Goal: Task Accomplishment & Management: Manage account settings

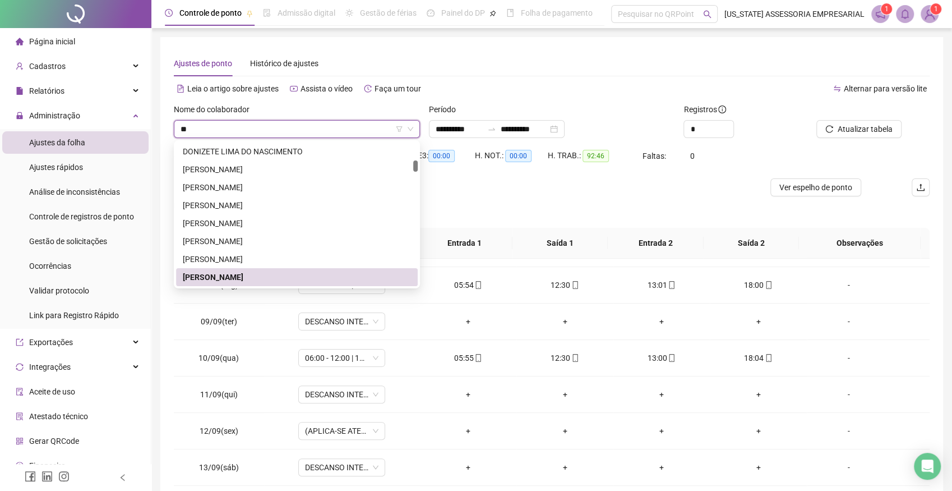
type input "*"
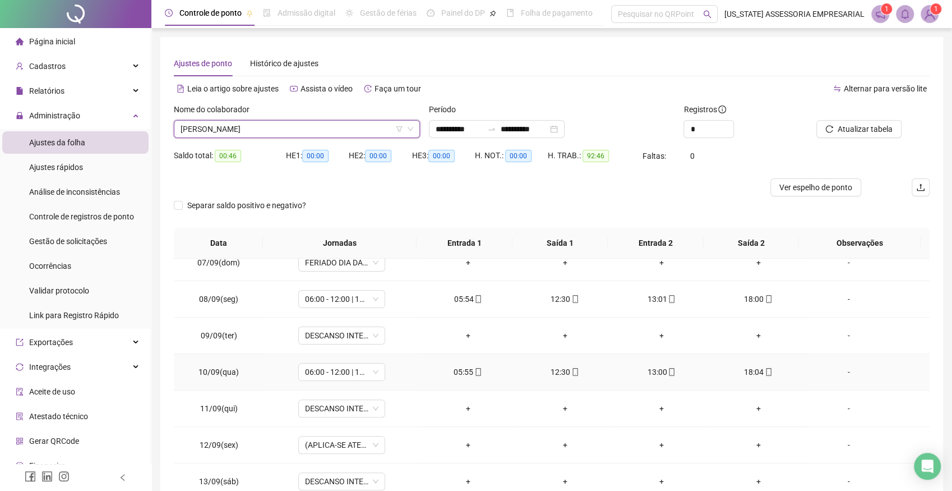
scroll to position [308, 0]
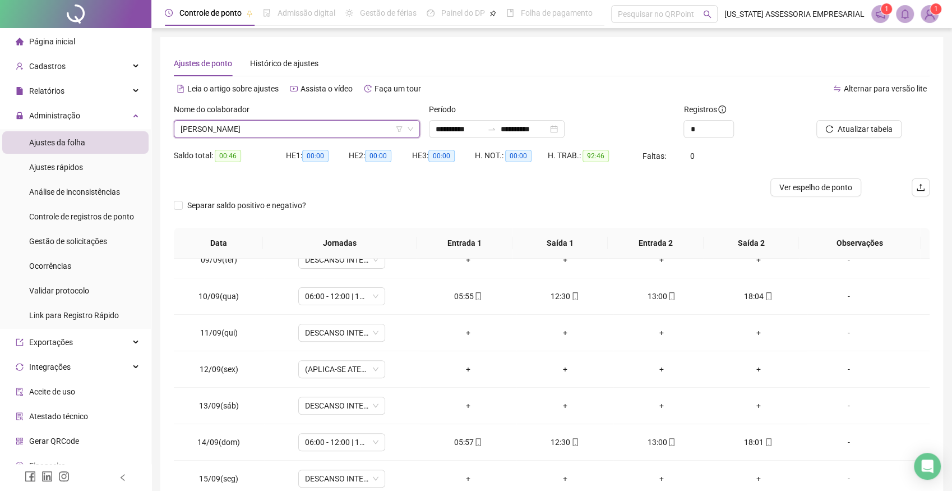
click at [318, 126] on span "EDMA MACHADO BARBOSA" at bounding box center [297, 129] width 233 height 17
click at [524, 128] on input "**********" at bounding box center [524, 129] width 47 height 12
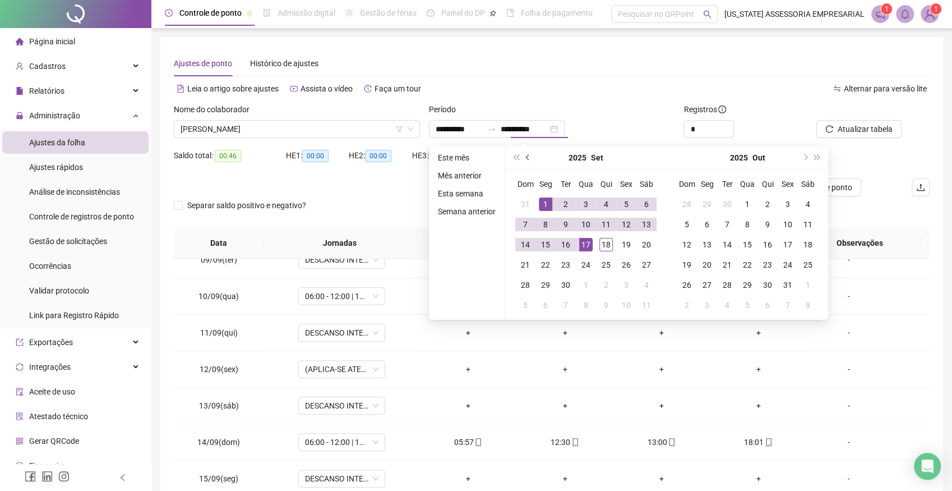
click at [527, 156] on span "prev-year" at bounding box center [529, 158] width 6 height 6
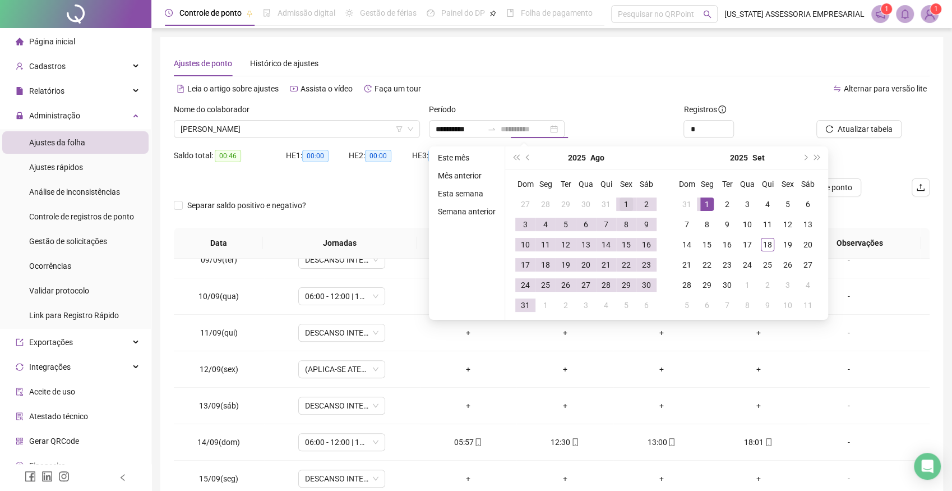
type input "**********"
click at [623, 202] on div "1" at bounding box center [626, 203] width 13 height 13
click at [523, 306] on div "31" at bounding box center [525, 304] width 13 height 13
type input "**********"
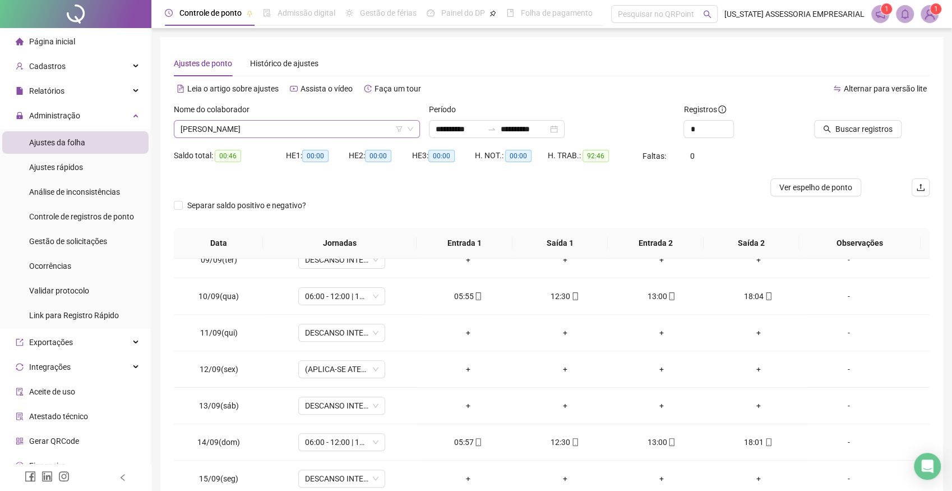
click at [281, 132] on span "EDMA MACHADO BARBOSA" at bounding box center [297, 129] width 233 height 17
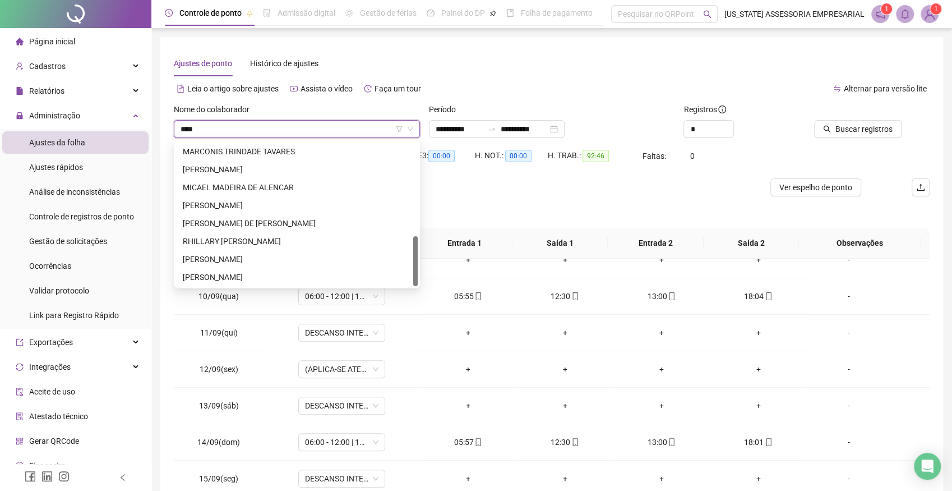
scroll to position [0, 0]
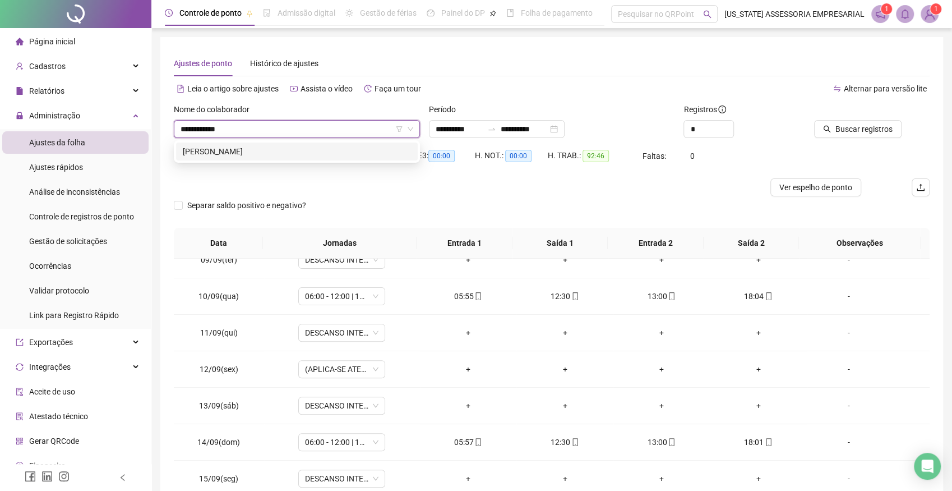
type input "**********"
click at [262, 152] on div "ADENILSON CARDOSO SILVA" at bounding box center [297, 151] width 228 height 12
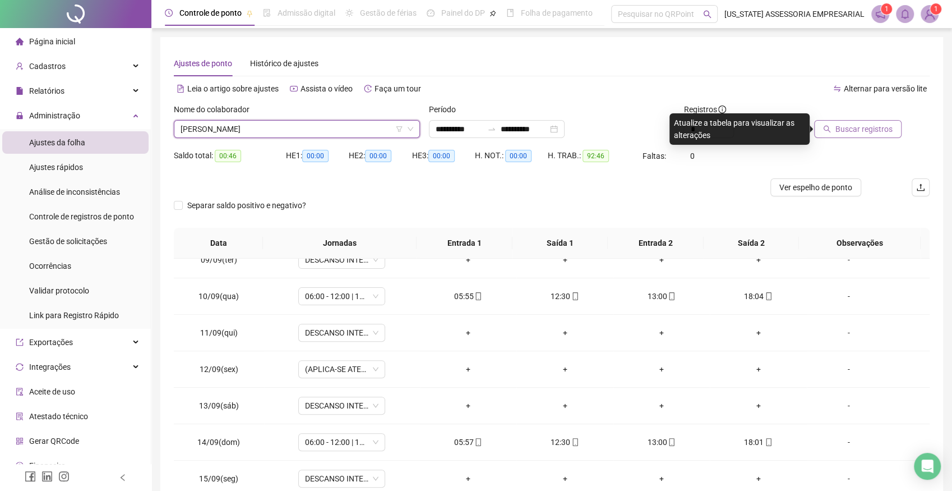
click at [854, 127] on span "Buscar registros" at bounding box center [863, 129] width 57 height 12
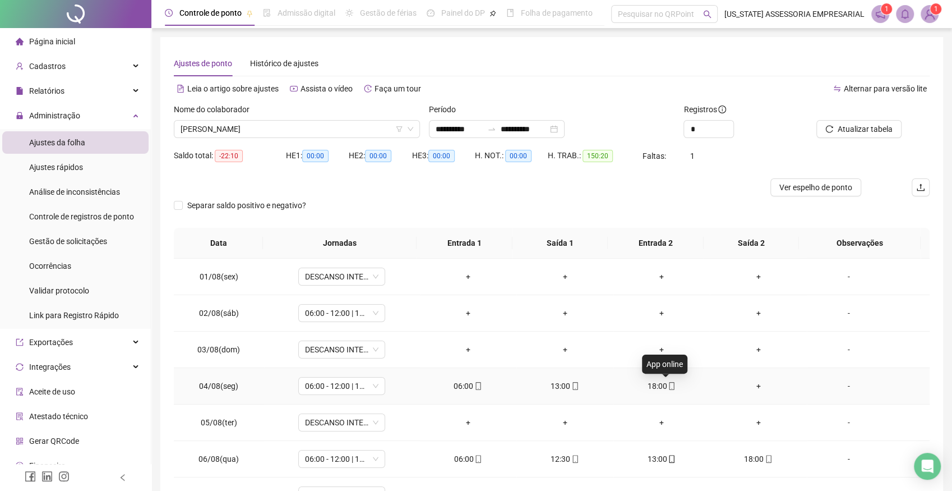
click at [669, 386] on icon "mobile" at bounding box center [671, 386] width 5 height 8
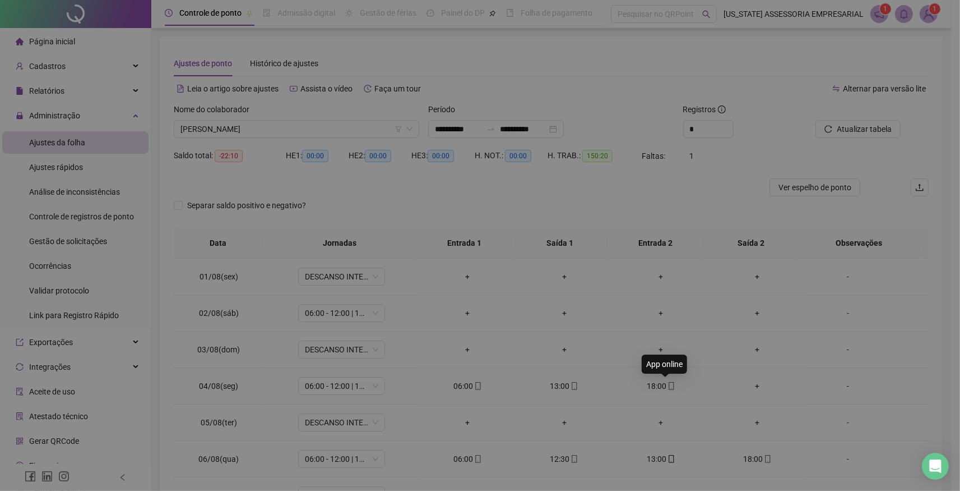
type input "**********"
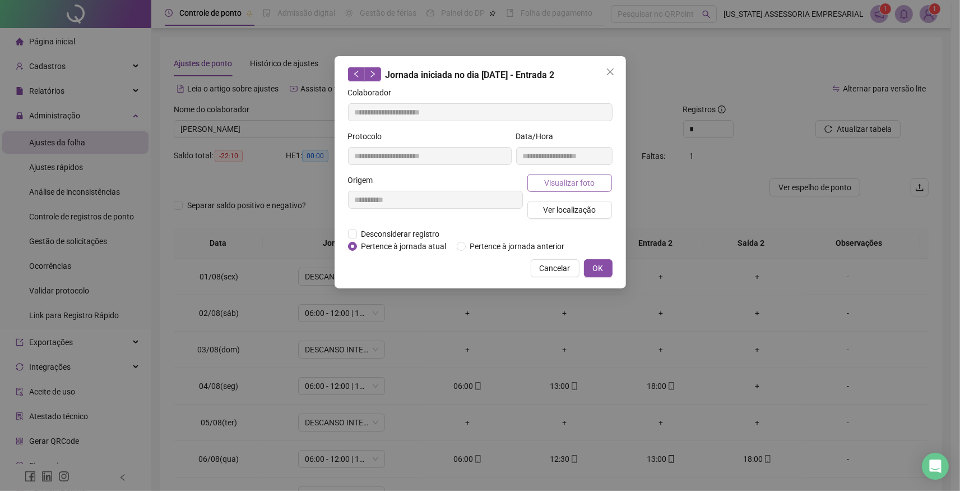
click at [593, 183] on span "Visualizar foto" at bounding box center [569, 183] width 50 height 12
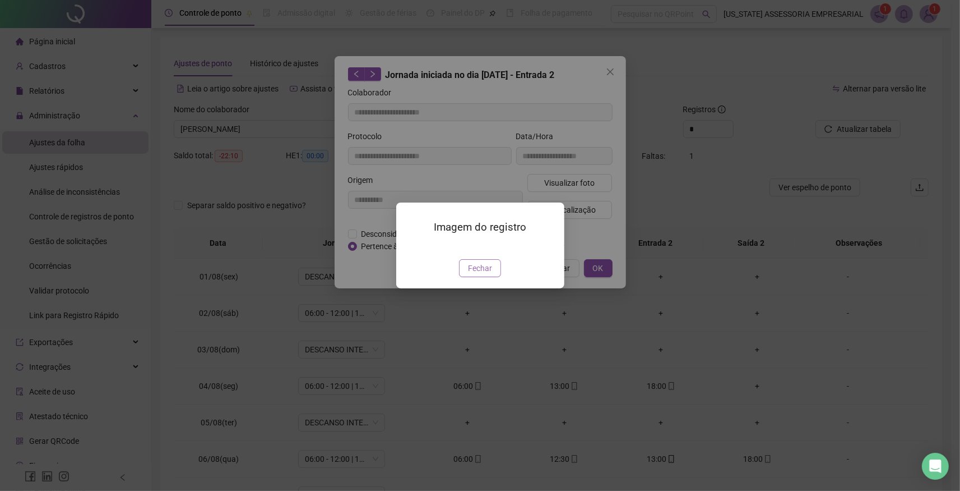
click at [484, 274] on span "Fechar" at bounding box center [480, 268] width 24 height 12
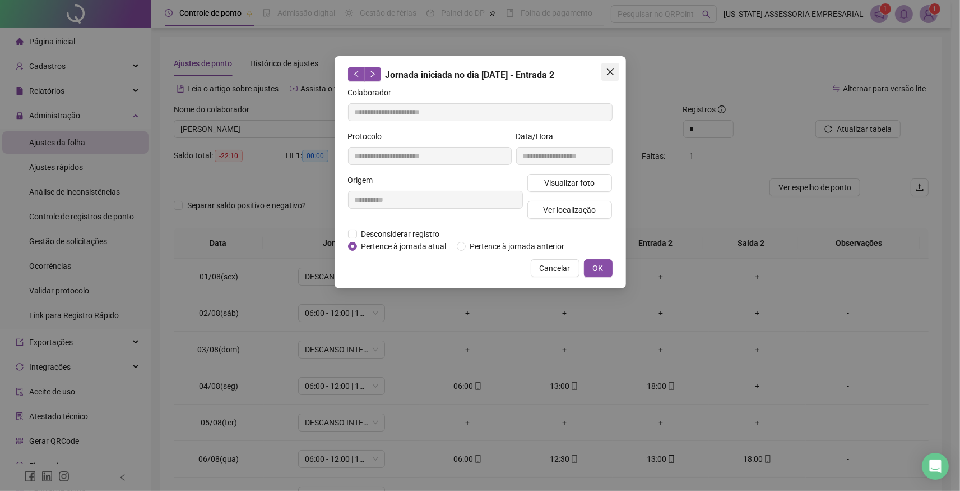
click at [611, 72] on icon "close" at bounding box center [610, 71] width 7 height 7
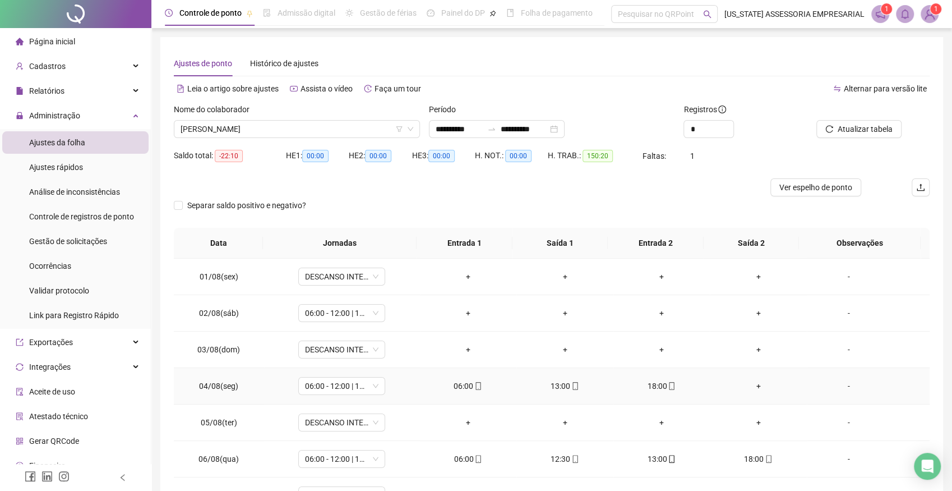
click at [655, 386] on div "18:00" at bounding box center [661, 386] width 79 height 12
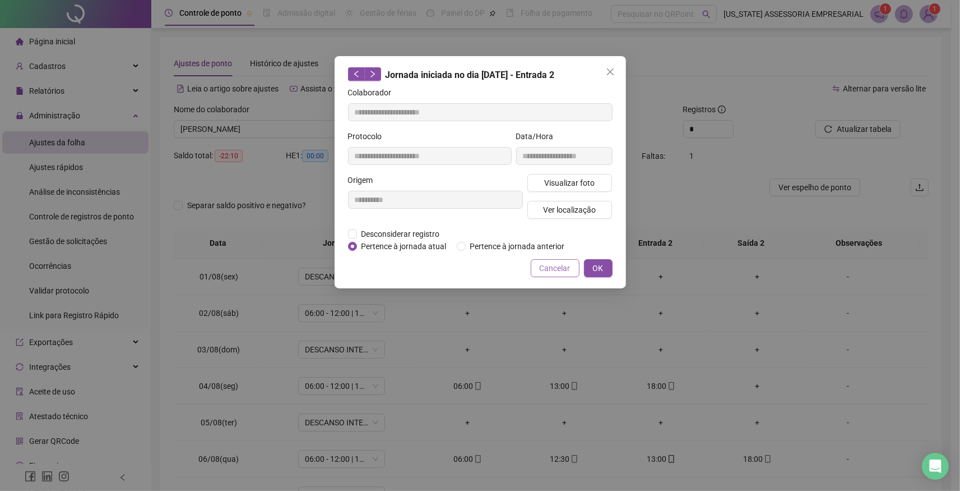
click at [570, 265] on span "Cancelar" at bounding box center [555, 268] width 31 height 12
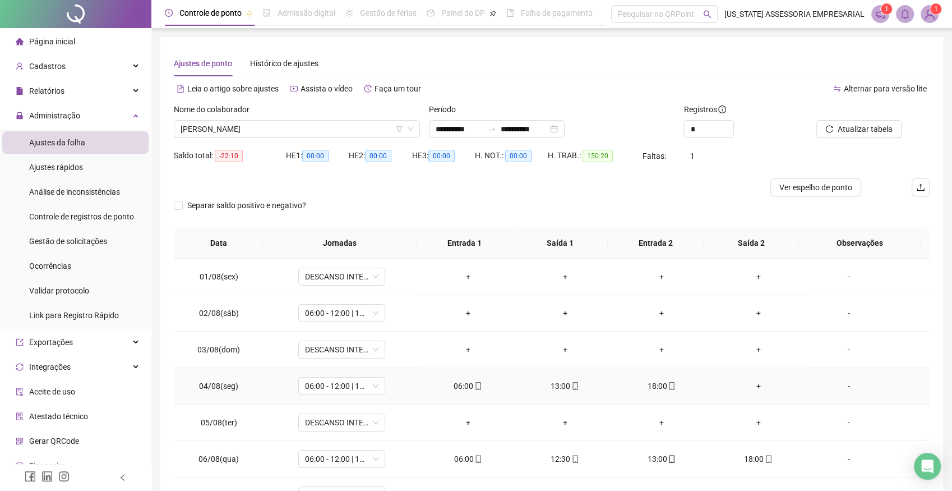
click at [752, 386] on div "+" at bounding box center [758, 386] width 79 height 12
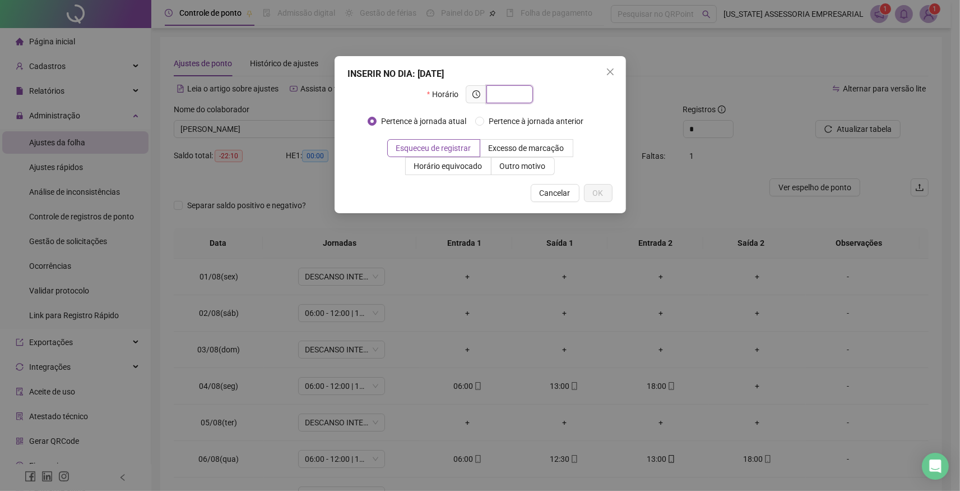
click at [515, 95] on input "text" at bounding box center [508, 94] width 31 height 12
type input "*****"
click at [526, 168] on span "Outro motivo" at bounding box center [523, 165] width 46 height 9
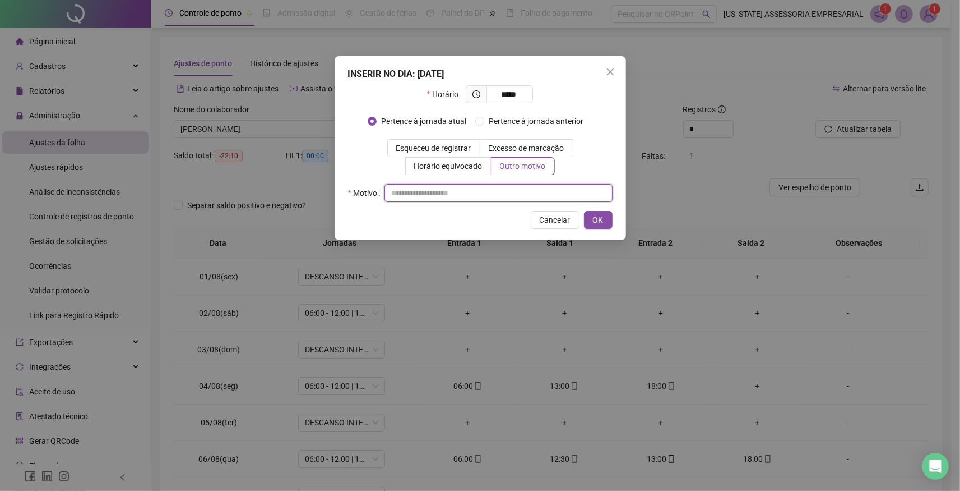
click at [463, 193] on input "text" at bounding box center [499, 193] width 228 height 18
type input "*"
click at [597, 224] on span "OK" at bounding box center [598, 220] width 11 height 12
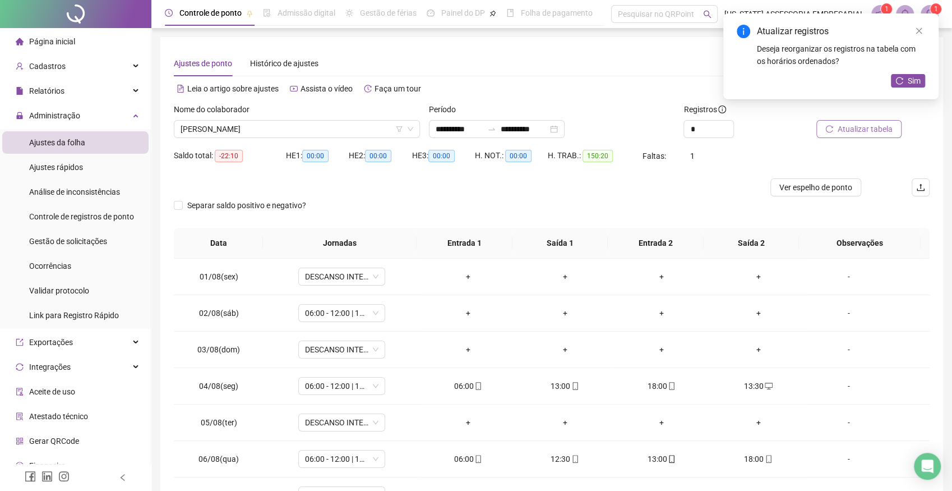
click at [862, 131] on span "Atualizar tabela" at bounding box center [865, 129] width 55 height 12
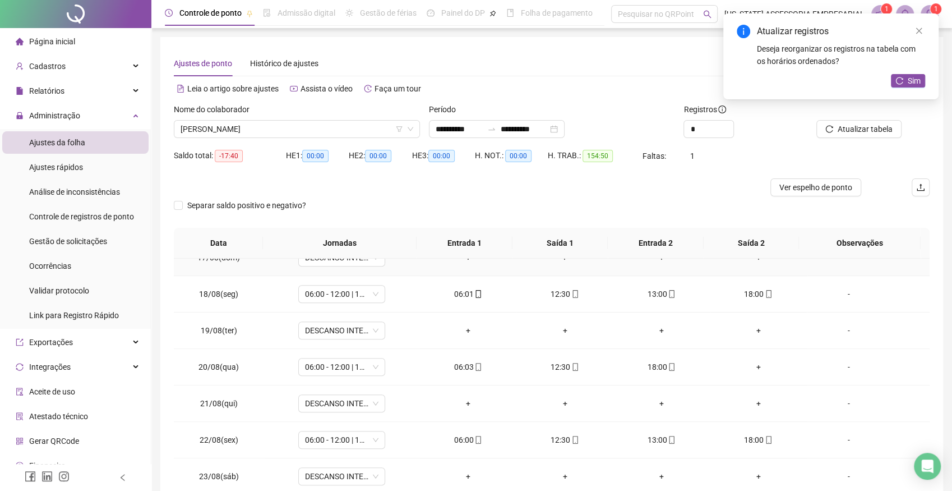
scroll to position [617, 0]
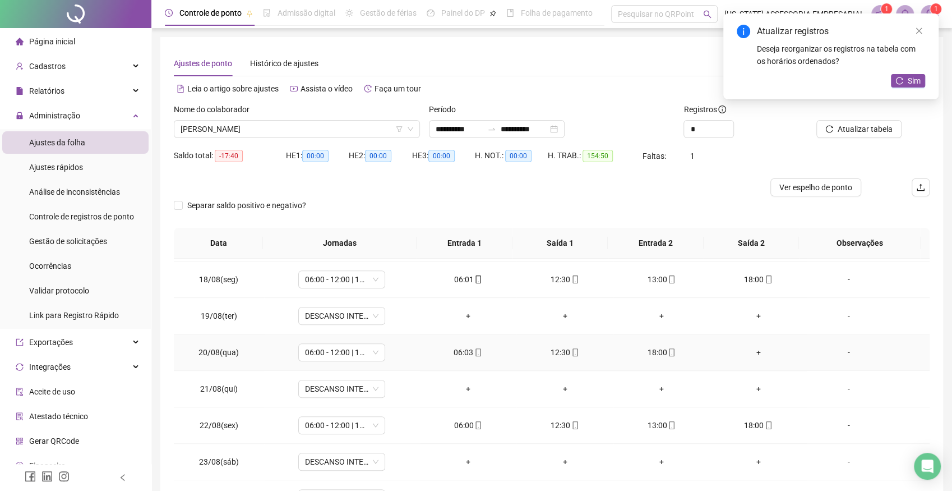
click at [750, 348] on div "+" at bounding box center [758, 352] width 79 height 12
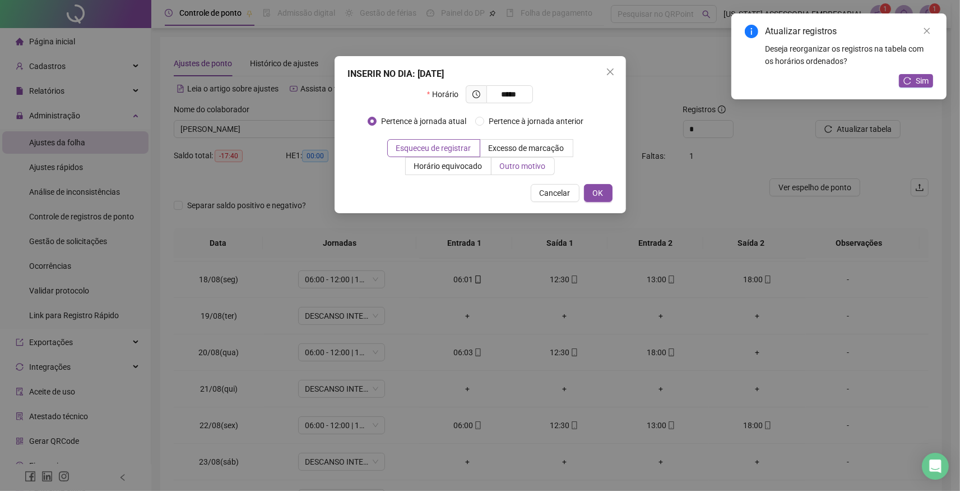
type input "*****"
drag, startPoint x: 521, startPoint y: 166, endPoint x: 508, endPoint y: 195, distance: 32.1
click at [521, 167] on span "Outro motivo" at bounding box center [523, 165] width 46 height 9
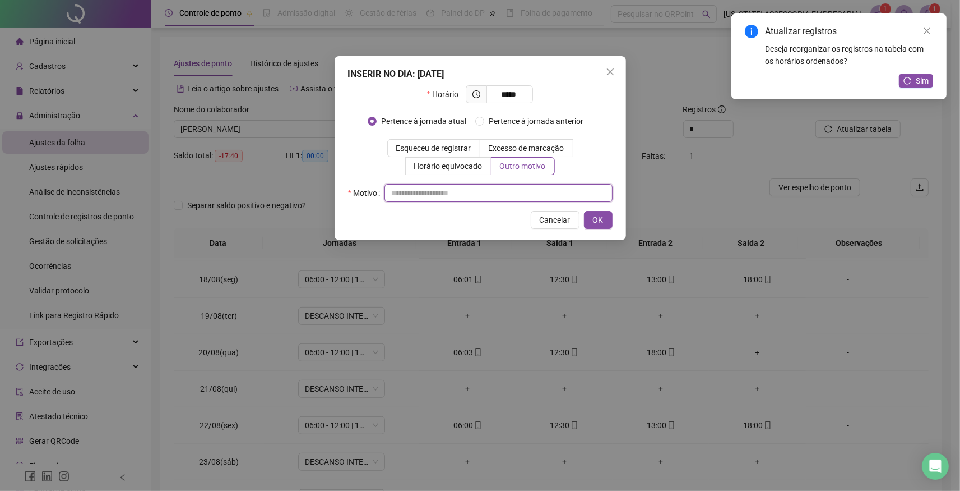
click at [464, 195] on input "text" at bounding box center [499, 193] width 228 height 18
type input "*"
click at [602, 219] on span "OK" at bounding box center [598, 220] width 11 height 12
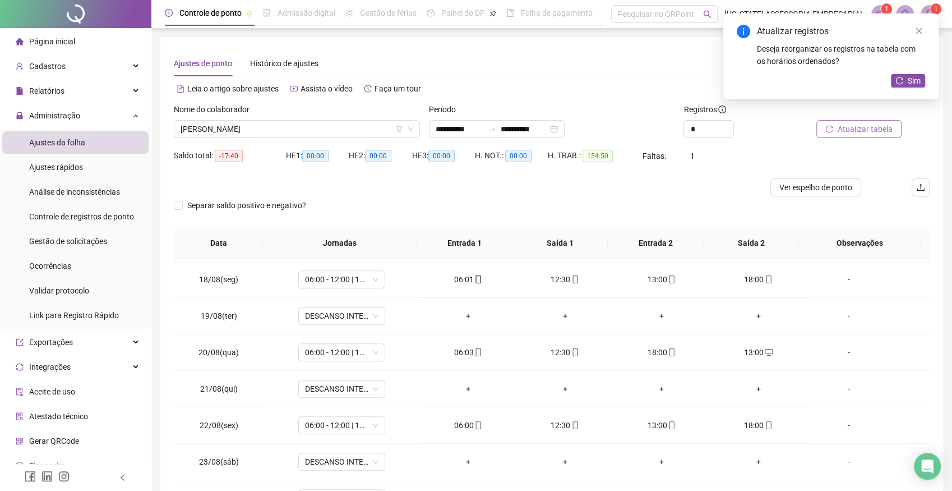
click at [865, 125] on span "Atualizar tabela" at bounding box center [865, 129] width 55 height 12
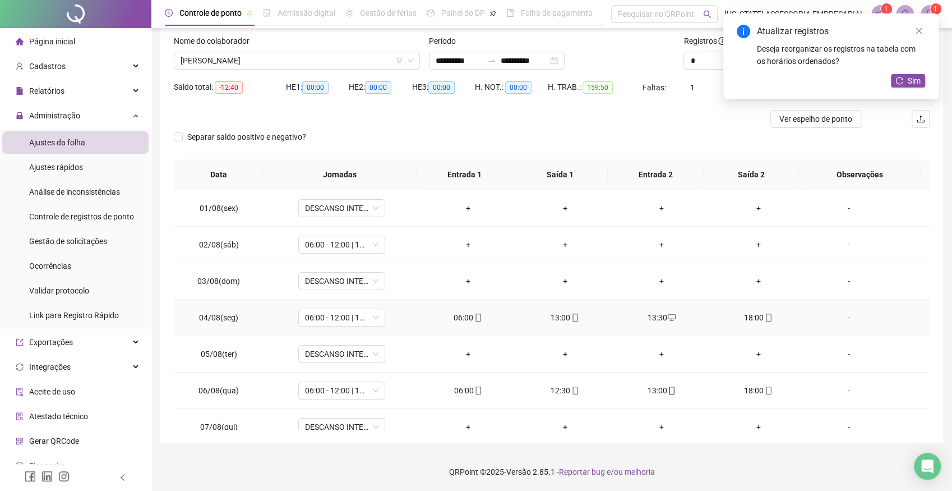
scroll to position [0, 0]
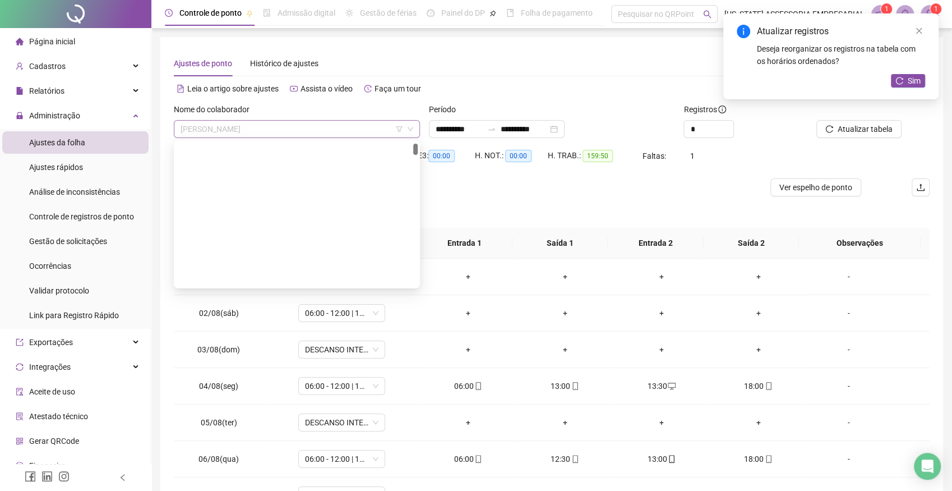
click at [299, 133] on span "ADENILSON CARDOSO SILVA" at bounding box center [297, 129] width 233 height 17
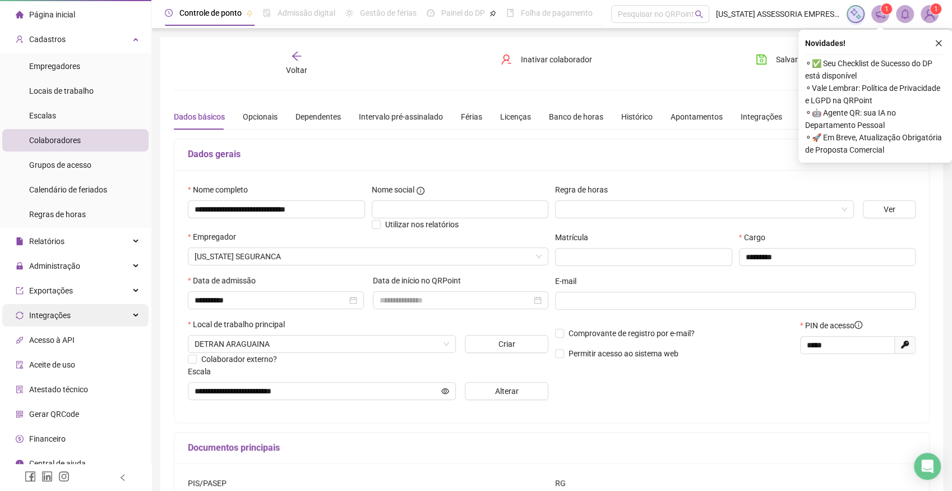
scroll to position [37, 0]
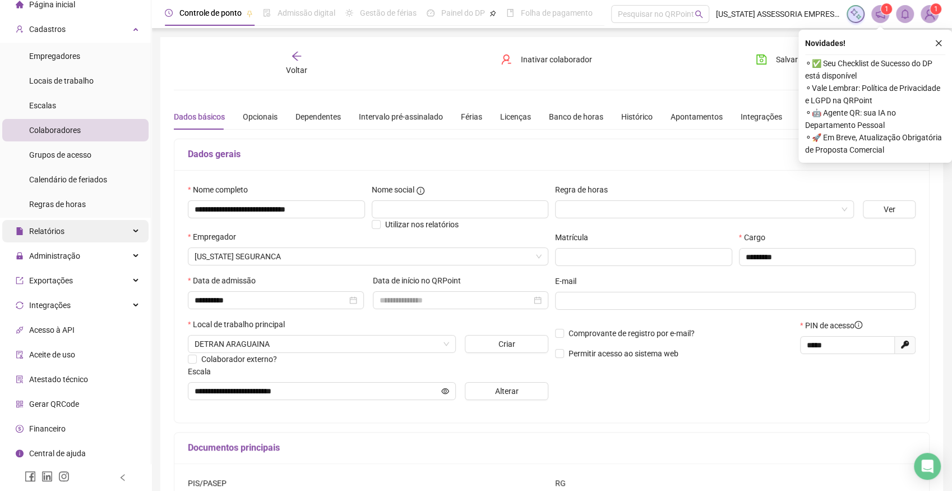
click at [60, 229] on span "Relatórios" at bounding box center [46, 230] width 35 height 9
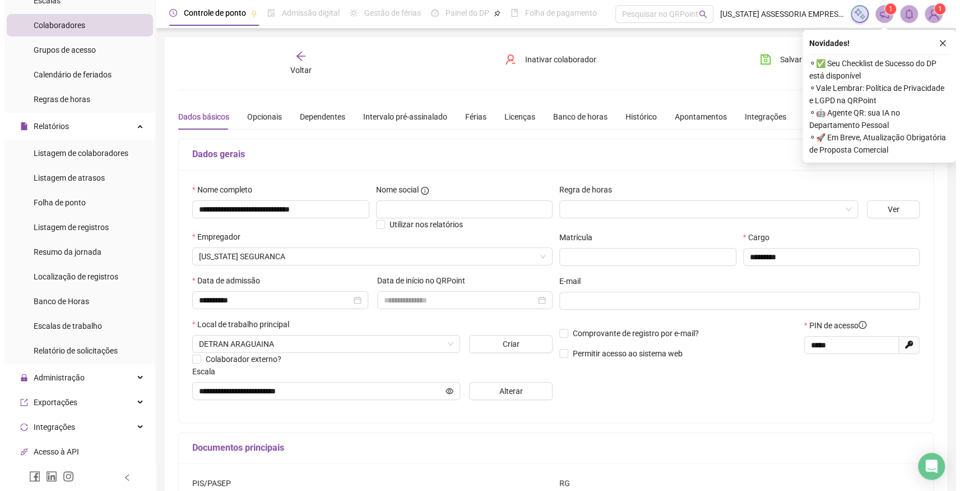
scroll to position [160, 0]
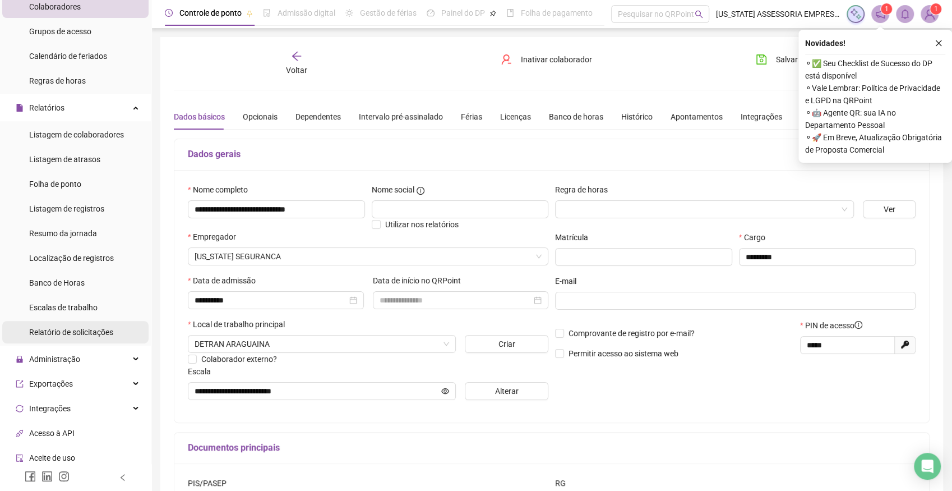
click at [62, 331] on span "Relatório de solicitações" at bounding box center [71, 331] width 84 height 9
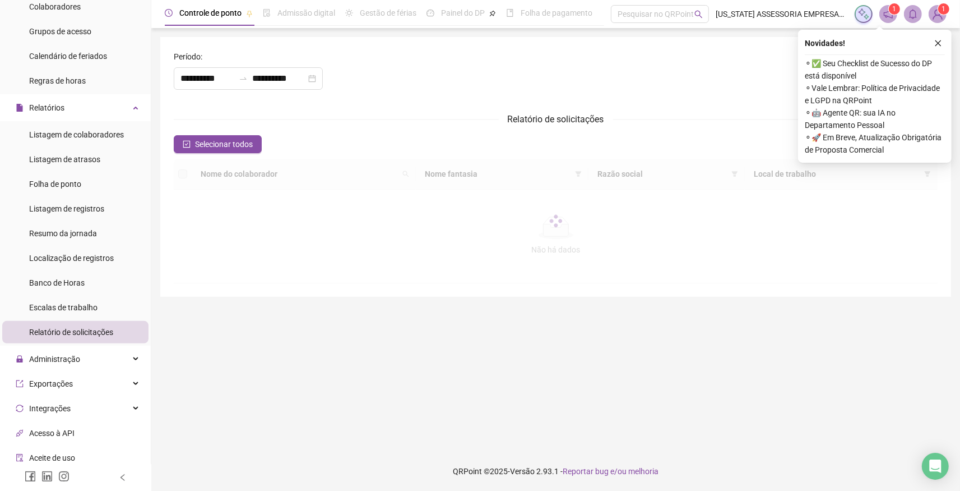
type input "**********"
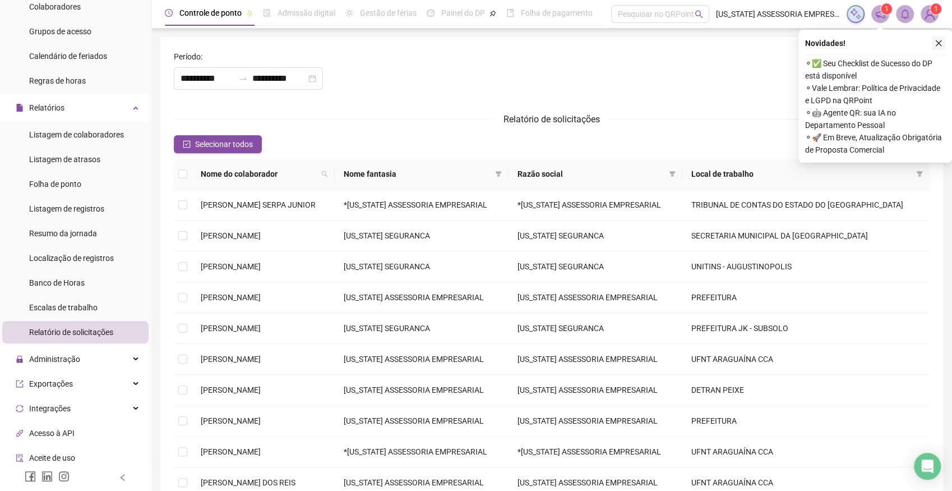
click at [943, 41] on button "button" at bounding box center [938, 42] width 13 height 13
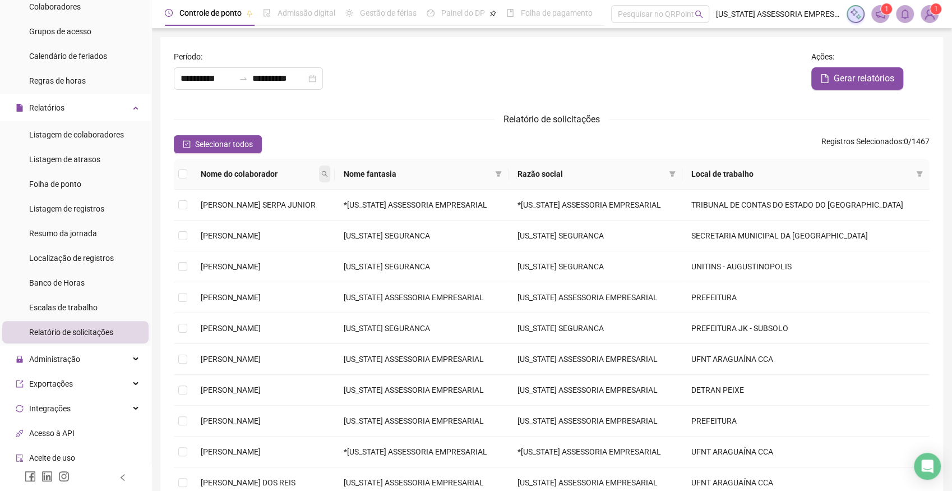
click at [328, 176] on icon "search" at bounding box center [324, 173] width 7 height 7
type input "*********"
click at [282, 213] on span "Buscar" at bounding box center [288, 213] width 25 height 12
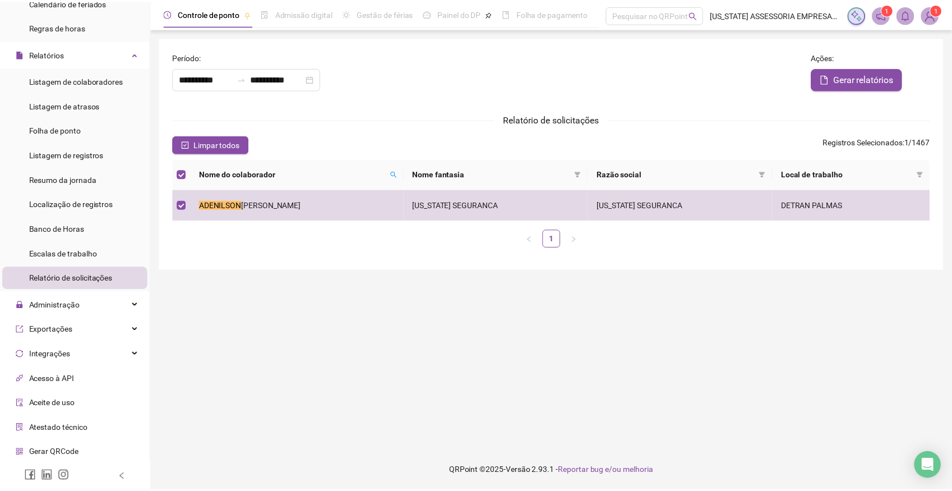
scroll to position [264, 0]
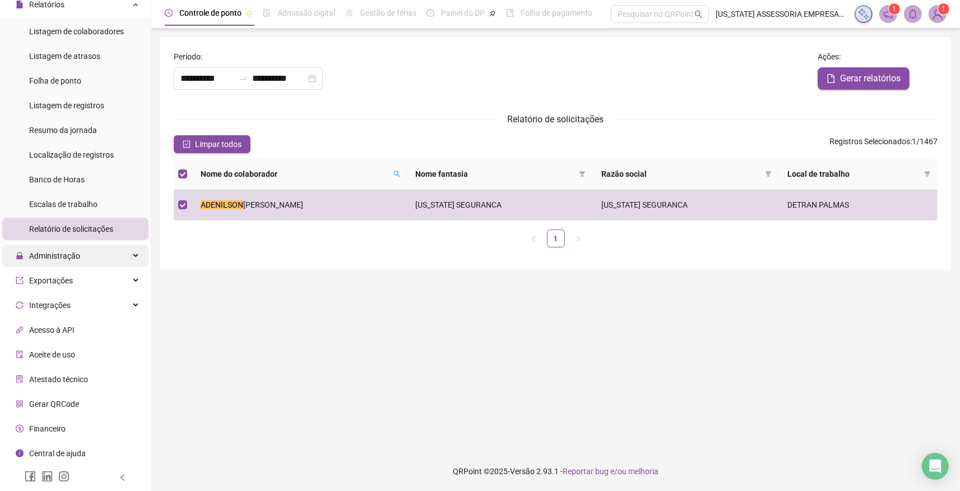
click at [68, 254] on span "Administração" at bounding box center [54, 255] width 51 height 9
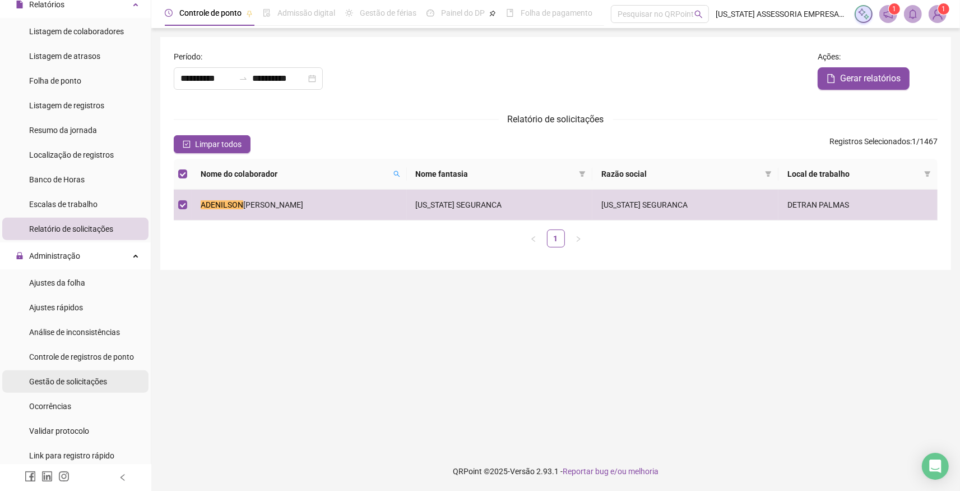
click at [81, 380] on span "Gestão de solicitações" at bounding box center [68, 381] width 78 height 9
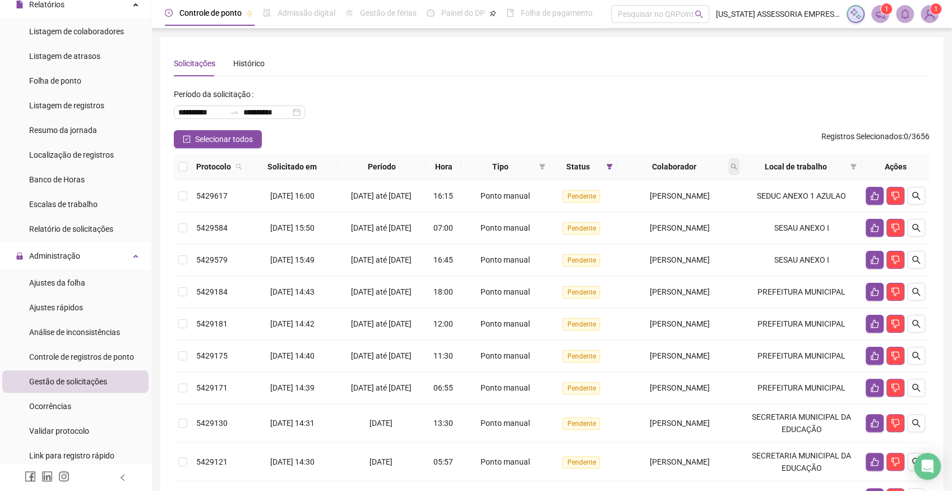
click at [737, 167] on icon "search" at bounding box center [734, 167] width 6 height 6
type input "*********"
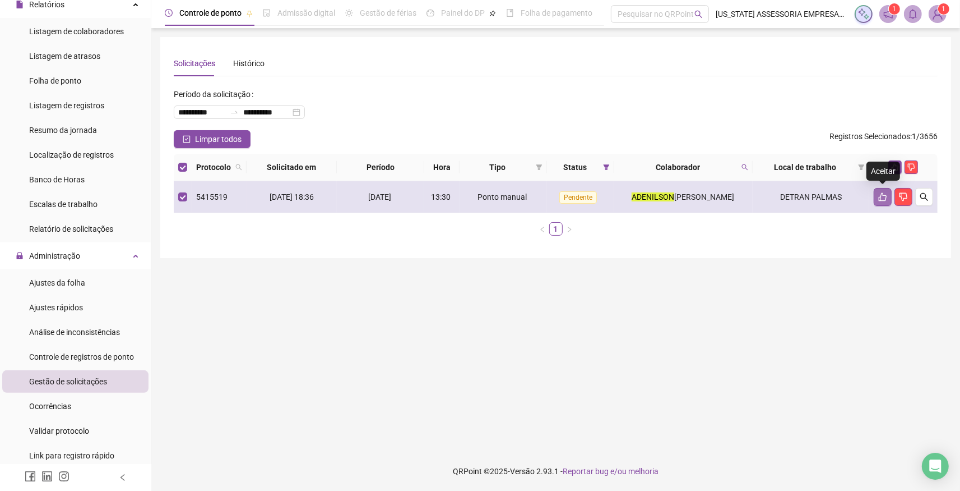
click at [882, 197] on icon "like" at bounding box center [883, 196] width 9 height 9
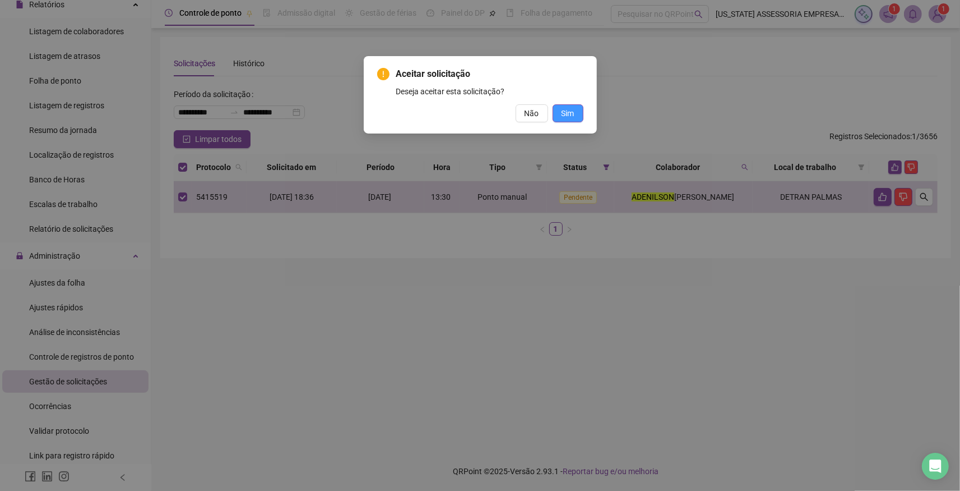
click at [570, 110] on span "Sim" at bounding box center [568, 113] width 13 height 12
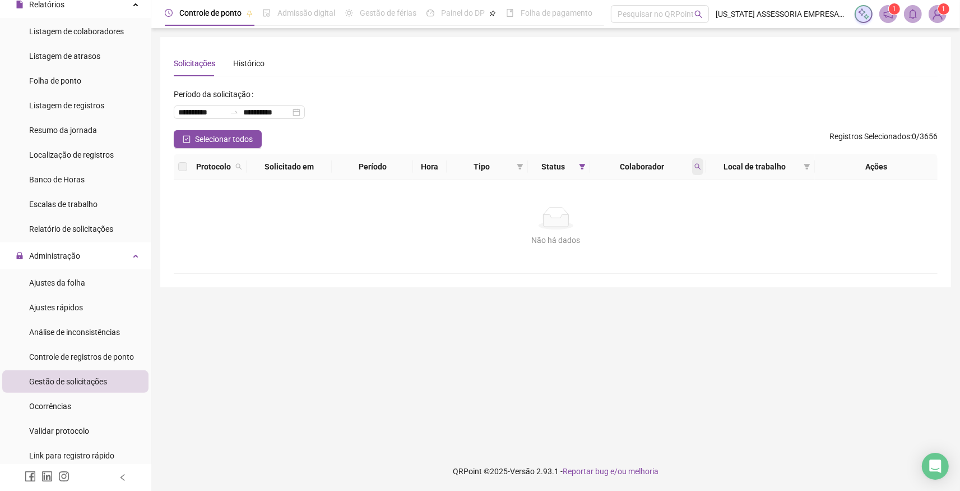
click at [697, 164] on icon "search" at bounding box center [698, 166] width 7 height 7
click at [209, 115] on input "**********" at bounding box center [201, 112] width 47 height 12
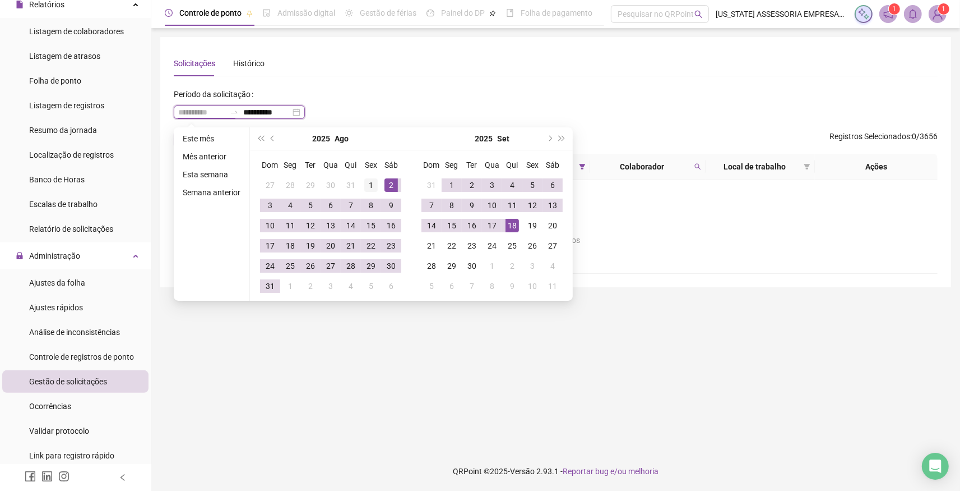
type input "**********"
click at [371, 185] on div "1" at bounding box center [370, 184] width 13 height 13
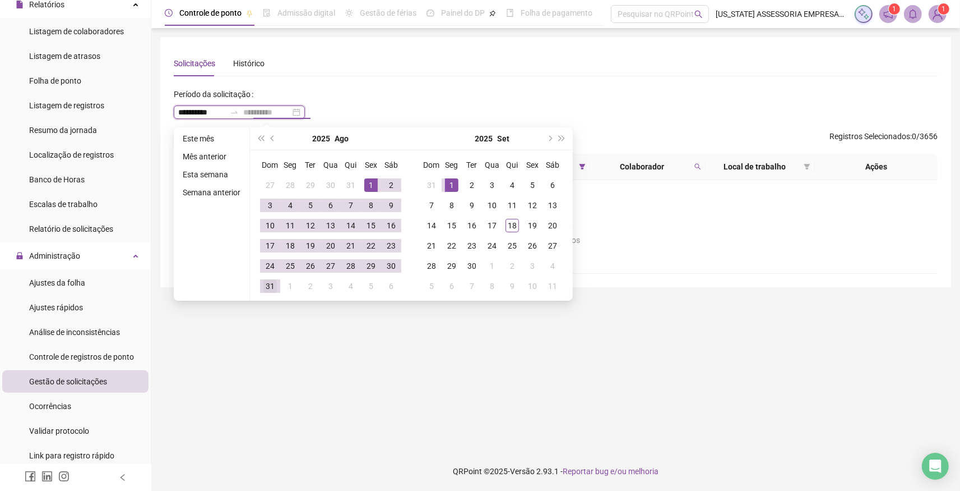
type input "**********"
click at [276, 288] on td "31" at bounding box center [270, 286] width 20 height 20
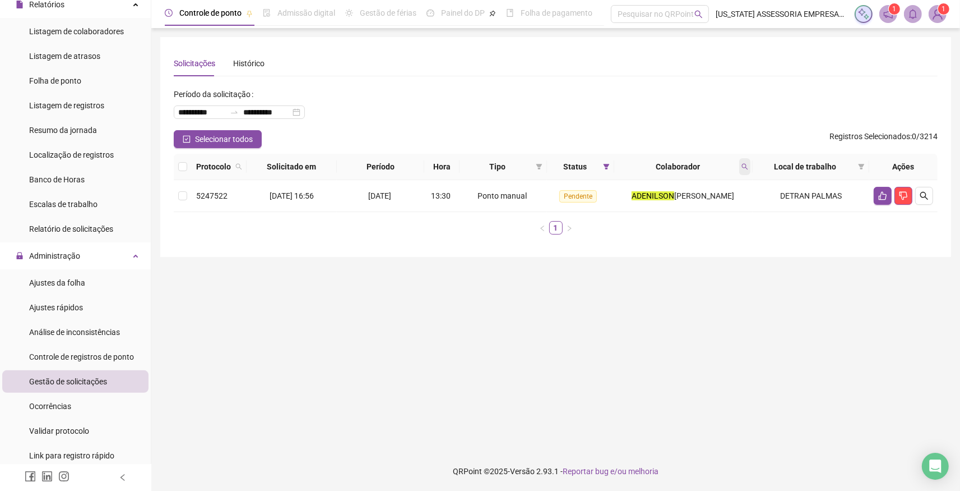
click at [751, 165] on span at bounding box center [744, 166] width 11 height 17
click at [657, 211] on icon "search" at bounding box center [653, 211] width 8 height 8
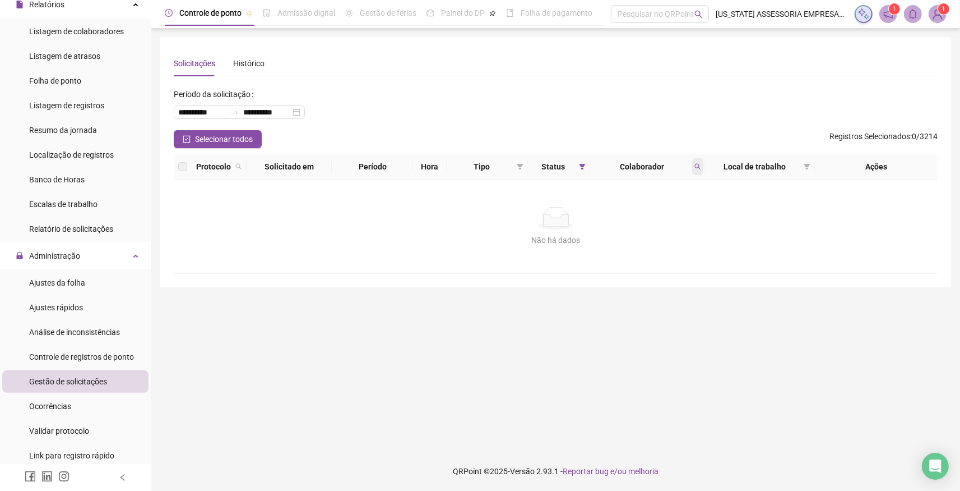
click at [694, 170] on div "Colaborador" at bounding box center [648, 166] width 107 height 12
click at [693, 172] on span at bounding box center [697, 166] width 11 height 17
click at [699, 159] on span at bounding box center [697, 166] width 11 height 17
drag, startPoint x: 622, startPoint y: 211, endPoint x: 641, endPoint y: 236, distance: 31.6
click at [623, 211] on span "Buscar" at bounding box center [624, 211] width 25 height 12
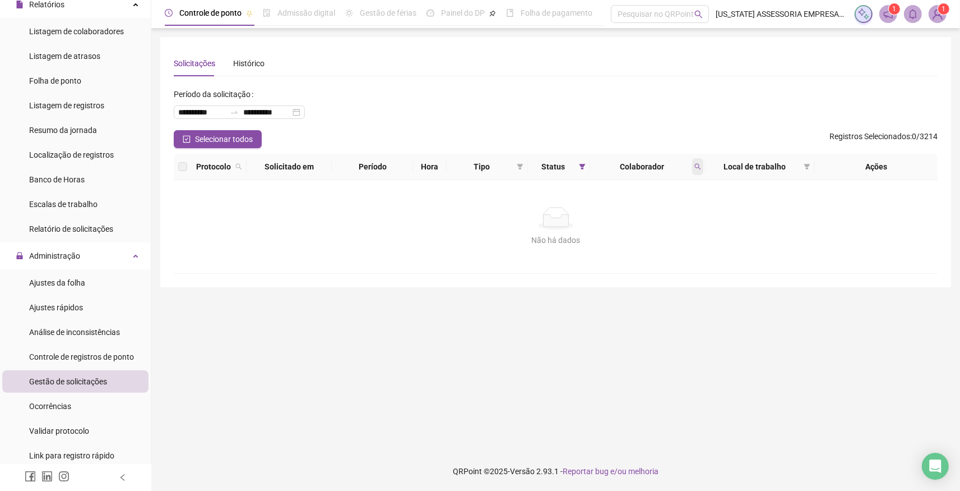
click at [695, 167] on icon "search" at bounding box center [698, 166] width 7 height 7
click at [700, 171] on span at bounding box center [697, 166] width 11 height 17
click at [611, 190] on input "********" at bounding box center [645, 191] width 105 height 18
type input "*********"
click at [627, 213] on span "Buscar" at bounding box center [624, 211] width 25 height 12
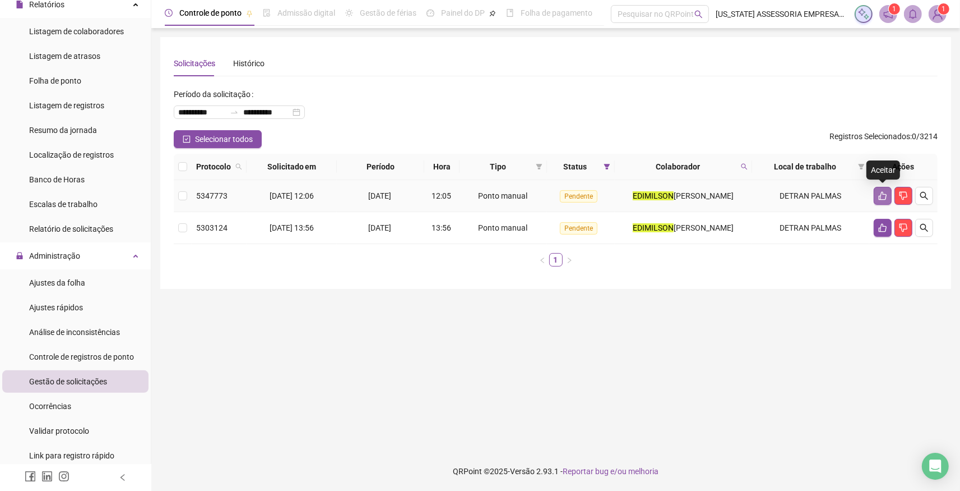
click at [884, 198] on icon "like" at bounding box center [883, 195] width 9 height 9
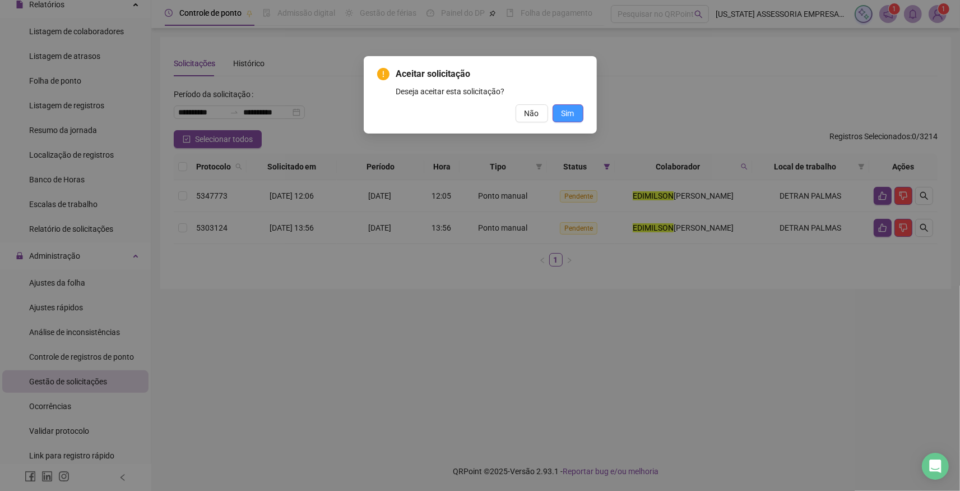
drag, startPoint x: 572, startPoint y: 113, endPoint x: 594, endPoint y: 117, distance: 22.3
click at [572, 112] on span "Sim" at bounding box center [568, 113] width 13 height 12
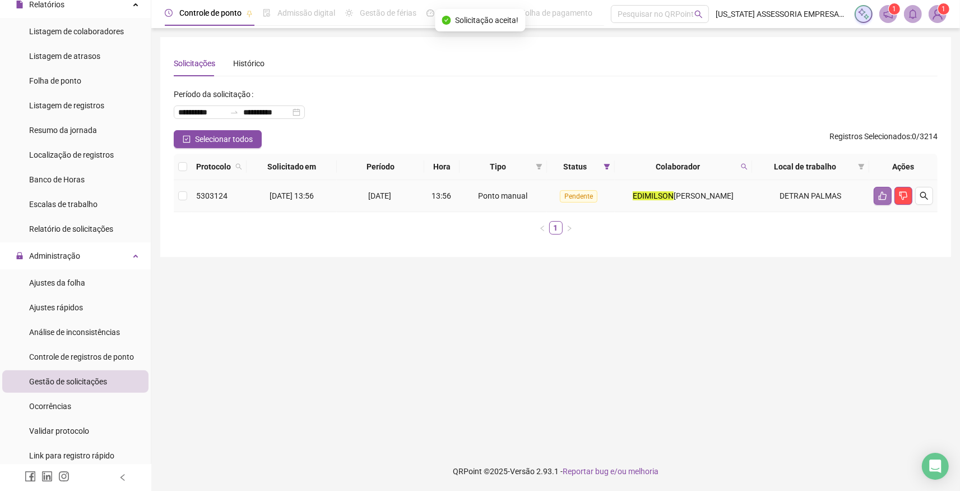
click at [884, 193] on icon "like" at bounding box center [883, 195] width 9 height 9
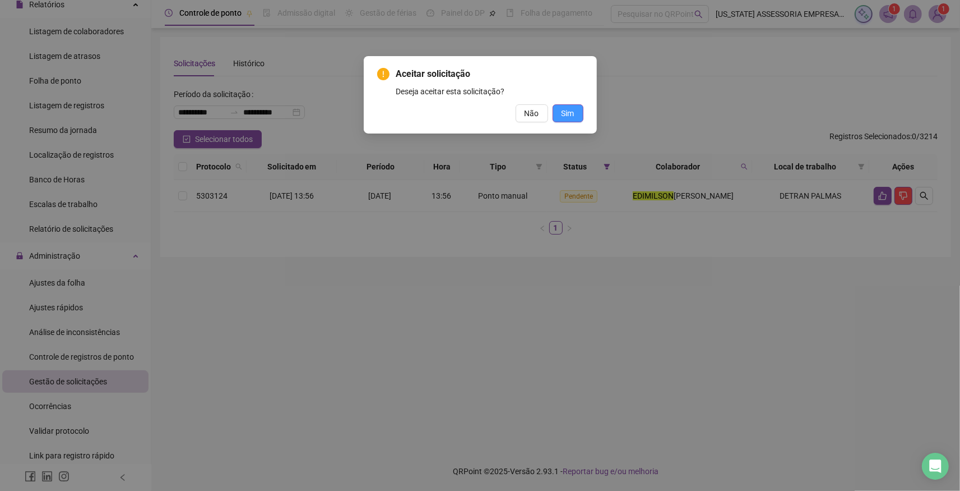
click at [566, 114] on span "Sim" at bounding box center [568, 113] width 13 height 12
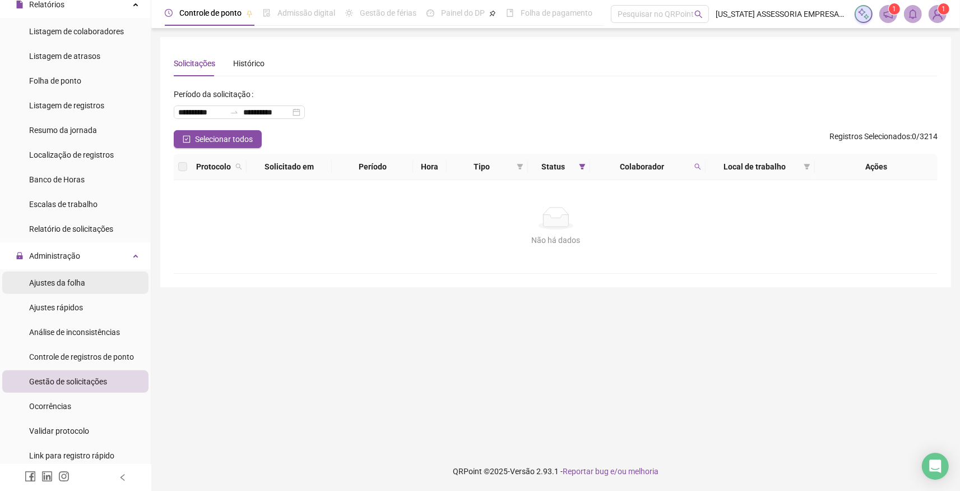
click at [65, 283] on span "Ajustes da folha" at bounding box center [57, 282] width 56 height 9
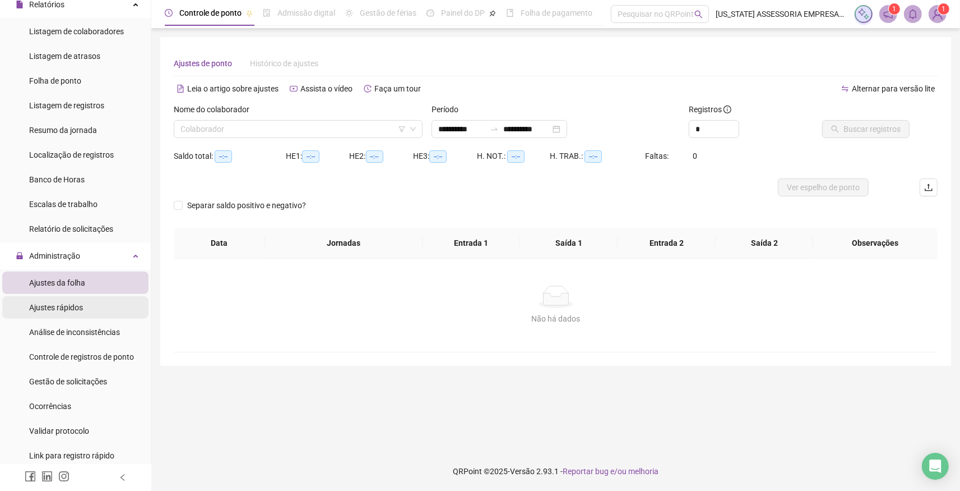
type input "**********"
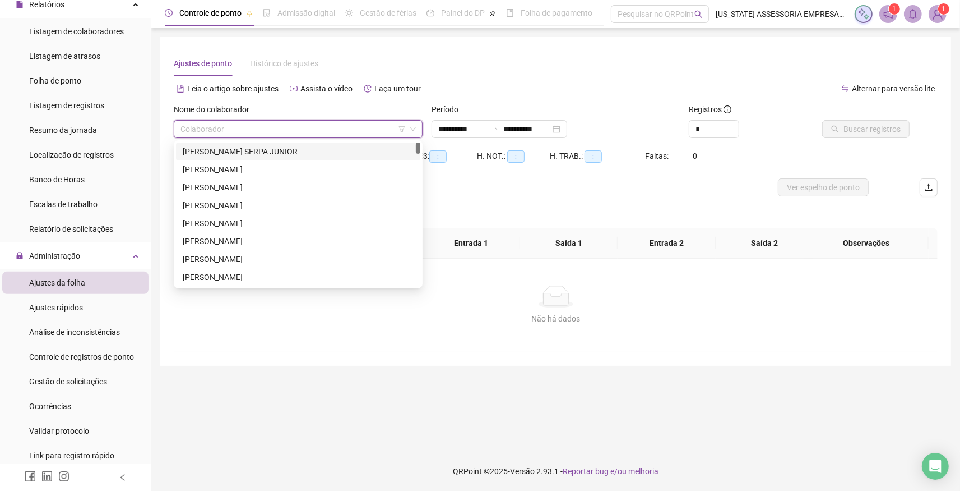
click at [218, 128] on input "search" at bounding box center [293, 129] width 225 height 17
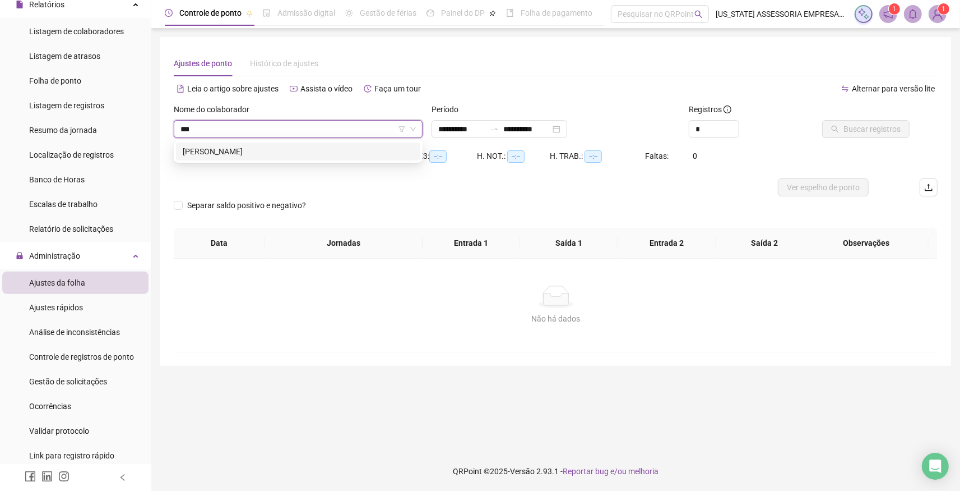
type input "****"
click at [216, 152] on div "[PERSON_NAME]" at bounding box center [298, 151] width 231 height 12
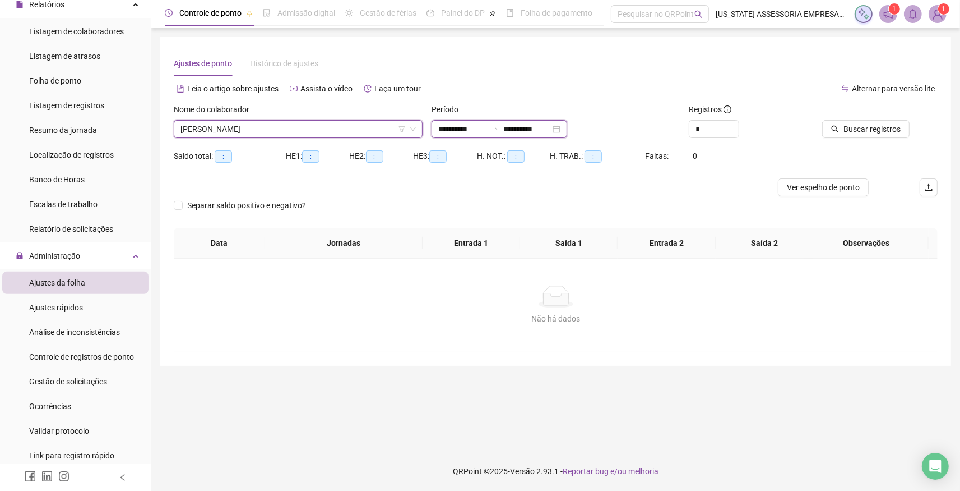
click at [482, 127] on input "**********" at bounding box center [461, 129] width 47 height 12
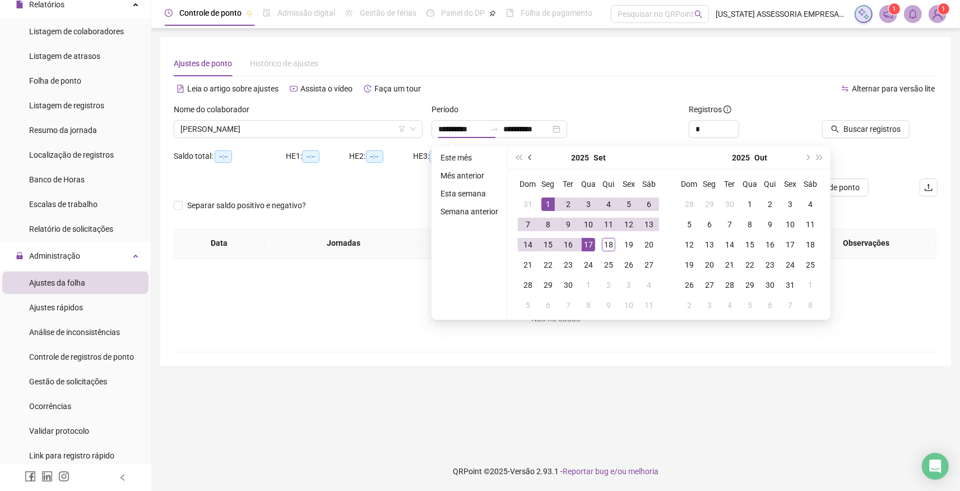
click at [526, 160] on button "prev-year" at bounding box center [531, 157] width 12 height 22
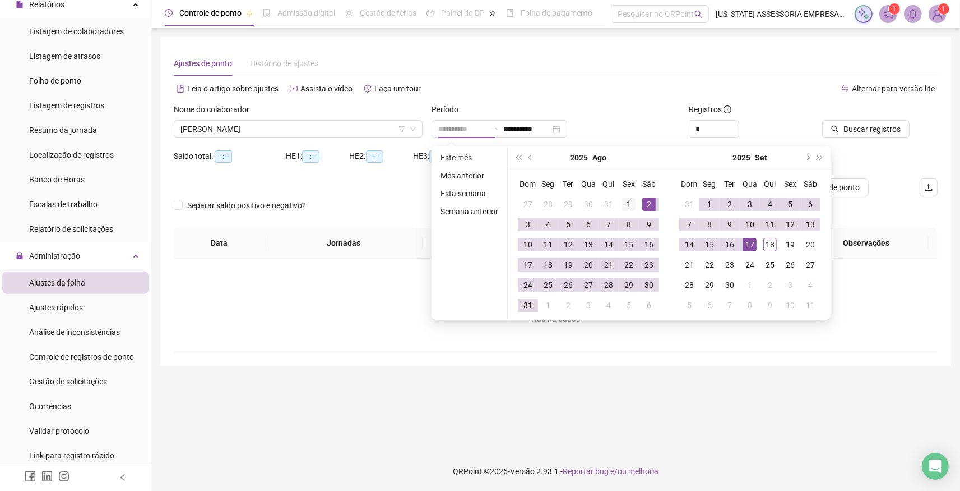
type input "**********"
click at [631, 202] on div "1" at bounding box center [628, 203] width 13 height 13
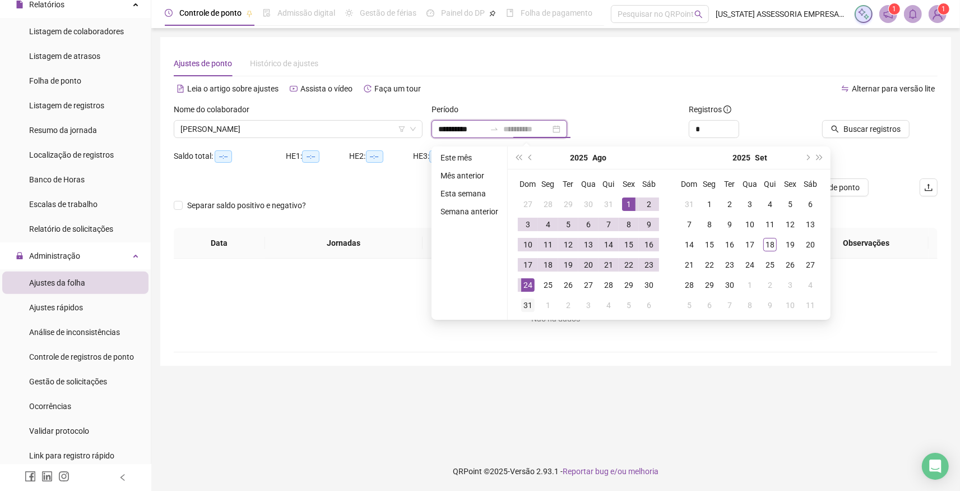
type input "**********"
click at [528, 305] on div "31" at bounding box center [527, 304] width 13 height 13
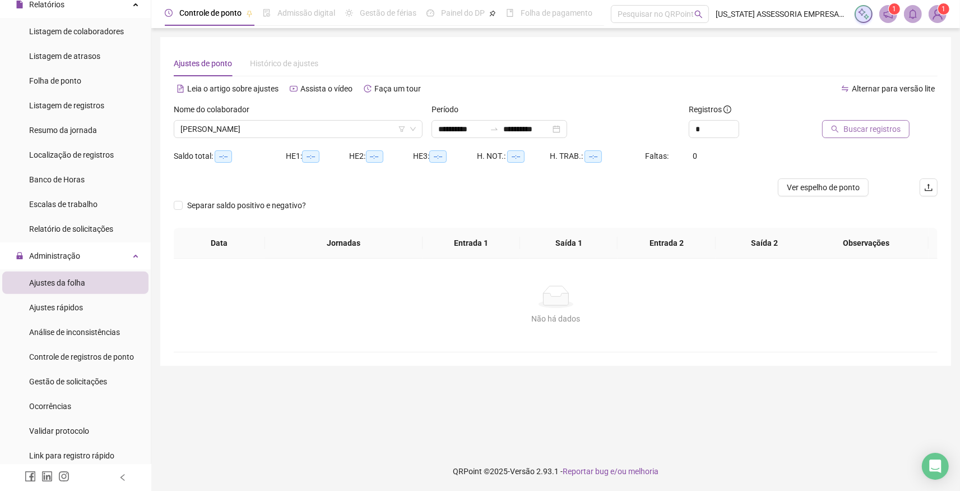
click at [872, 129] on span "Buscar registros" at bounding box center [872, 129] width 57 height 12
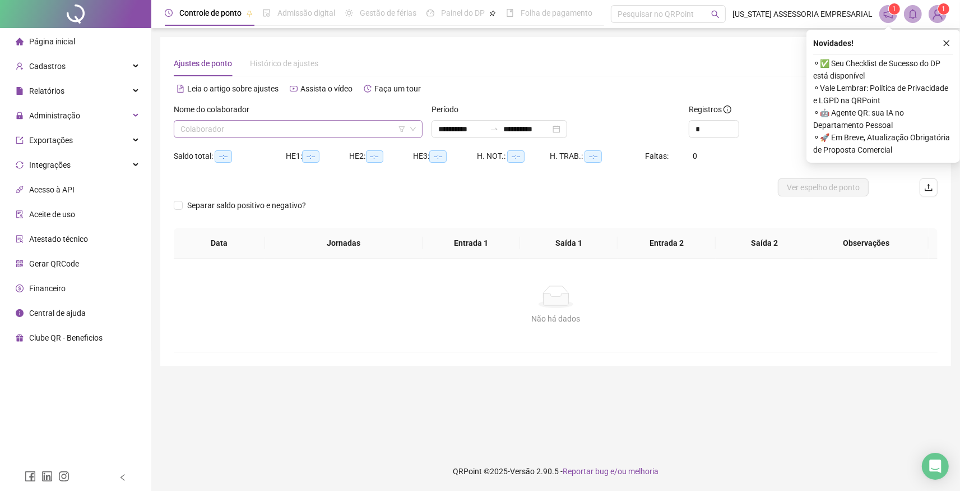
click at [316, 123] on input "search" at bounding box center [293, 129] width 225 height 17
type input "******"
drag, startPoint x: 252, startPoint y: 150, endPoint x: 275, endPoint y: 146, distance: 22.8
click at [254, 150] on div "[PERSON_NAME]" at bounding box center [298, 151] width 231 height 12
click at [948, 39] on button "button" at bounding box center [946, 42] width 13 height 13
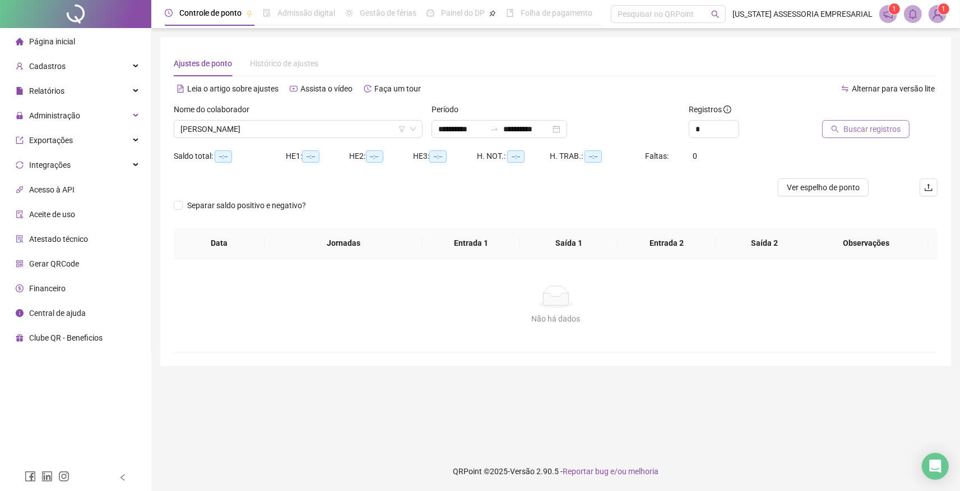
click at [865, 126] on span "Buscar registros" at bounding box center [872, 129] width 57 height 12
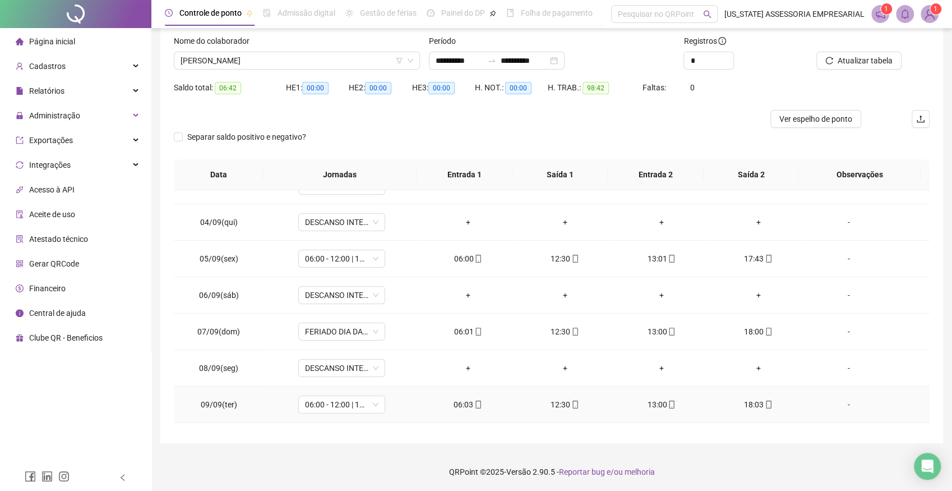
scroll to position [71, 0]
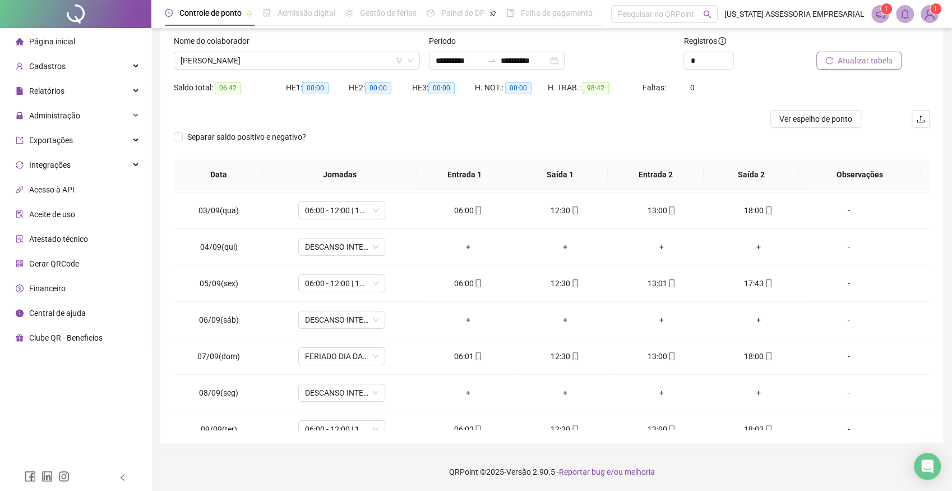
click at [854, 62] on span "Atualizar tabela" at bounding box center [865, 60] width 55 height 12
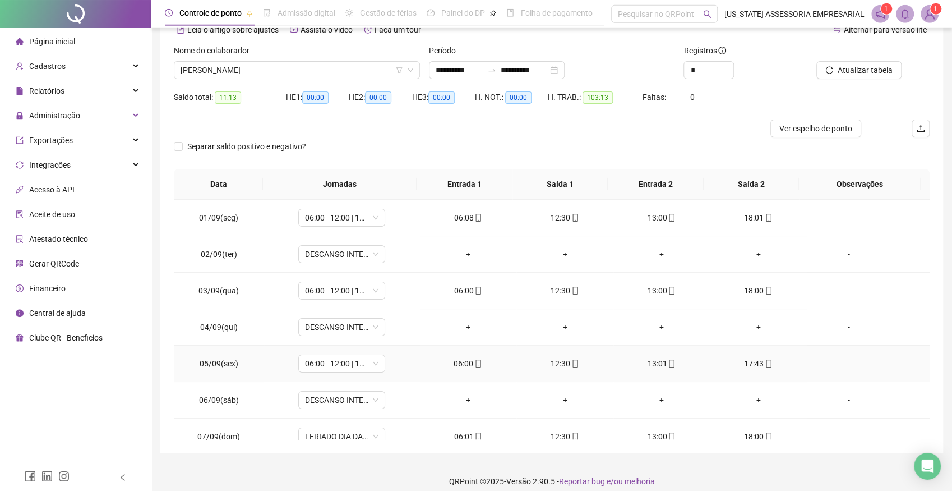
scroll to position [0, 0]
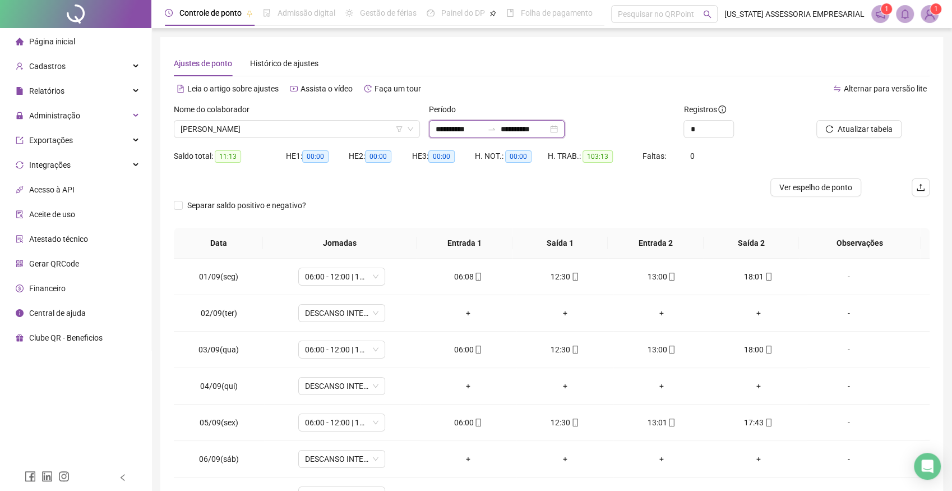
click at [474, 132] on input "**********" at bounding box center [459, 129] width 47 height 12
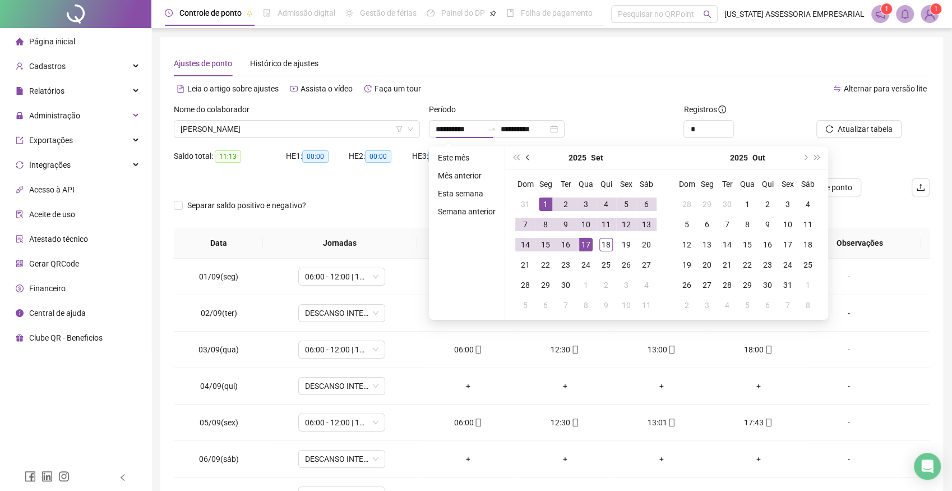
click at [528, 156] on span "prev-year" at bounding box center [529, 158] width 6 height 6
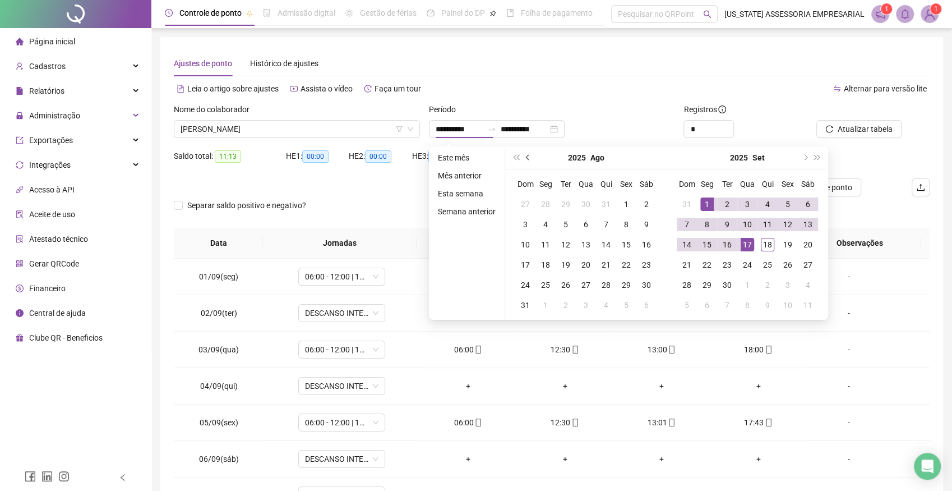
click at [528, 156] on span "prev-year" at bounding box center [529, 158] width 6 height 6
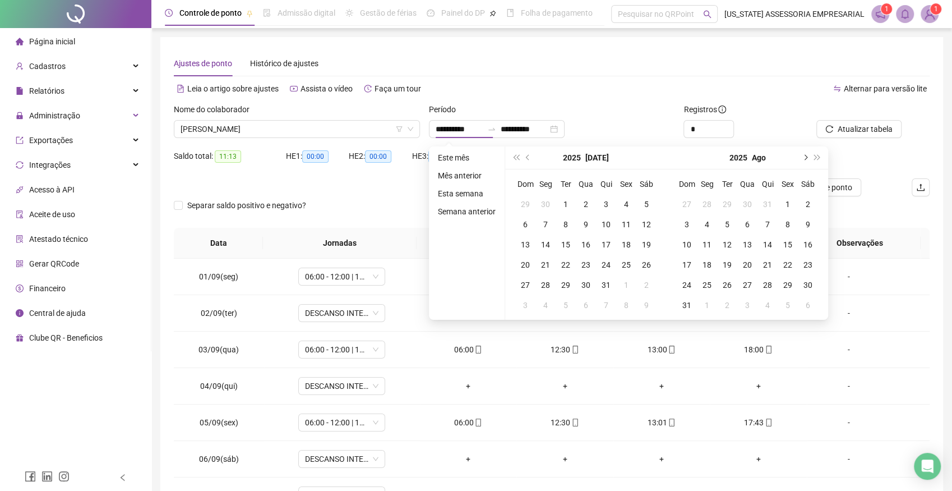
click at [802, 156] on button "next-year" at bounding box center [804, 157] width 12 height 22
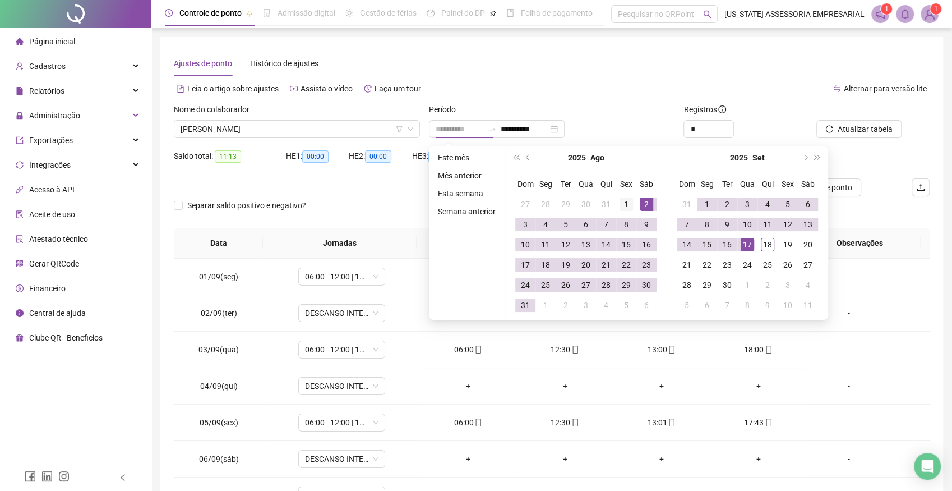
type input "**********"
click at [629, 206] on div "1" at bounding box center [626, 203] width 13 height 13
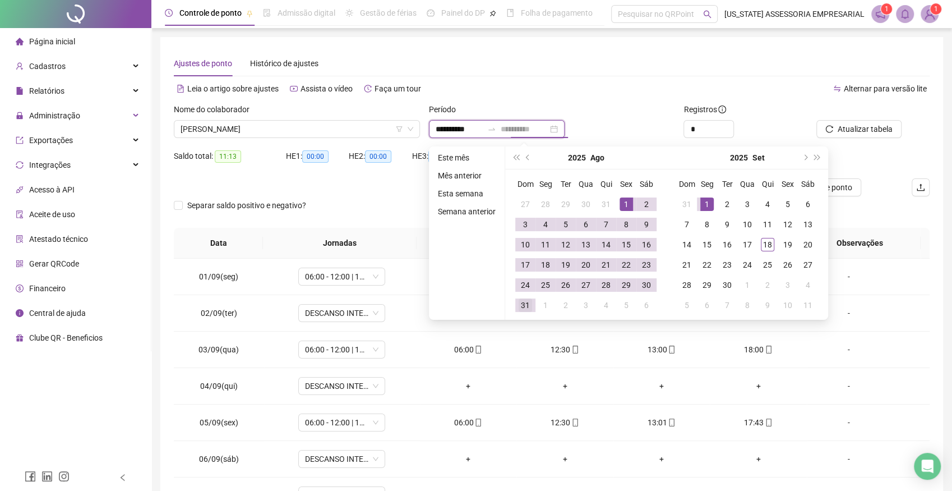
type input "**********"
click at [519, 304] on div "31" at bounding box center [525, 304] width 13 height 13
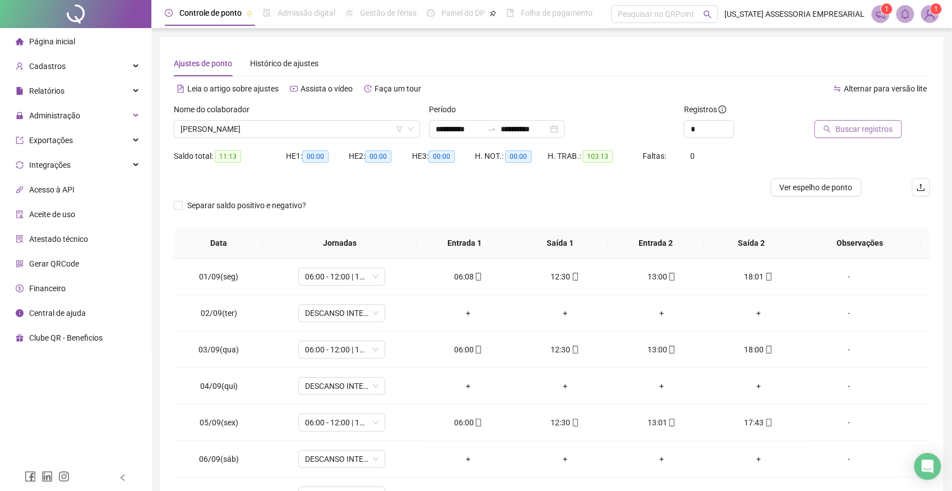
click at [870, 126] on span "Buscar registros" at bounding box center [863, 129] width 57 height 12
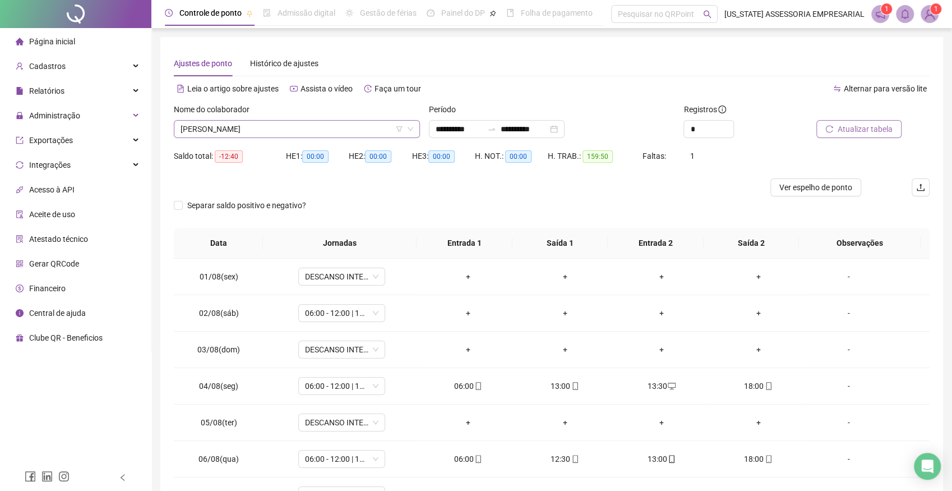
scroll to position [215, 0]
click at [312, 126] on span "ADENILSON CARDOSO SILVA" at bounding box center [297, 129] width 233 height 17
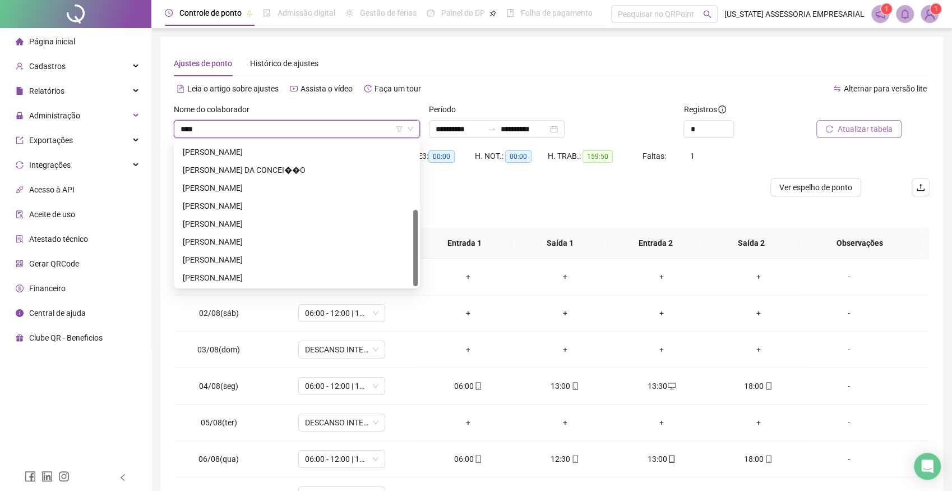
scroll to position [0, 0]
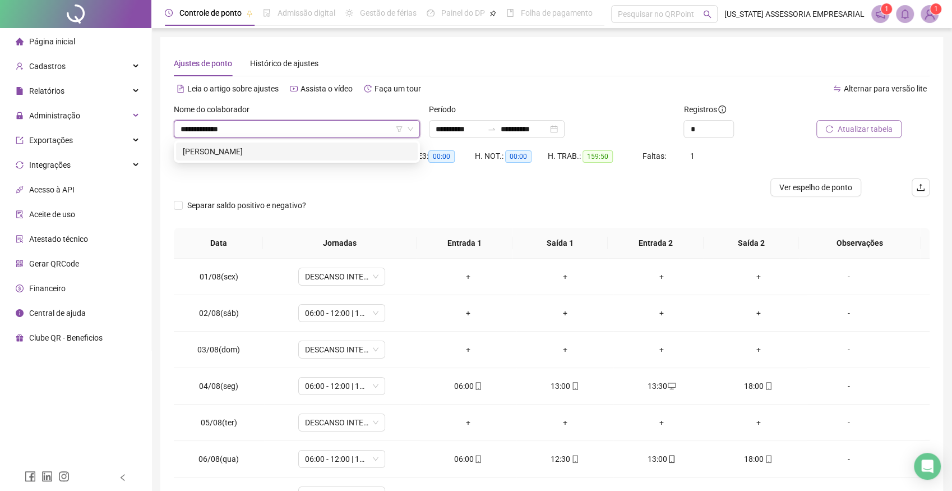
type input "**********"
click at [276, 151] on div "AILTON RIBEIRO DE CASTRO" at bounding box center [297, 151] width 228 height 12
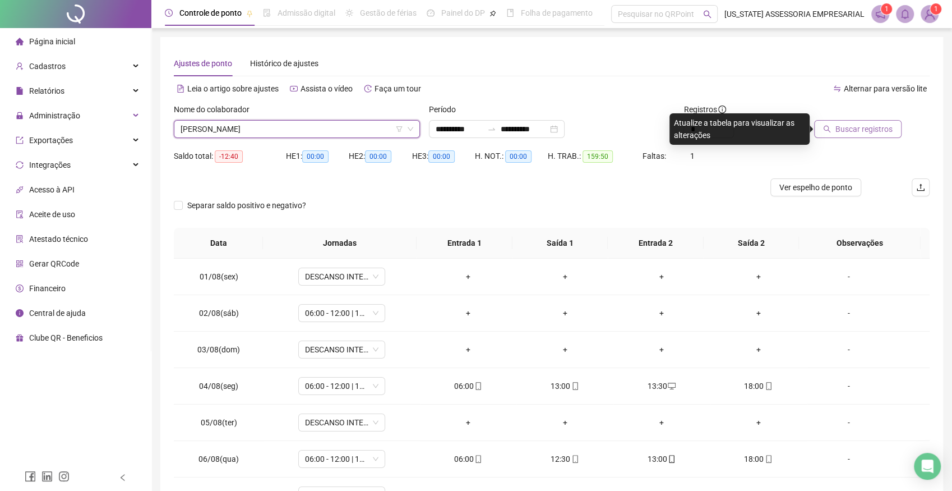
click at [876, 132] on span "Buscar registros" at bounding box center [863, 129] width 57 height 12
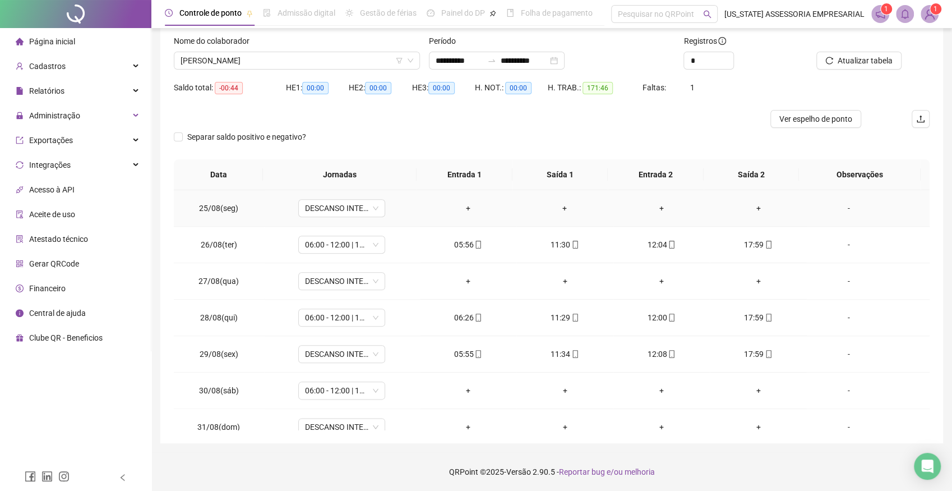
scroll to position [888, 0]
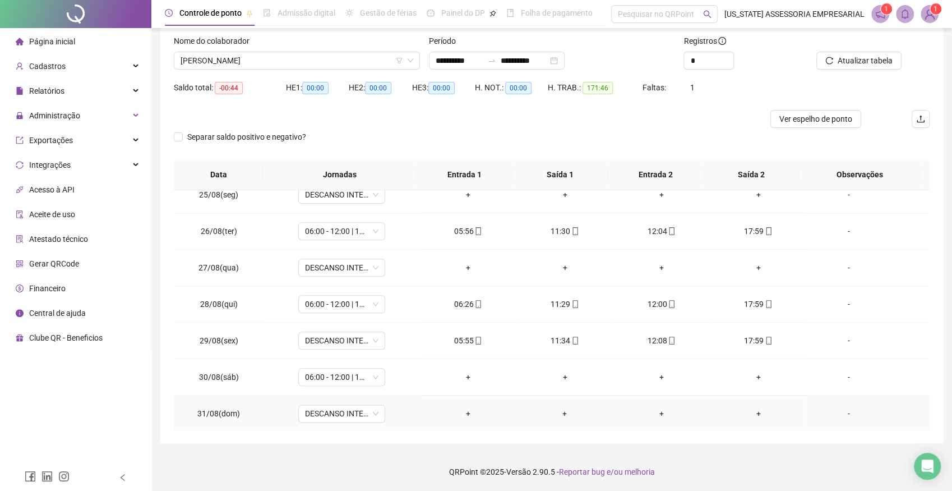
click at [845, 413] on div "-" at bounding box center [849, 413] width 66 height 12
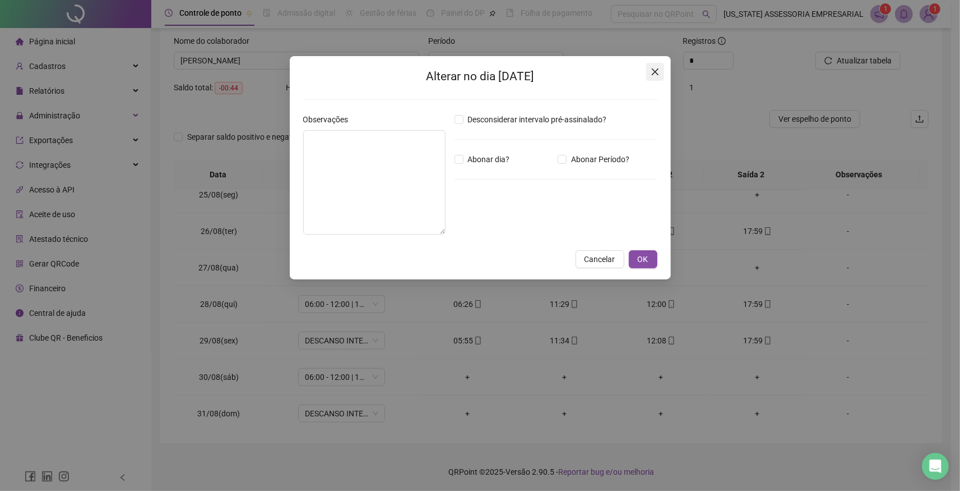
click at [655, 77] on button "Close" at bounding box center [655, 72] width 18 height 18
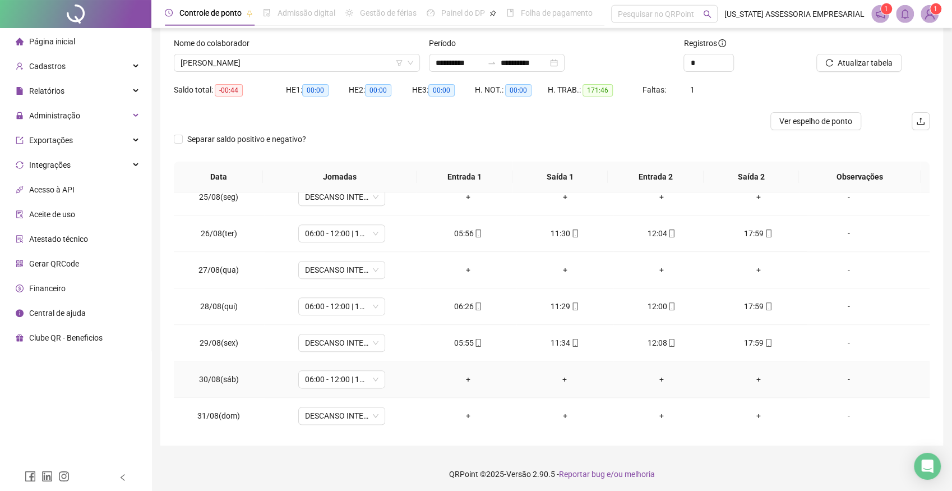
scroll to position [68, 0]
click at [840, 375] on div "-" at bounding box center [849, 377] width 66 height 12
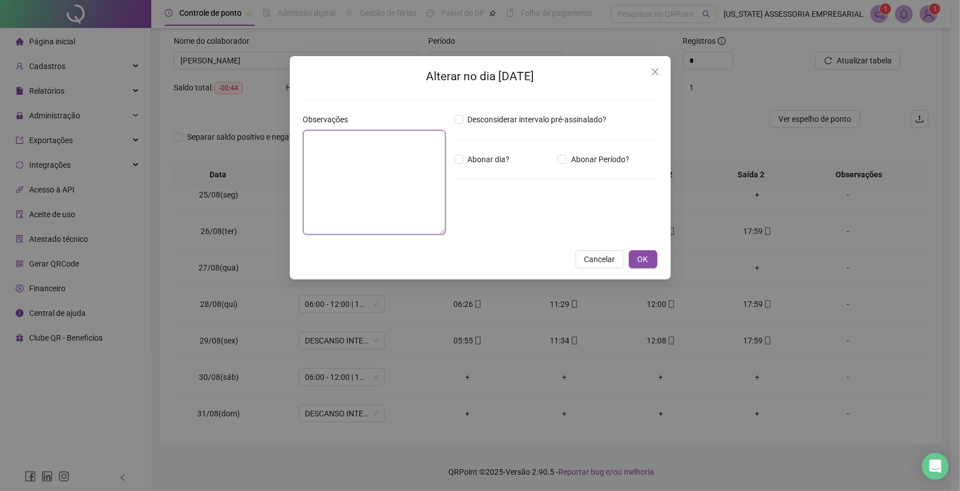
click at [324, 161] on textarea at bounding box center [374, 182] width 142 height 104
type textarea "**********"
click at [643, 251] on button "OK" at bounding box center [643, 259] width 29 height 18
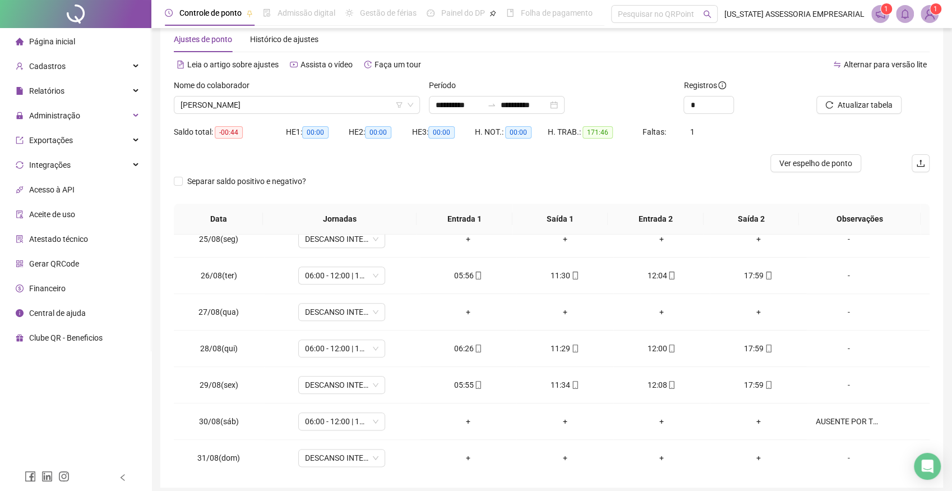
scroll to position [0, 0]
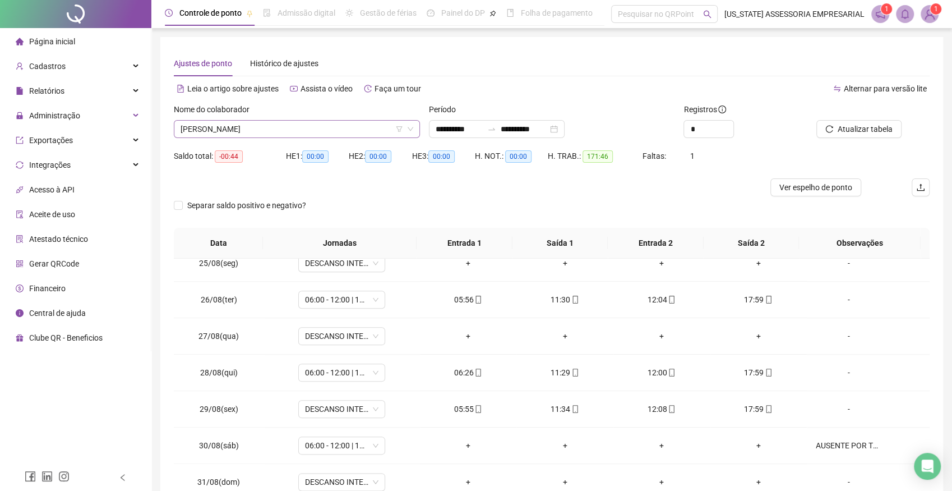
click at [294, 132] on span "AILTON RIBEIRO DE CASTRO" at bounding box center [297, 129] width 233 height 17
click at [295, 124] on span "AILTON RIBEIRO DE CASTRO" at bounding box center [297, 129] width 233 height 17
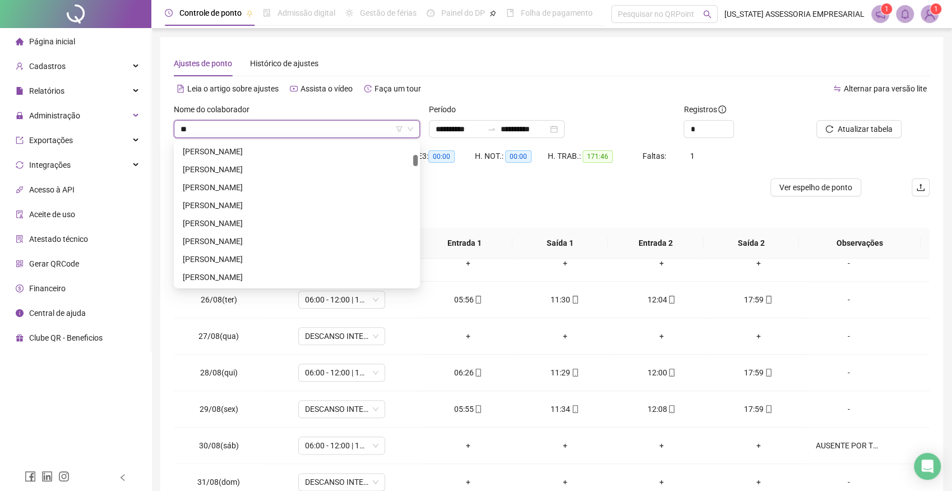
type input "*"
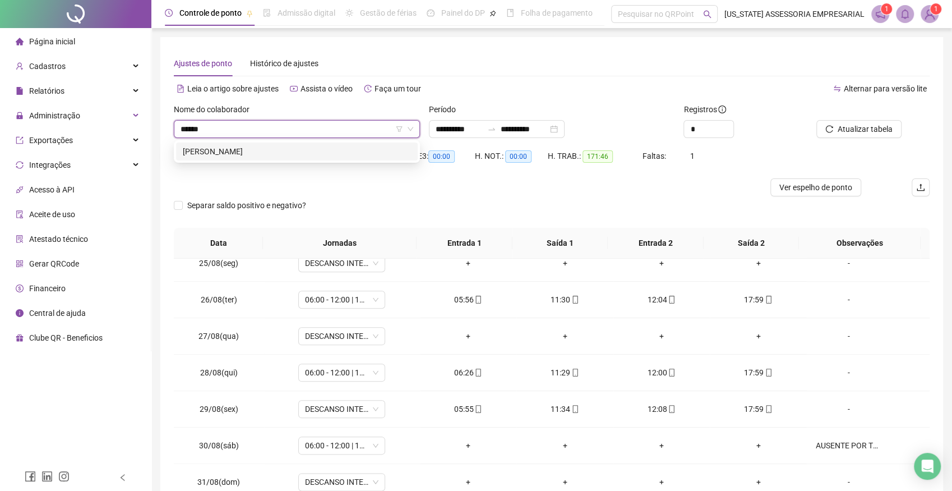
type input "*******"
click at [256, 149] on div "ALBENIR CARVALHO DIAS" at bounding box center [297, 151] width 228 height 12
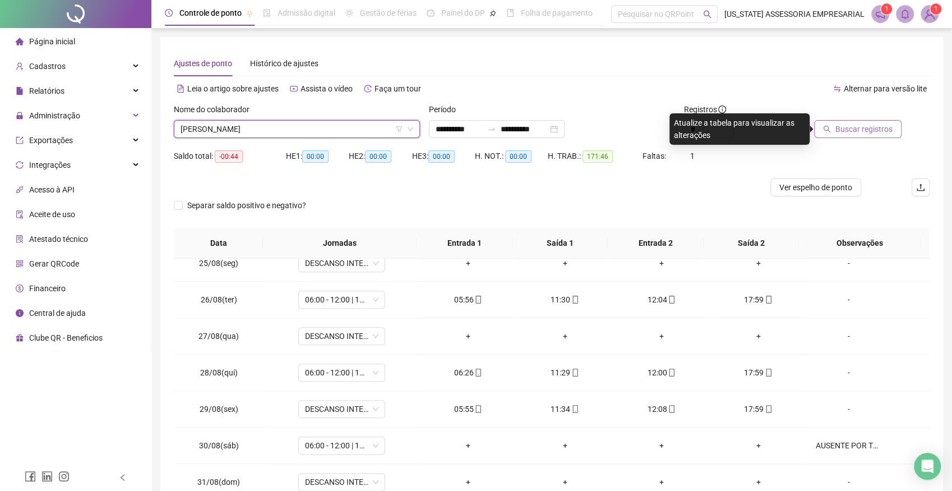
click at [859, 124] on span "Buscar registros" at bounding box center [863, 129] width 57 height 12
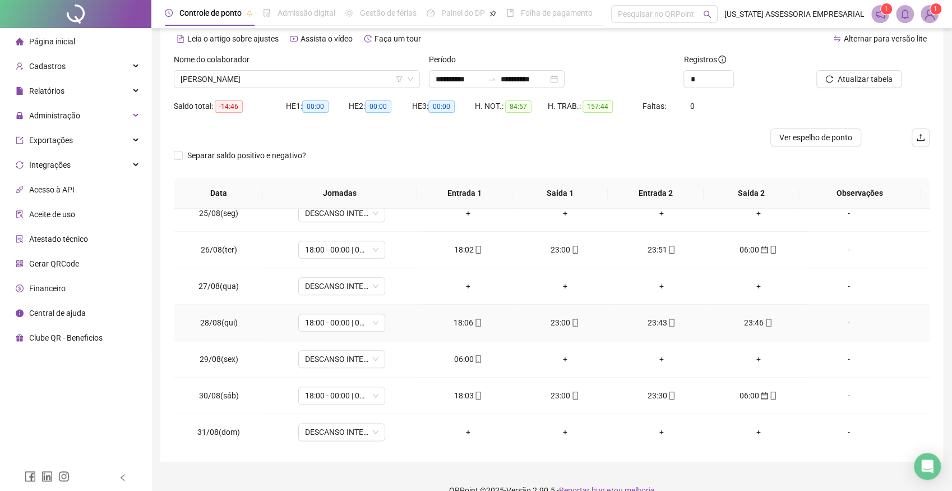
scroll to position [68, 0]
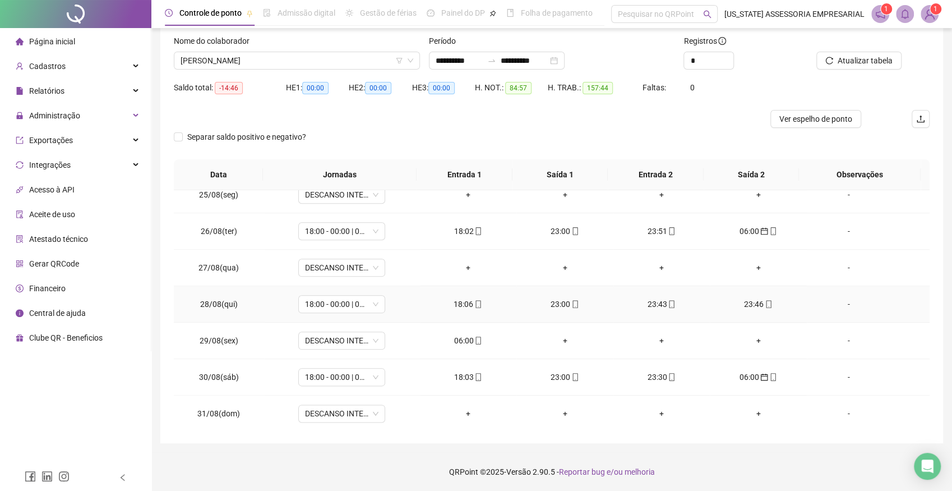
click at [741, 299] on div "23:46" at bounding box center [758, 304] width 79 height 12
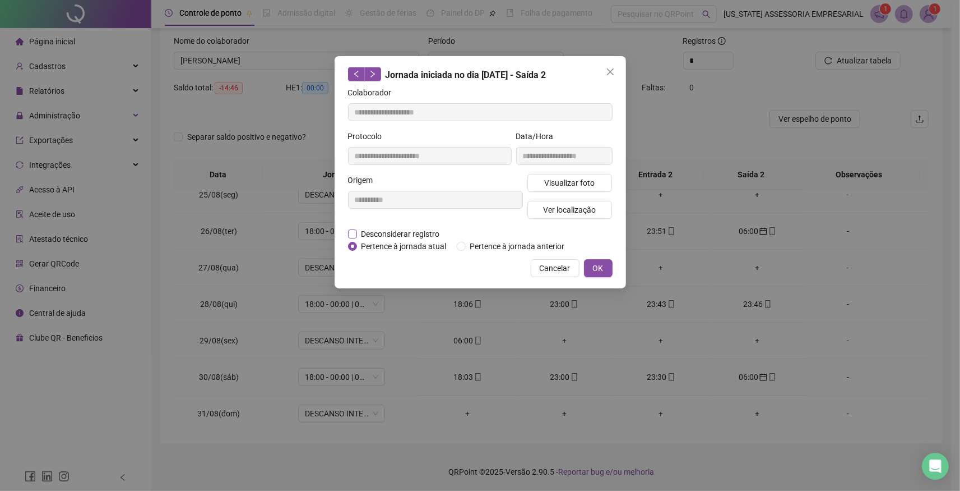
click at [359, 232] on span "Desconsiderar registro" at bounding box center [400, 234] width 87 height 12
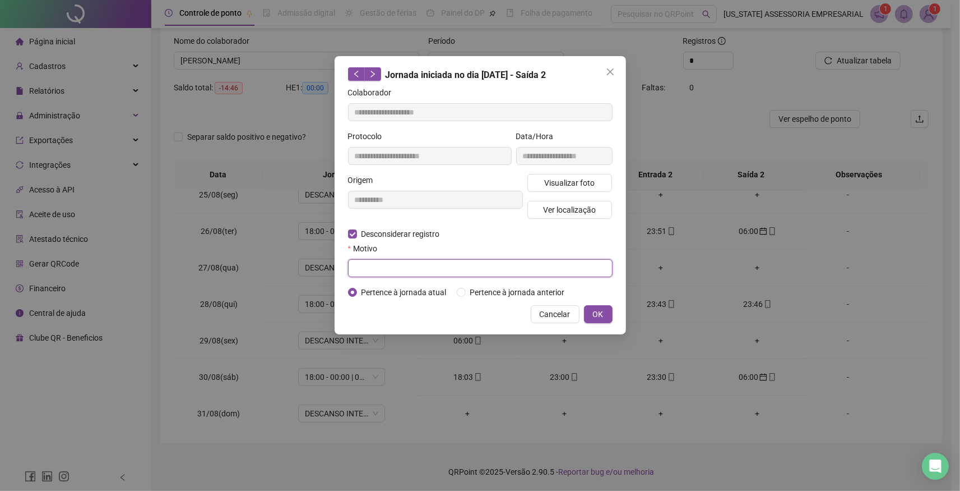
click at [421, 269] on input "text" at bounding box center [480, 268] width 265 height 18
type input "*"
click at [593, 312] on button "OK" at bounding box center [598, 314] width 29 height 18
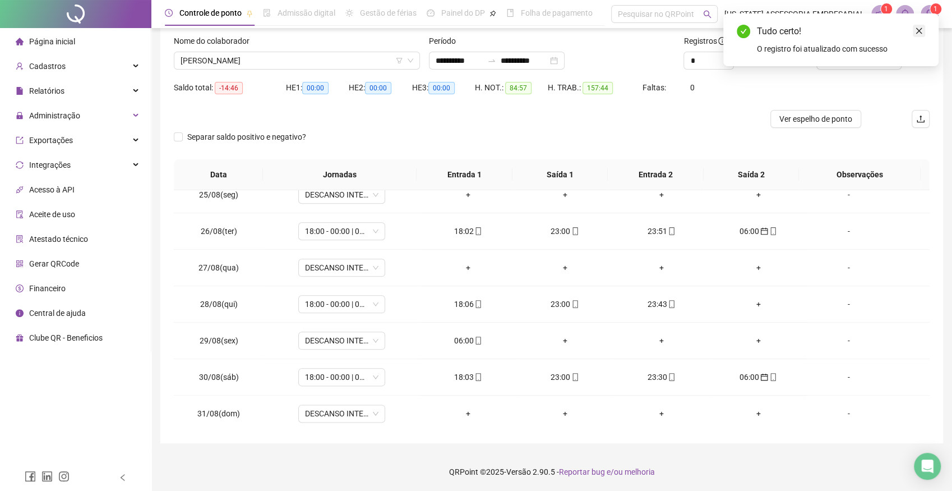
click at [919, 30] on icon "close" at bounding box center [919, 31] width 6 height 6
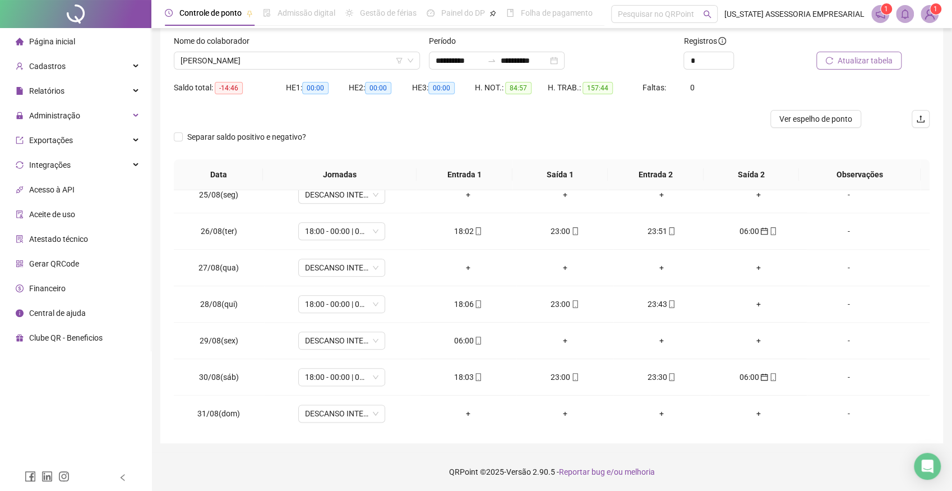
click at [853, 60] on span "Atualizar tabela" at bounding box center [865, 60] width 55 height 12
click at [463, 338] on div "06:00" at bounding box center [468, 340] width 79 height 12
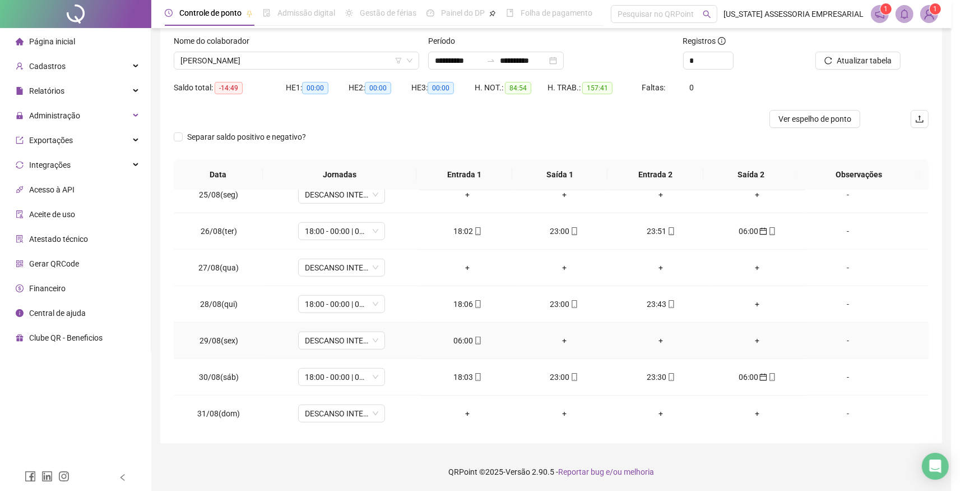
type input "**********"
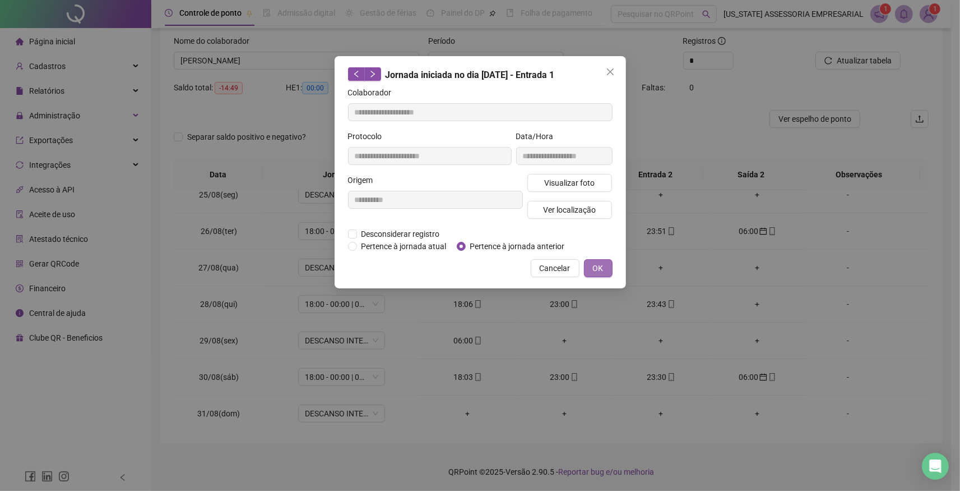
click at [600, 269] on span "OK" at bounding box center [598, 268] width 11 height 12
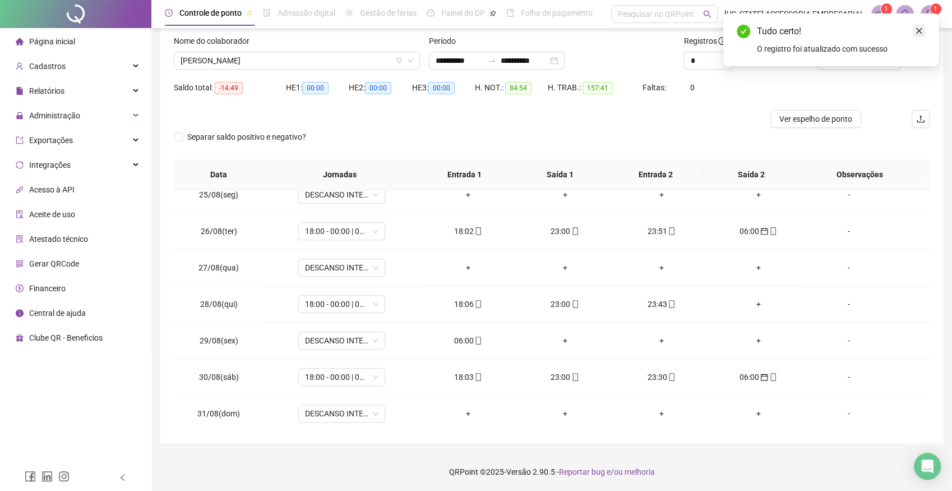
click at [917, 30] on icon "close" at bounding box center [919, 31] width 8 height 8
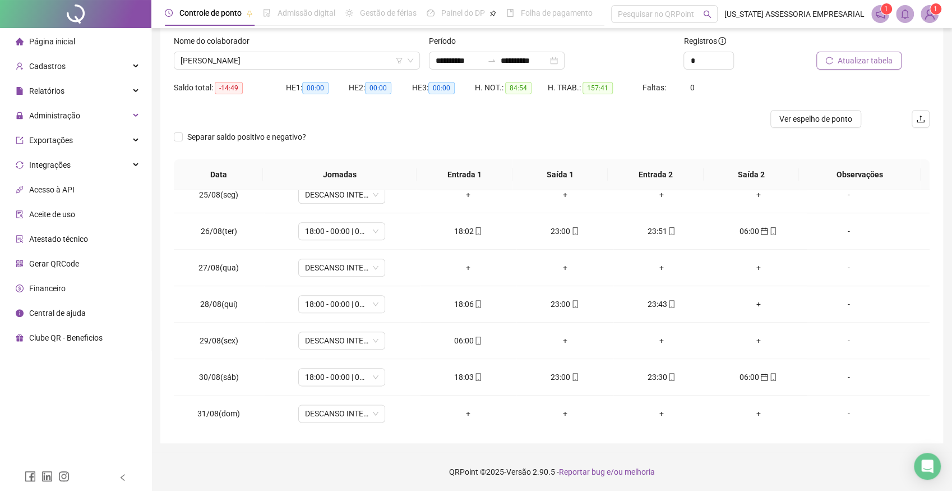
click at [847, 62] on span "Atualizar tabela" at bounding box center [865, 60] width 55 height 12
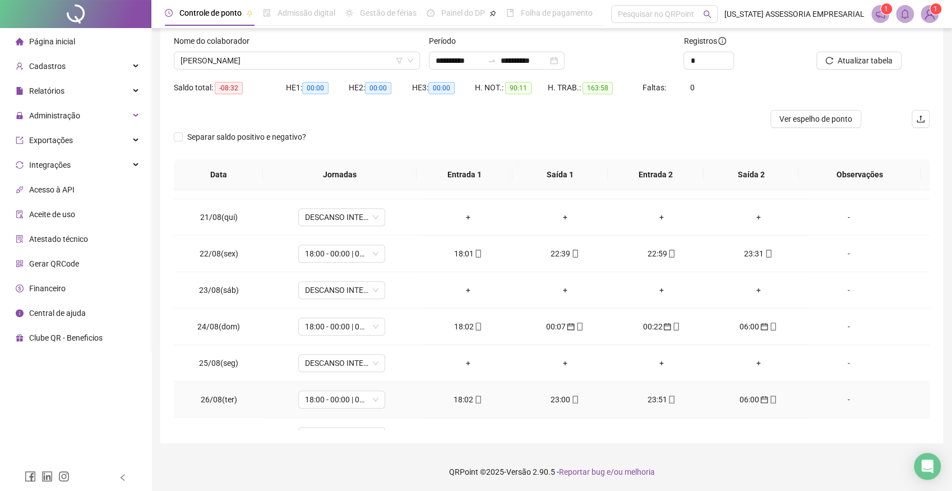
scroll to position [703, 0]
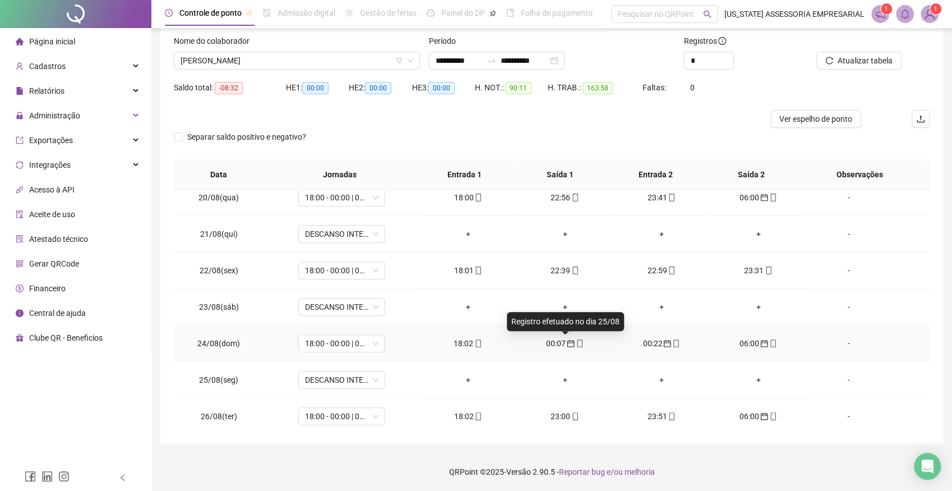
click at [567, 342] on icon "calendar" at bounding box center [571, 343] width 8 height 8
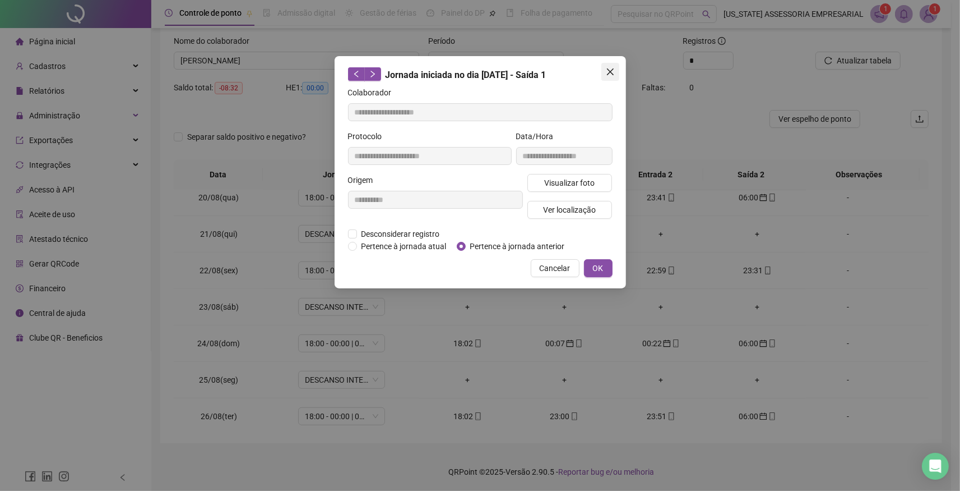
click at [616, 75] on span "Close" at bounding box center [611, 71] width 18 height 9
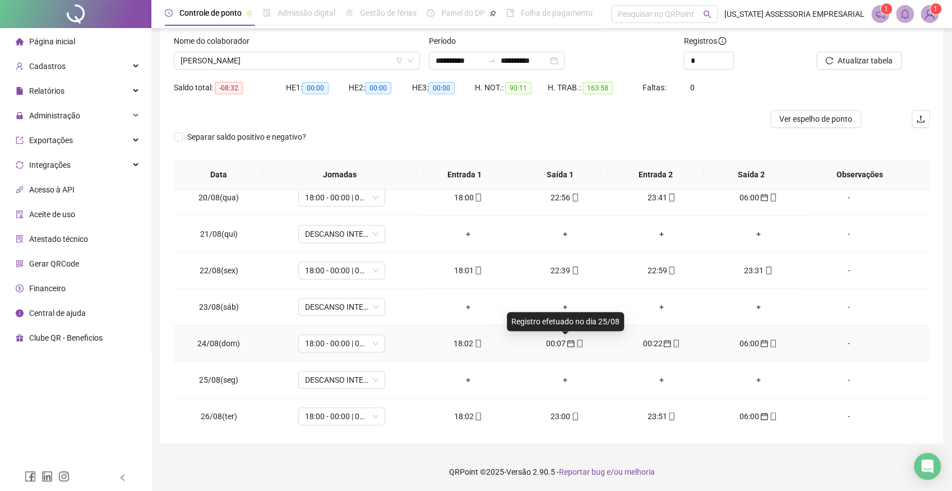
click at [567, 340] on icon "calendar" at bounding box center [571, 343] width 8 height 8
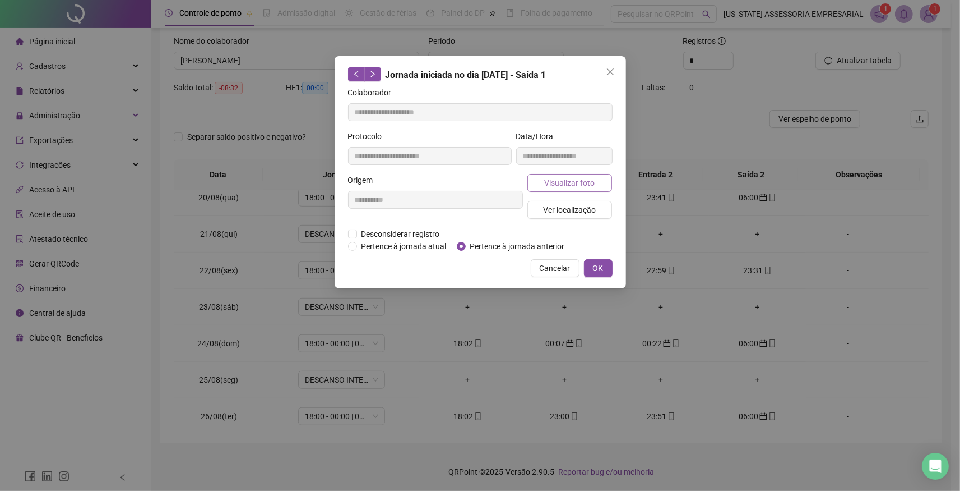
click at [571, 182] on span "Visualizar foto" at bounding box center [569, 183] width 50 height 12
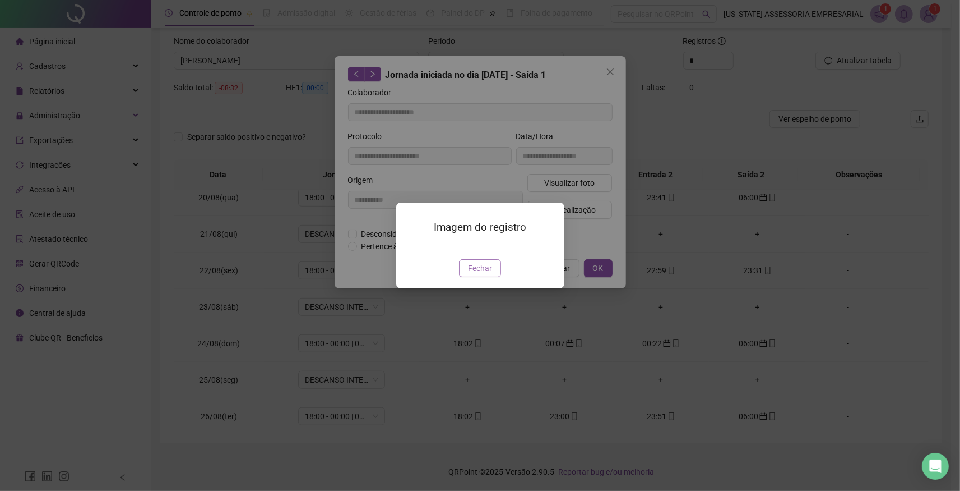
click at [489, 274] on span "Fechar" at bounding box center [480, 268] width 24 height 12
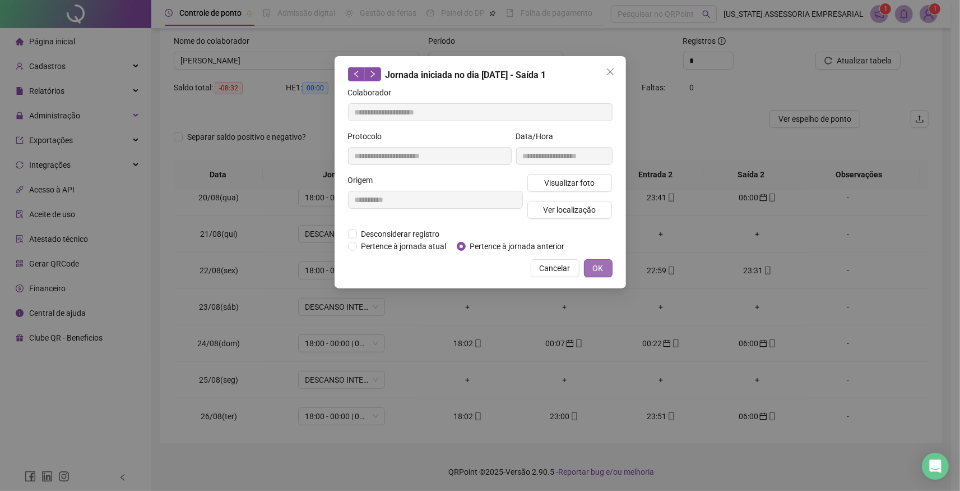
click at [598, 273] on span "OK" at bounding box center [598, 268] width 11 height 12
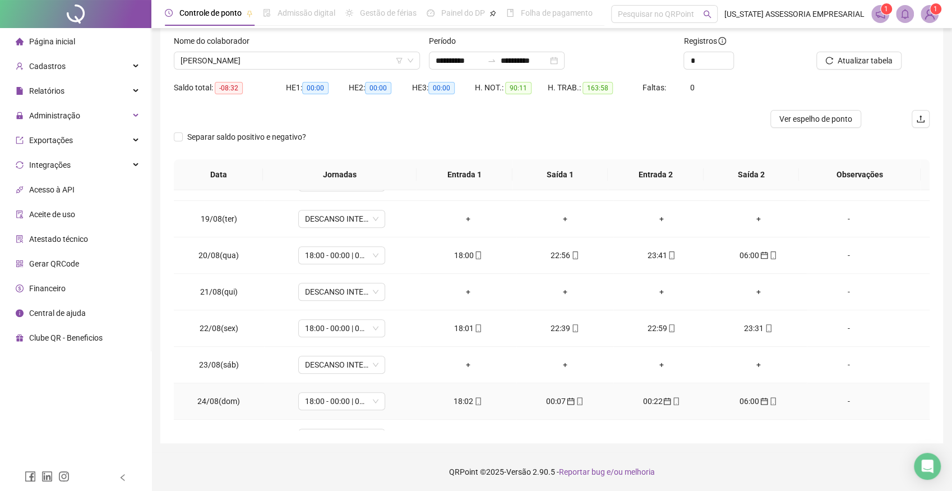
scroll to position [641, 0]
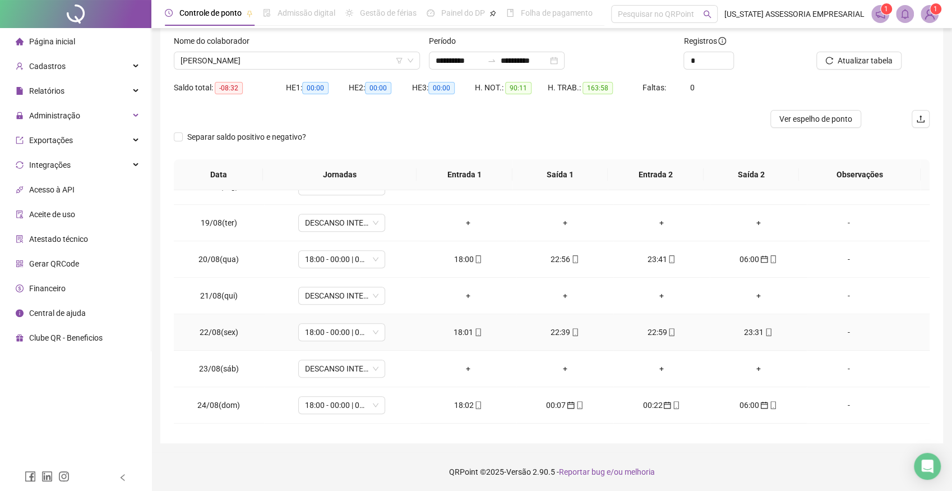
click at [543, 330] on div "22:39" at bounding box center [564, 332] width 79 height 12
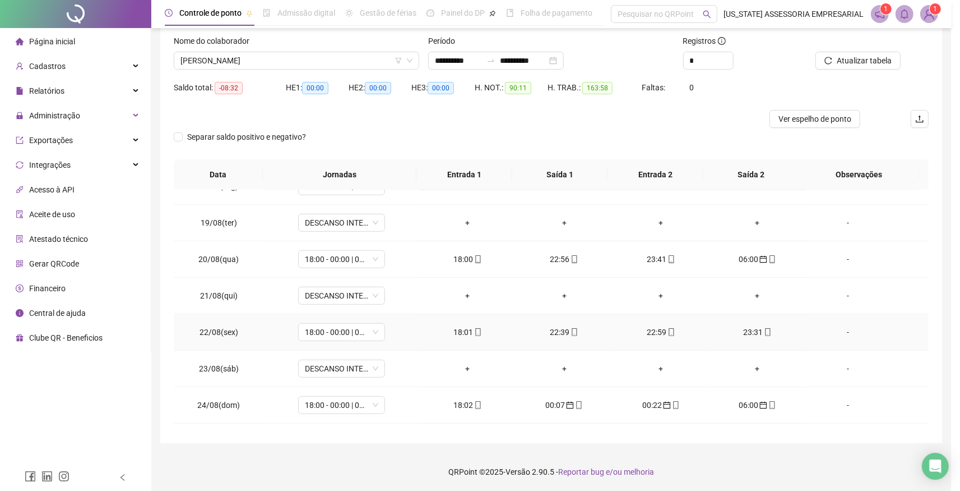
type input "**********"
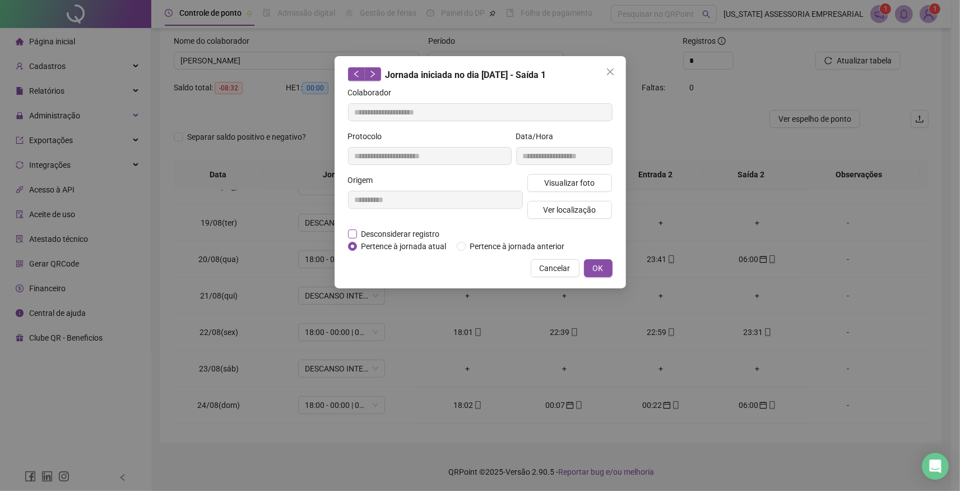
drag, startPoint x: 358, startPoint y: 230, endPoint x: 385, endPoint y: 234, distance: 27.2
click at [359, 230] on span "Desconsiderar registro" at bounding box center [400, 234] width 87 height 12
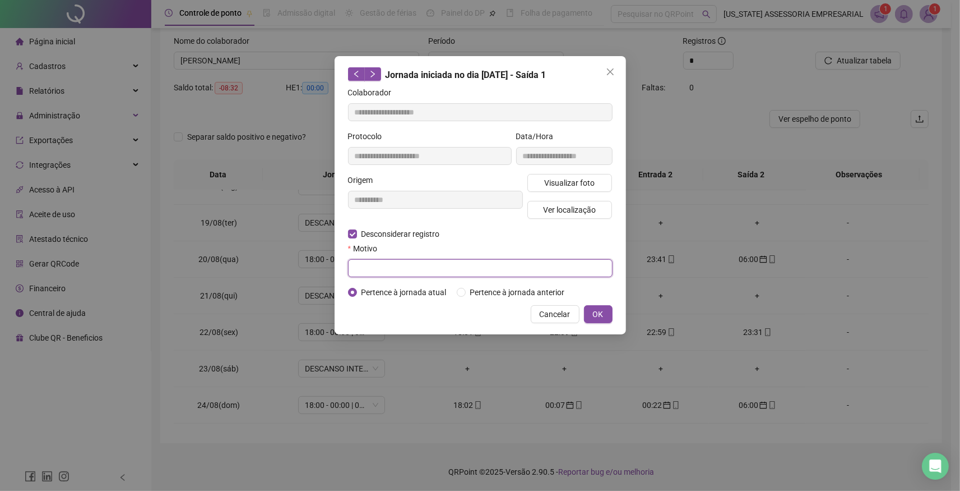
click at [392, 267] on input "text" at bounding box center [480, 268] width 265 height 18
type input "*"
click at [597, 308] on span "OK" at bounding box center [598, 314] width 11 height 12
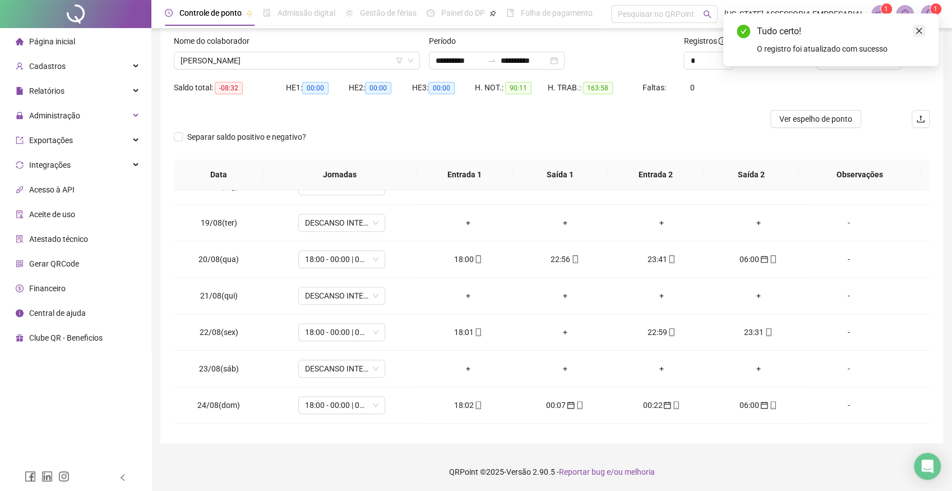
click at [922, 32] on link "Close" at bounding box center [919, 31] width 12 height 12
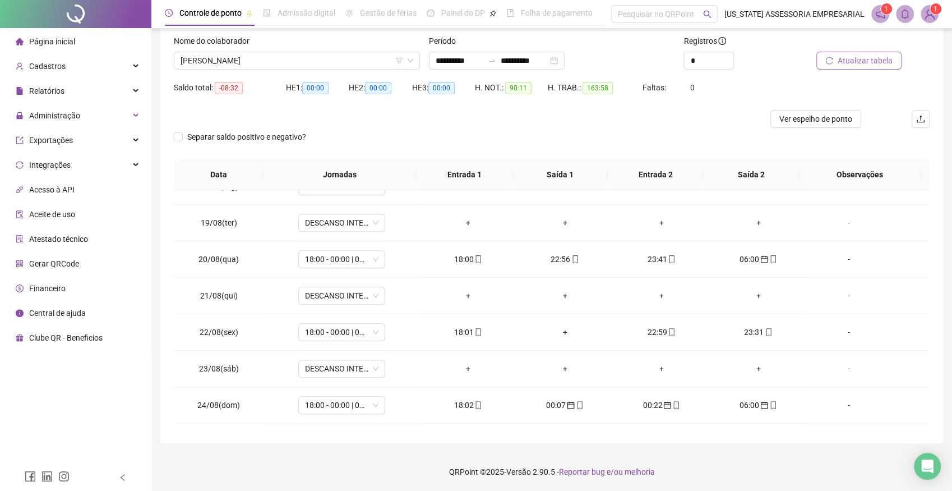
click at [865, 57] on span "Atualizar tabela" at bounding box center [865, 60] width 55 height 12
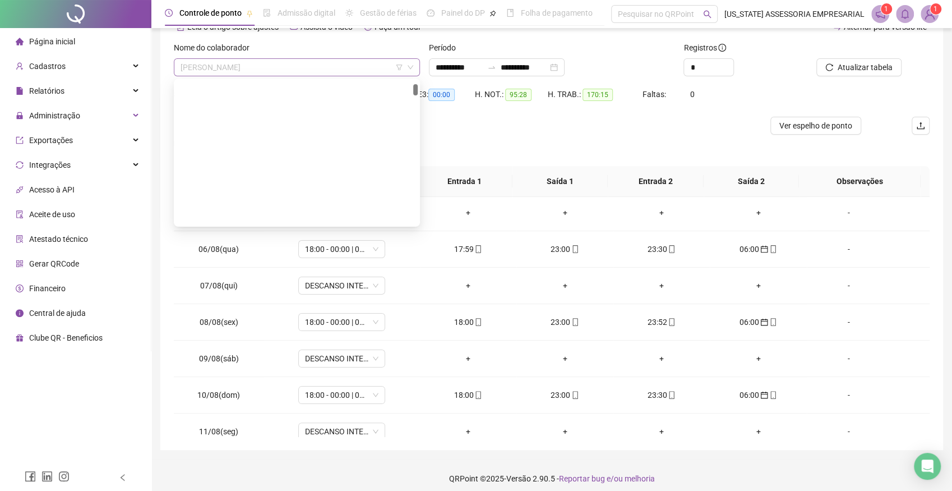
scroll to position [664, 0]
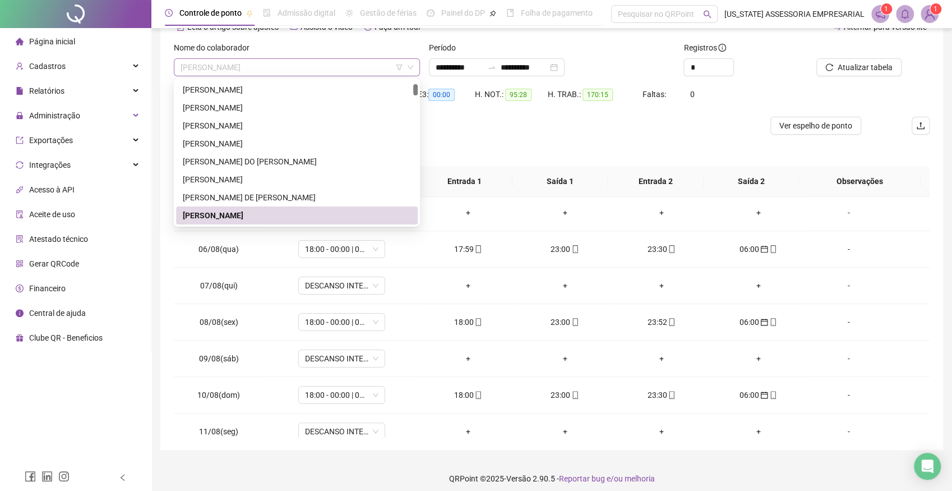
click at [280, 65] on span "ALBENIR CARVALHO DIAS" at bounding box center [297, 67] width 233 height 17
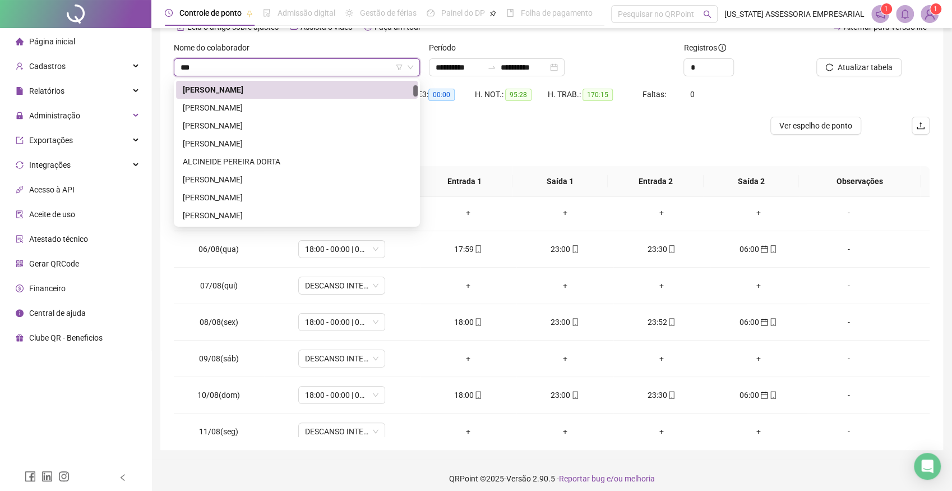
scroll to position [0, 0]
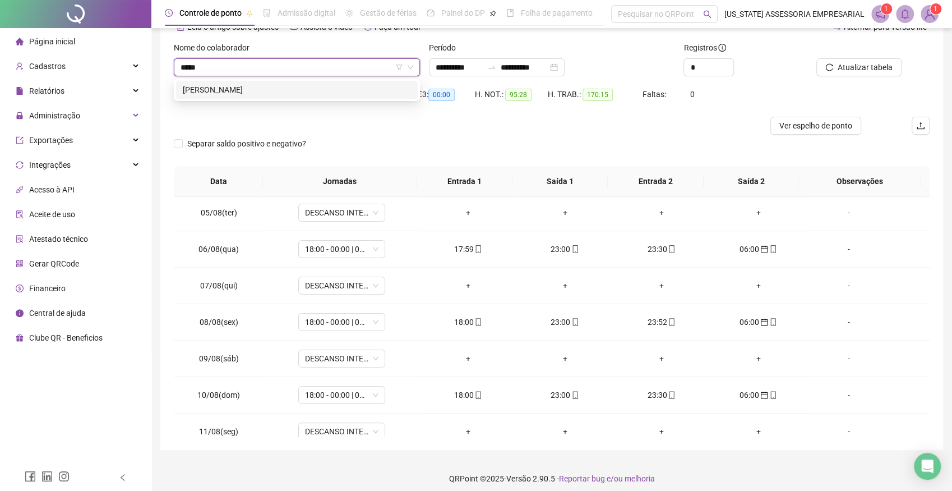
type input "******"
click at [242, 90] on div "ALZIDES LOPES SOARES" at bounding box center [297, 90] width 228 height 12
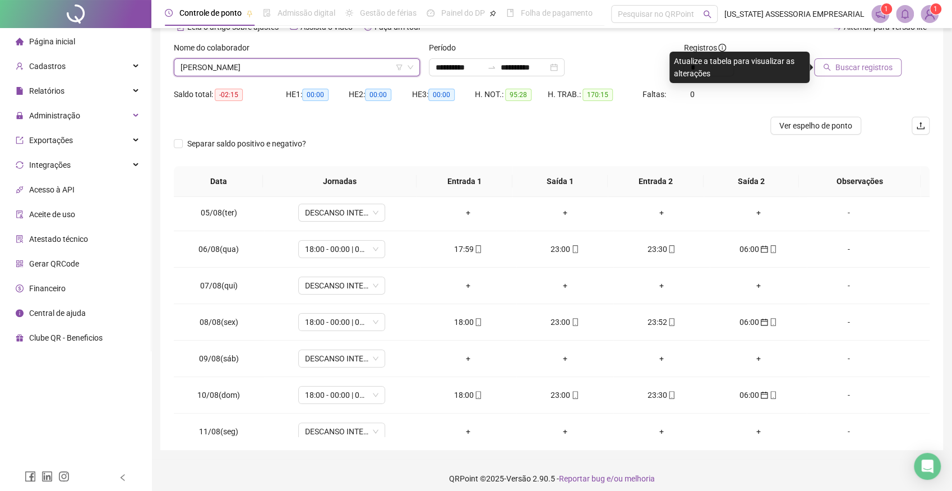
click at [878, 68] on span "Buscar registros" at bounding box center [863, 67] width 57 height 12
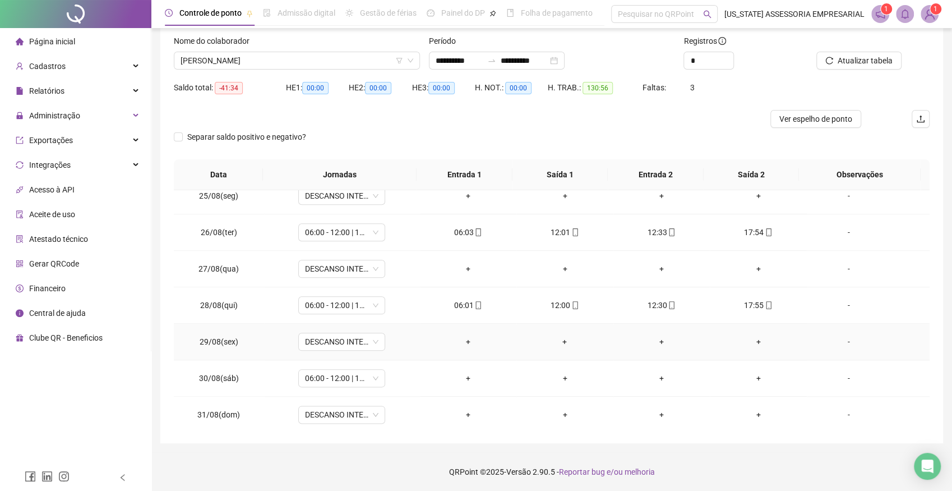
scroll to position [888, 0]
click at [459, 376] on div "+" at bounding box center [468, 377] width 79 height 12
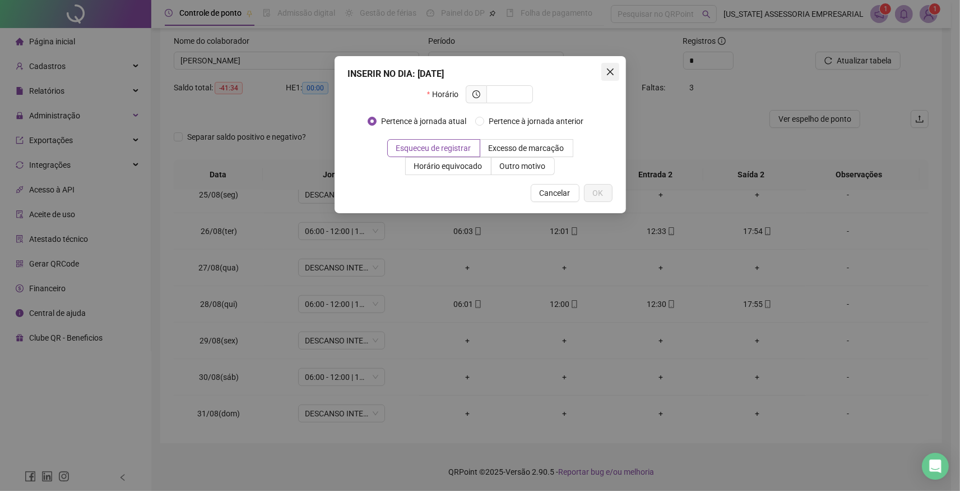
drag, startPoint x: 613, startPoint y: 75, endPoint x: 650, endPoint y: 377, distance: 304.0
click at [613, 76] on icon "close" at bounding box center [610, 71] width 9 height 9
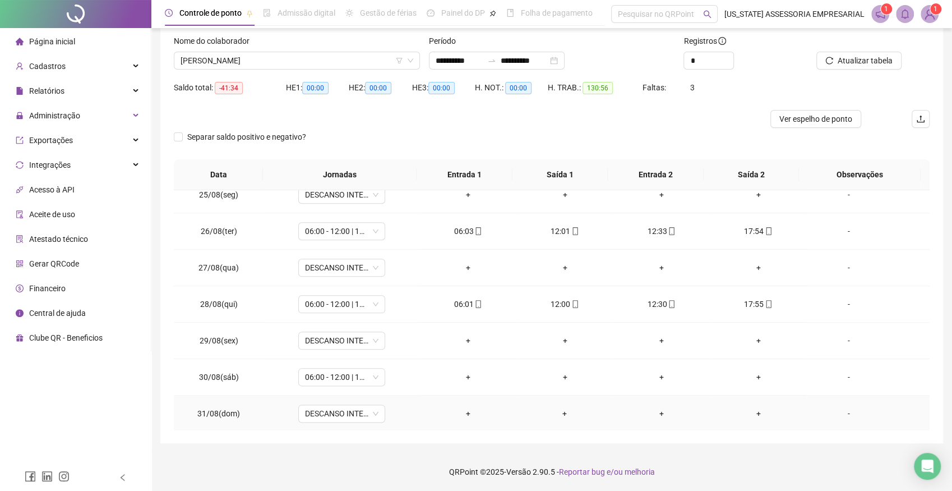
click at [844, 414] on div "-" at bounding box center [849, 413] width 66 height 12
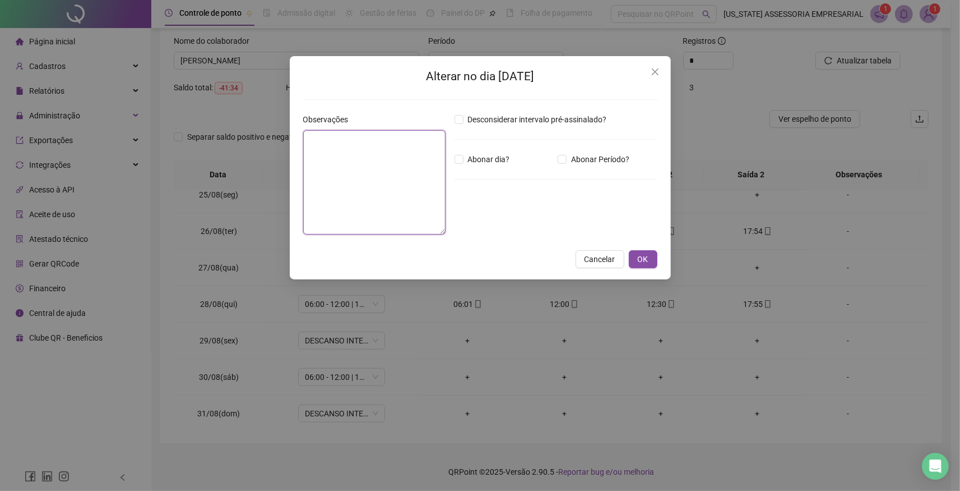
click at [353, 176] on textarea at bounding box center [374, 182] width 142 height 104
click at [653, 70] on icon "close" at bounding box center [654, 71] width 7 height 7
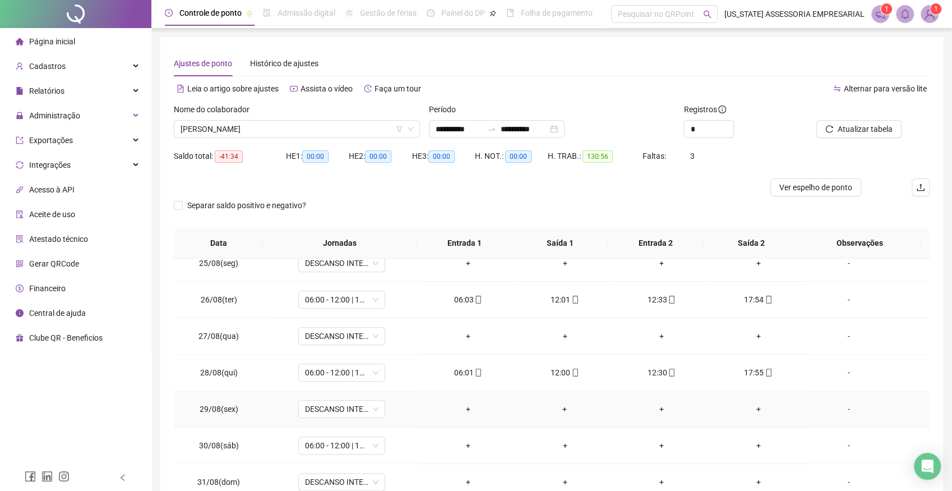
scroll to position [68, 0]
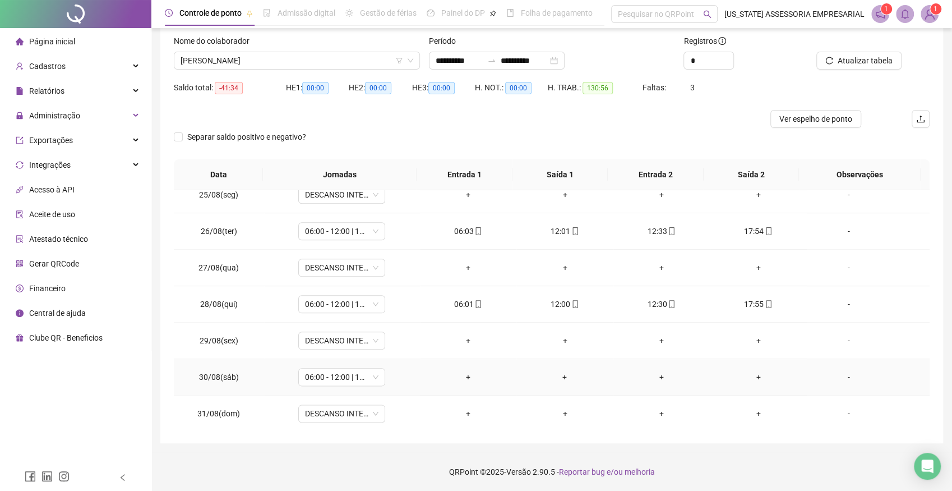
click at [843, 377] on div "-" at bounding box center [849, 377] width 66 height 12
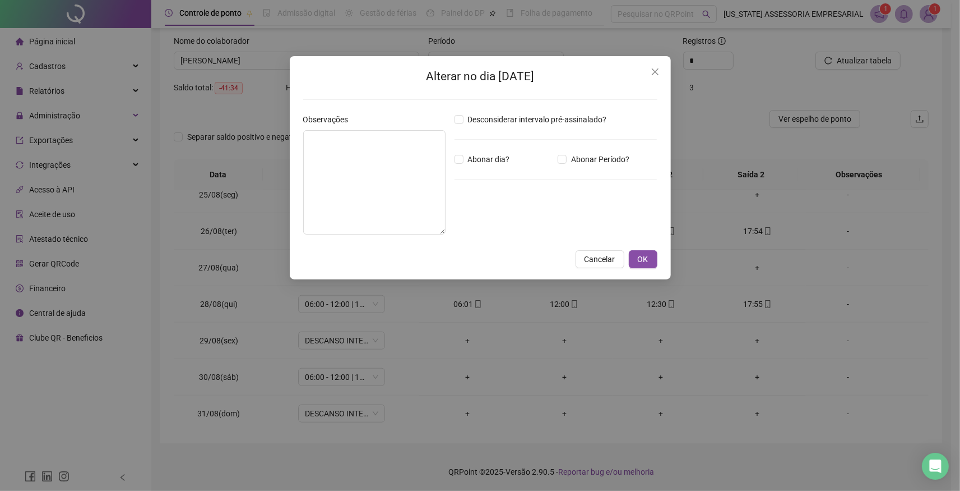
drag, startPoint x: 652, startPoint y: 68, endPoint x: 670, endPoint y: 92, distance: 30.1
click at [653, 69] on icon "close" at bounding box center [655, 71] width 9 height 9
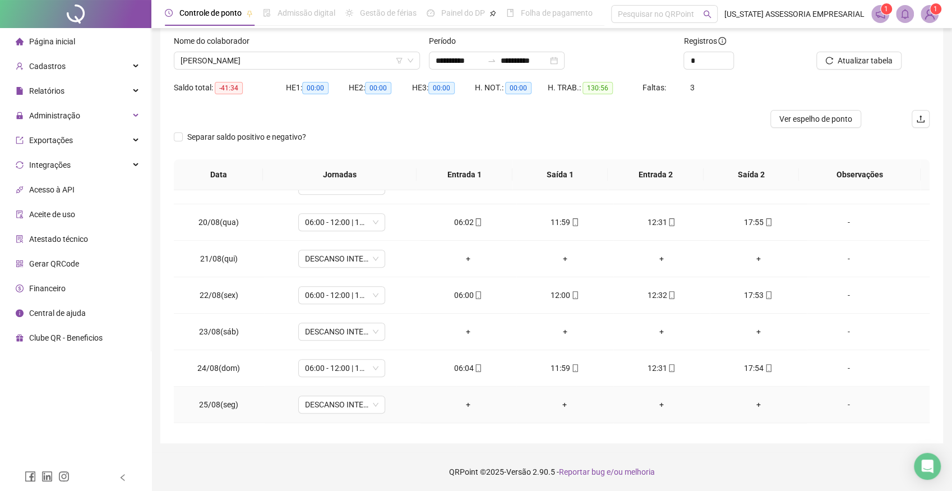
scroll to position [888, 0]
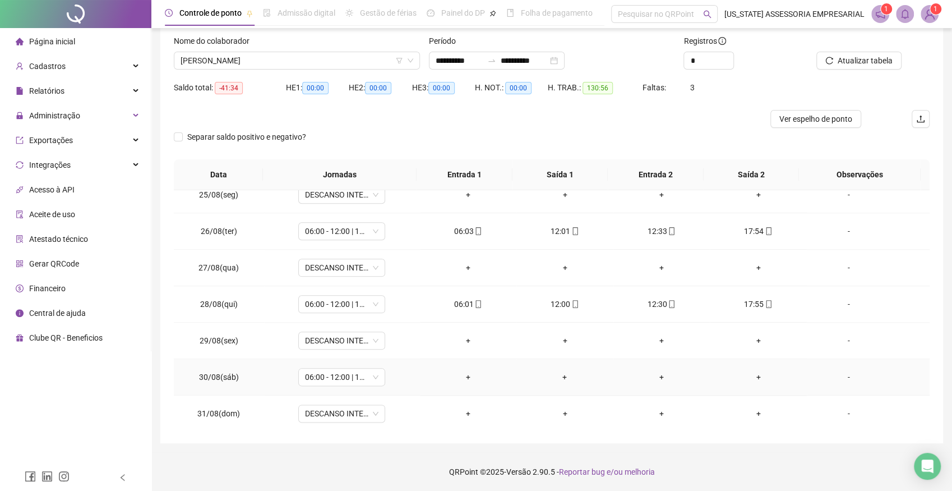
click at [844, 374] on div "-" at bounding box center [849, 377] width 66 height 12
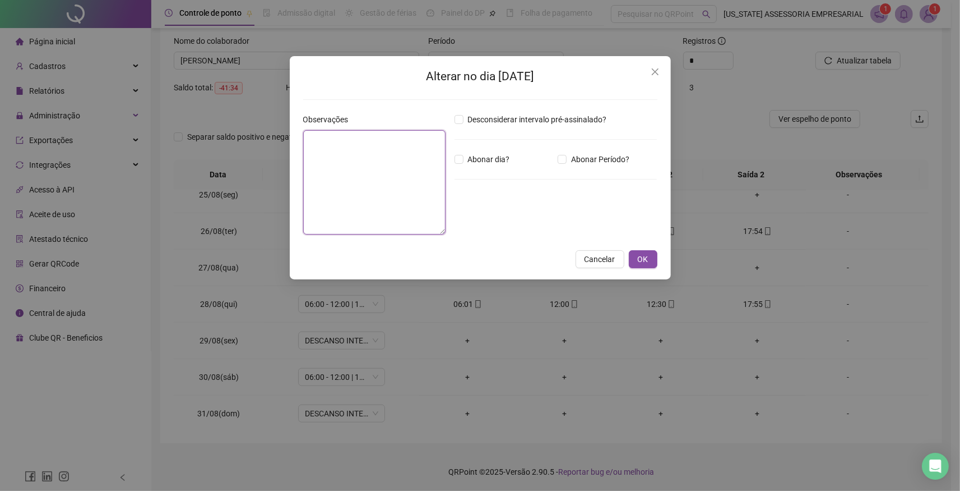
click at [338, 161] on textarea at bounding box center [374, 182] width 142 height 104
type textarea "*"
type textarea "**********"
click at [648, 256] on span "OK" at bounding box center [643, 259] width 11 height 12
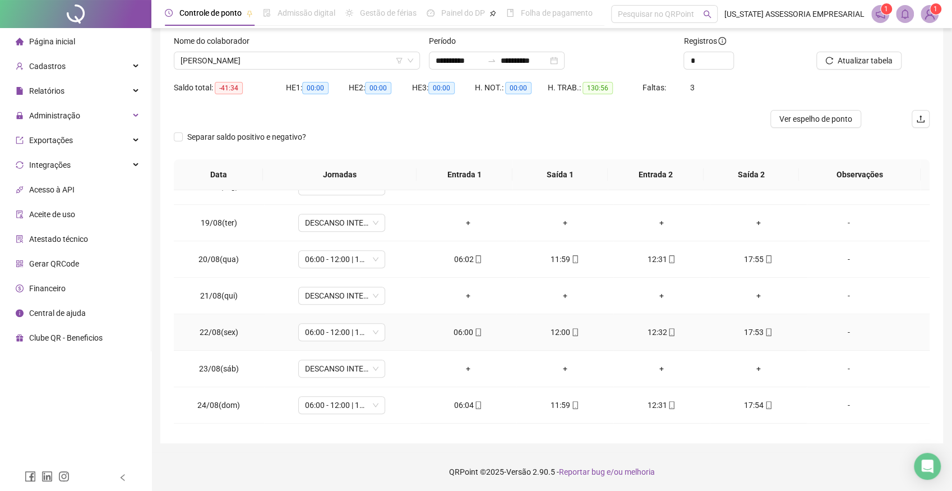
scroll to position [518, 0]
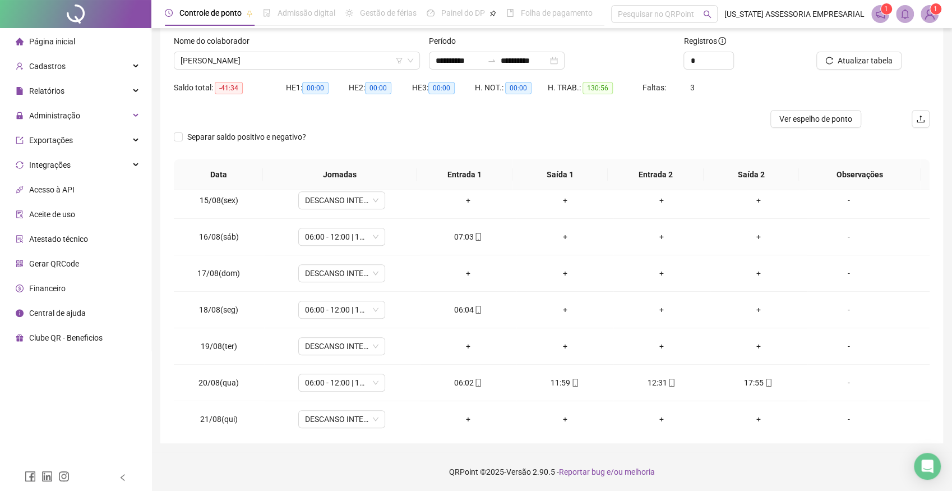
click at [880, 91] on div "Saldo total: -41:34 HE 1: 00:00 HE 2: 00:00 HE 3: 00:00 H. NOT.: 00:00 H. TRAB.…" at bounding box center [552, 93] width 756 height 31
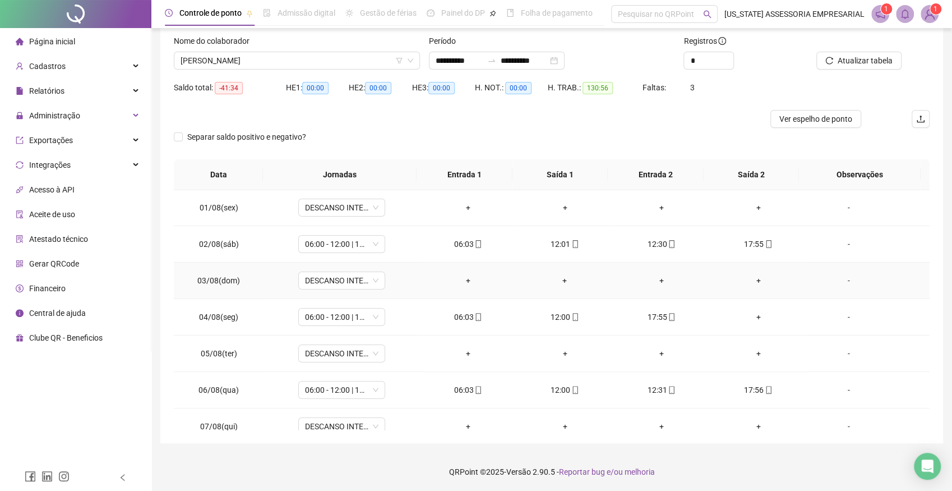
scroll to position [0, 0]
click at [301, 60] on span "ALZIDES LOPES SOARES" at bounding box center [297, 60] width 233 height 17
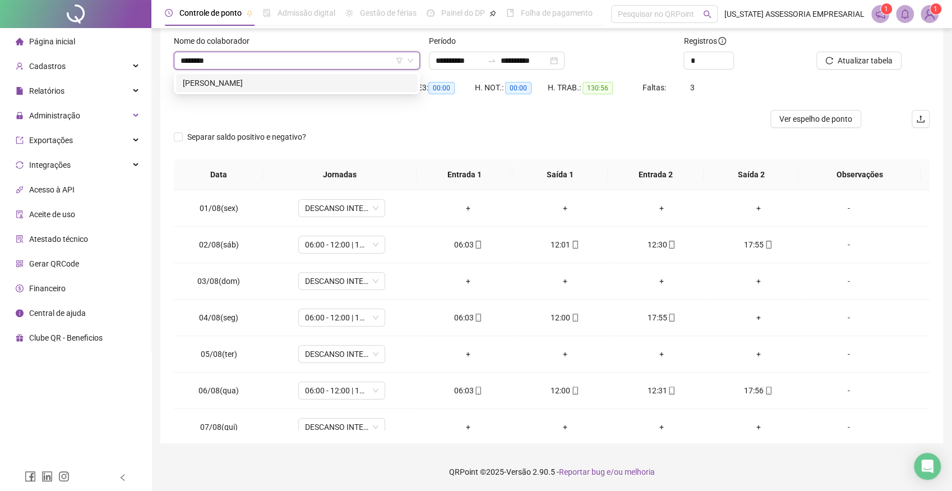
type input "*********"
click at [286, 79] on div "CARLOS CEZAR BENTO DE ARAUJO" at bounding box center [297, 83] width 228 height 12
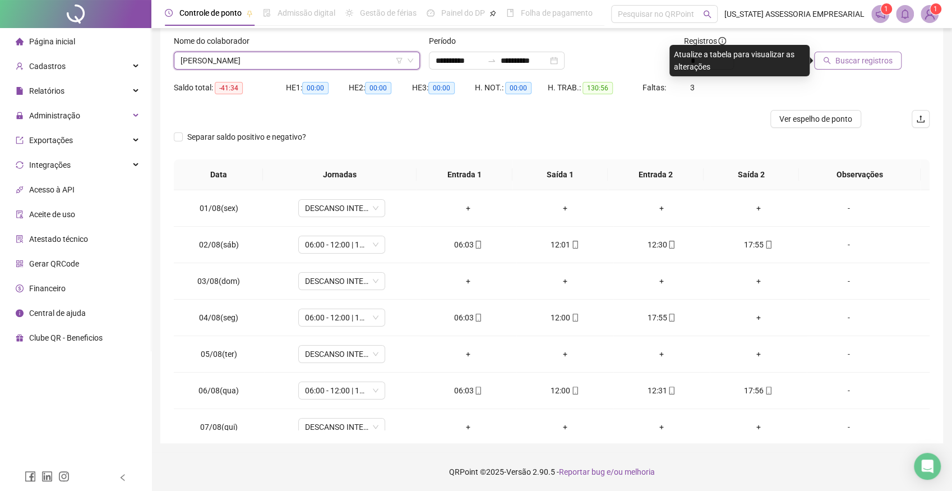
click at [873, 60] on span "Buscar registros" at bounding box center [863, 60] width 57 height 12
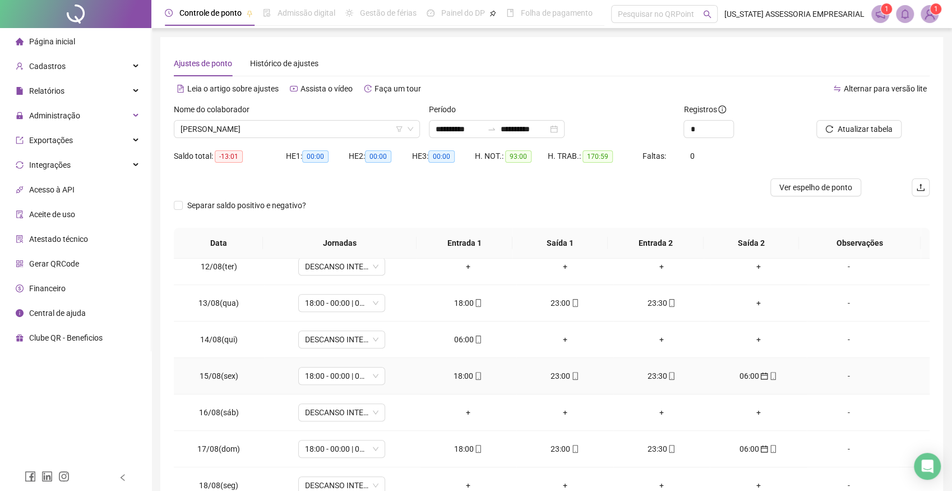
scroll to position [432, 0]
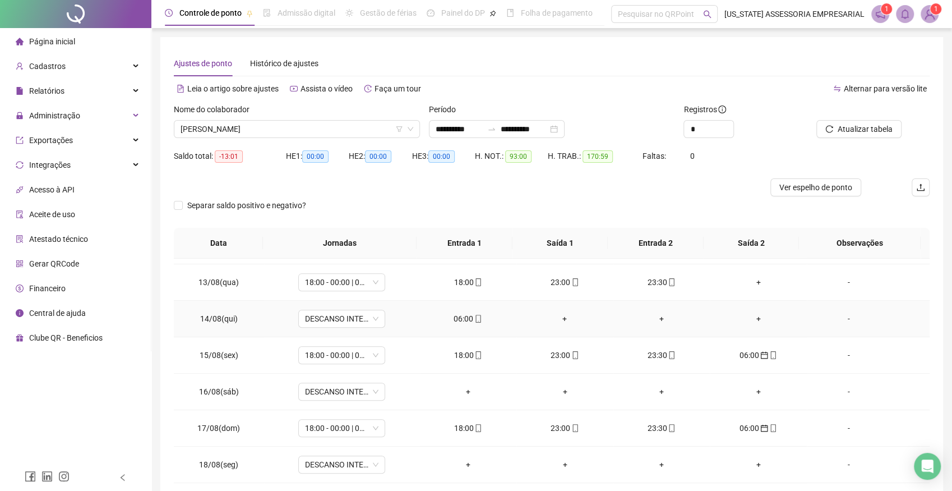
click at [465, 317] on div "06:00" at bounding box center [468, 318] width 79 height 12
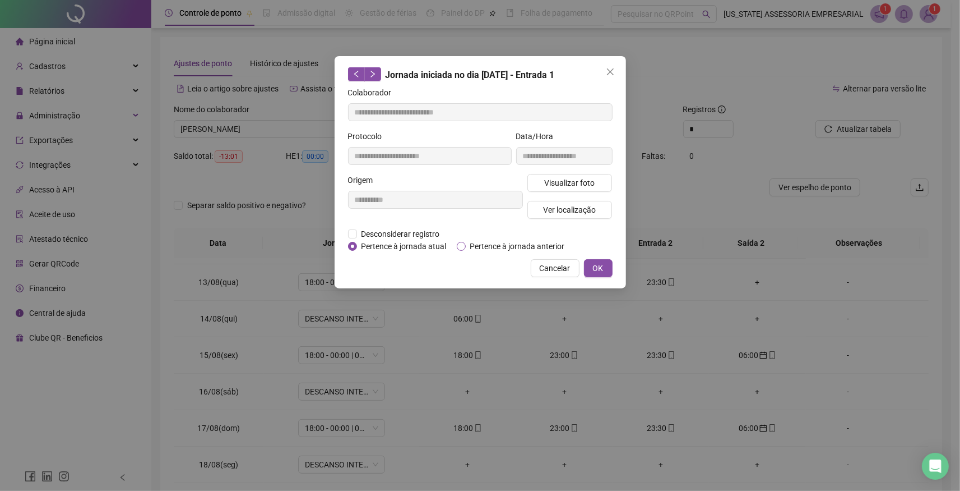
click at [466, 244] on label "Pertence à jornada anterior" at bounding box center [513, 246] width 113 height 12
click at [597, 265] on span "OK" at bounding box center [598, 268] width 11 height 12
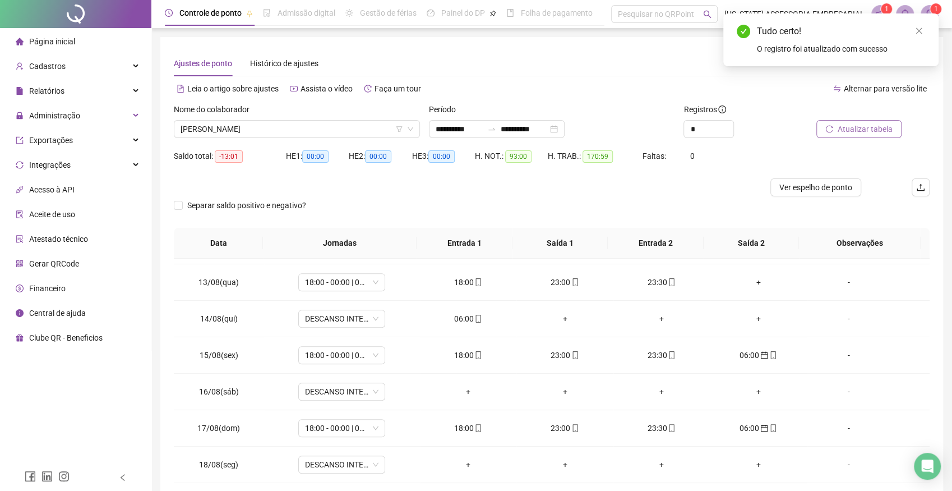
click at [880, 129] on span "Atualizar tabela" at bounding box center [865, 129] width 55 height 12
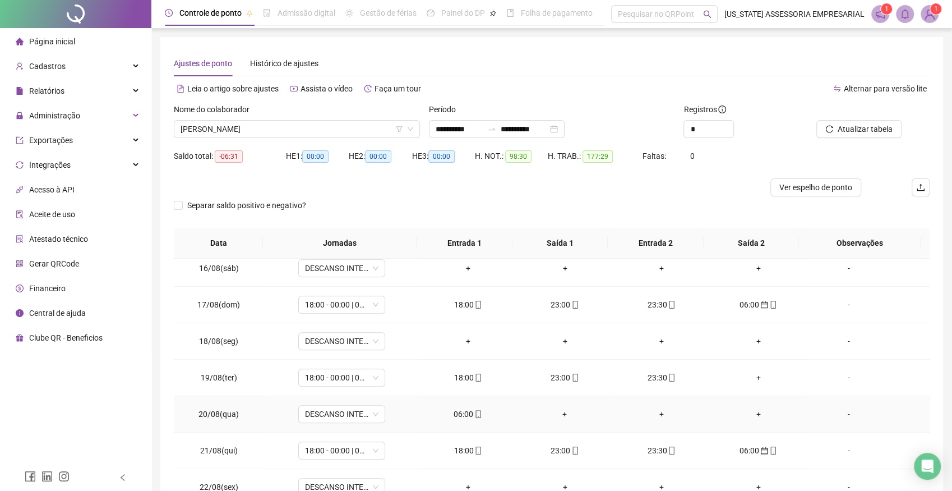
click at [459, 412] on div "06:00" at bounding box center [468, 414] width 79 height 12
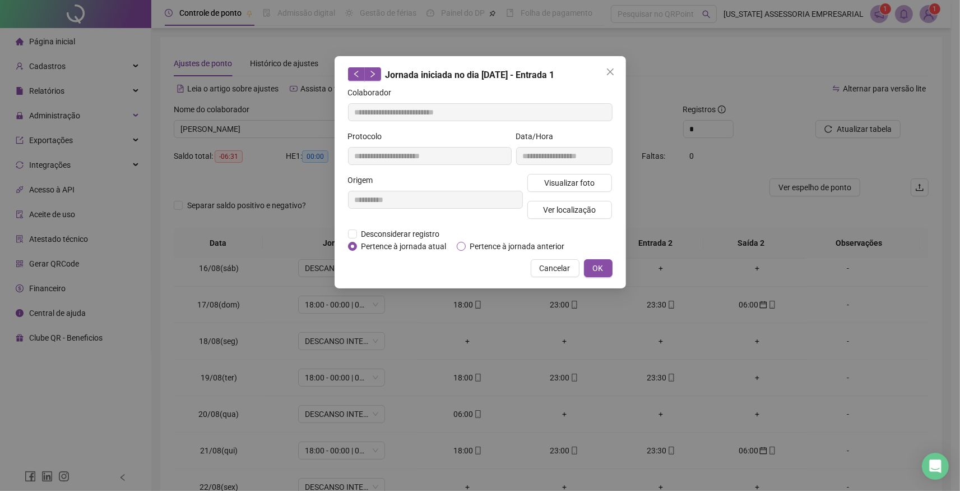
drag, startPoint x: 467, startPoint y: 246, endPoint x: 497, endPoint y: 250, distance: 30.1
click at [467, 245] on span "Pertence à jornada anterior" at bounding box center [518, 246] width 104 height 12
drag, startPoint x: 585, startPoint y: 262, endPoint x: 597, endPoint y: 265, distance: 11.4
click at [586, 262] on button "OK" at bounding box center [598, 268] width 29 height 18
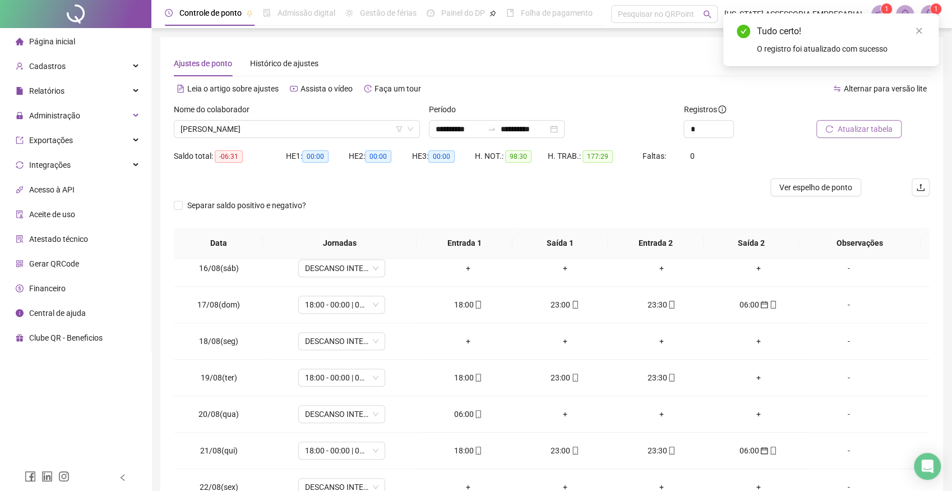
click at [867, 127] on span "Atualizar tabela" at bounding box center [865, 129] width 55 height 12
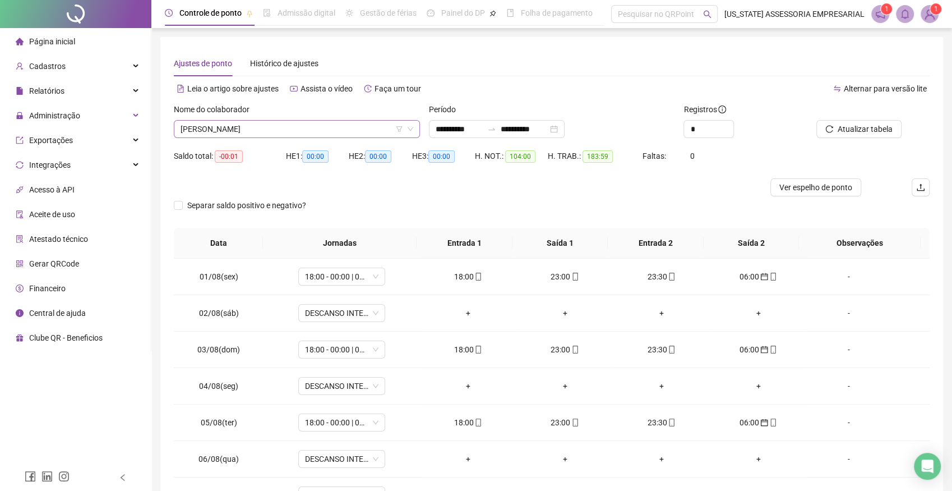
scroll to position [2978, 0]
click at [305, 126] on span "CARLOS CEZAR BENTO DE ARAUJO" at bounding box center [297, 129] width 233 height 17
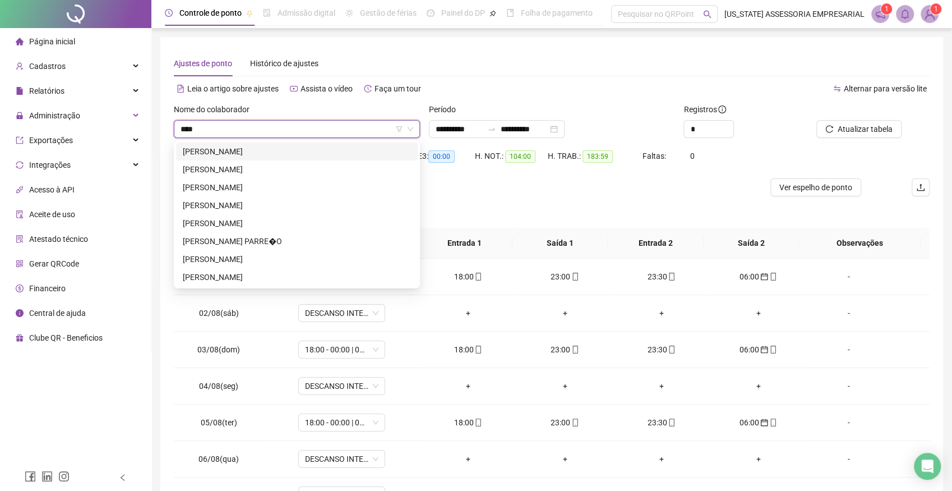
scroll to position [0, 0]
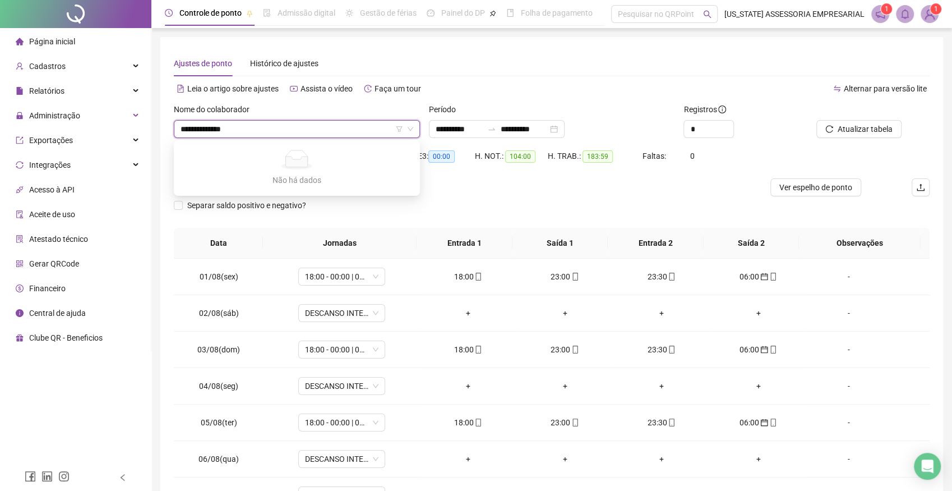
type input "**********"
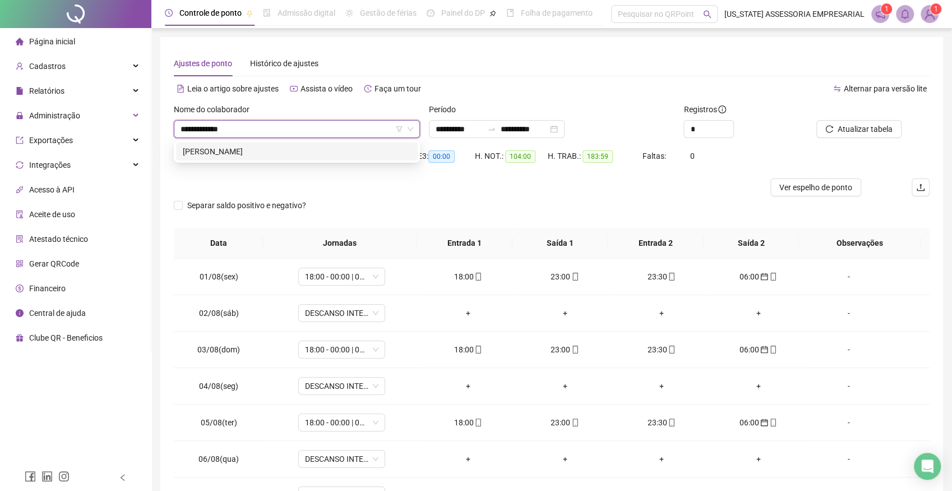
drag, startPoint x: 261, startPoint y: 152, endPoint x: 364, endPoint y: 159, distance: 102.8
click at [262, 154] on div "CHARLES JUNIO PEREIRA" at bounding box center [297, 151] width 228 height 12
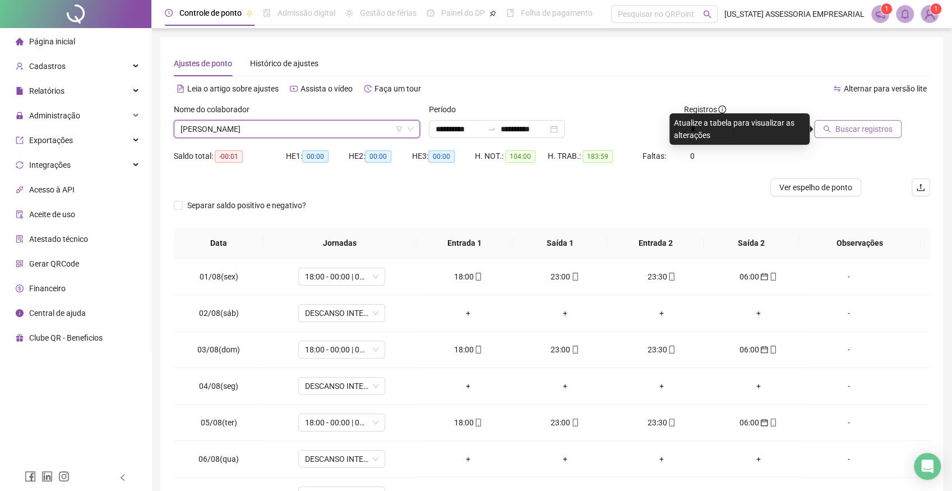
click at [861, 125] on span "Buscar registros" at bounding box center [863, 129] width 57 height 12
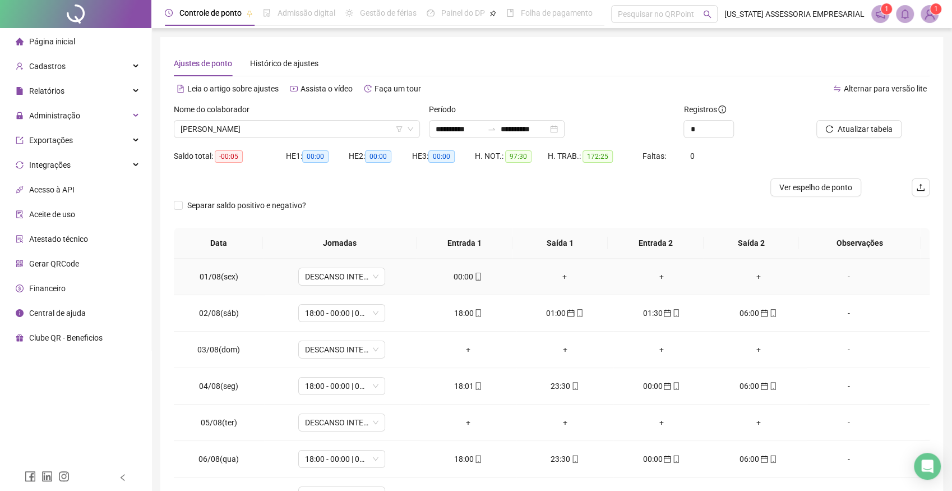
click at [461, 275] on div "00:00" at bounding box center [468, 276] width 79 height 12
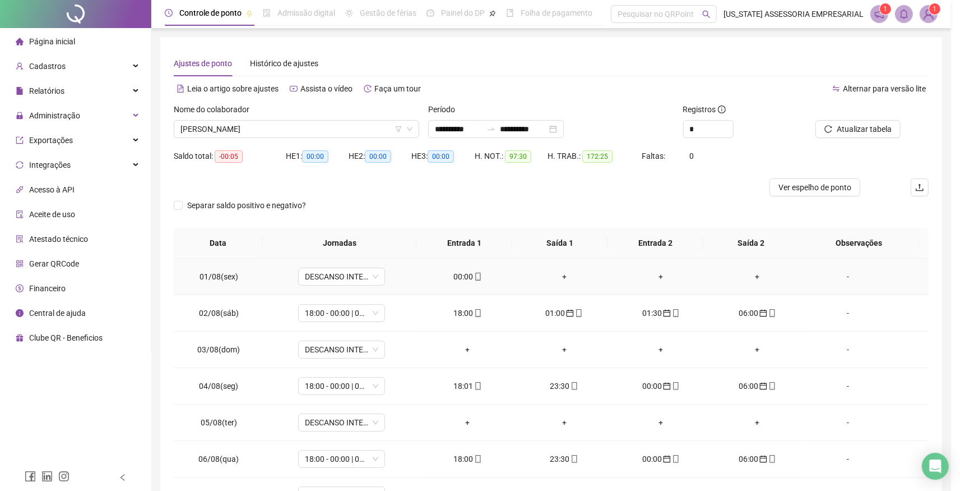
type input "**********"
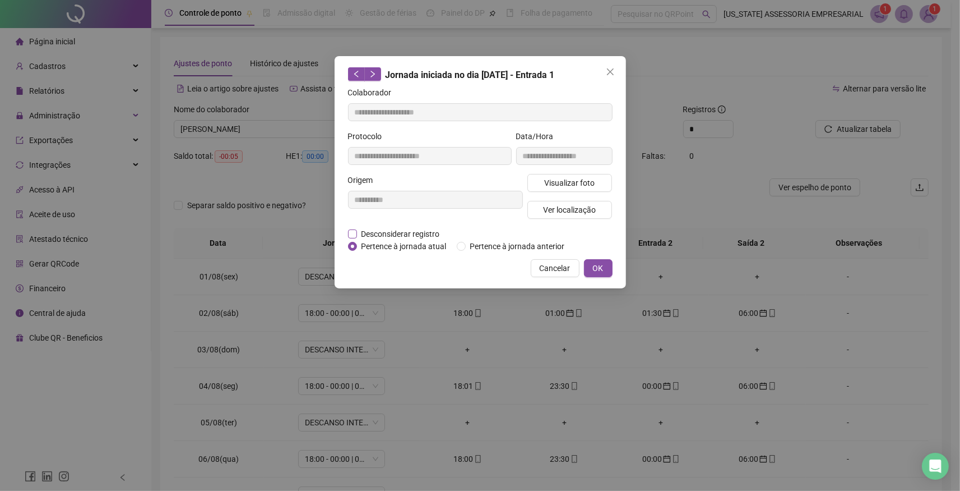
click at [367, 233] on span "Desconsiderar registro" at bounding box center [400, 234] width 87 height 12
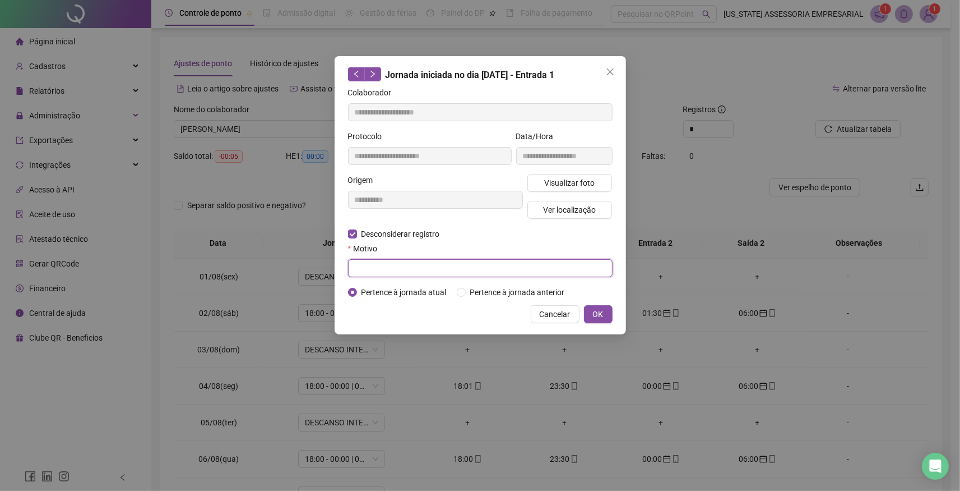
click at [435, 267] on input "text" at bounding box center [480, 268] width 265 height 18
type input "*"
click at [597, 315] on span "OK" at bounding box center [598, 314] width 11 height 12
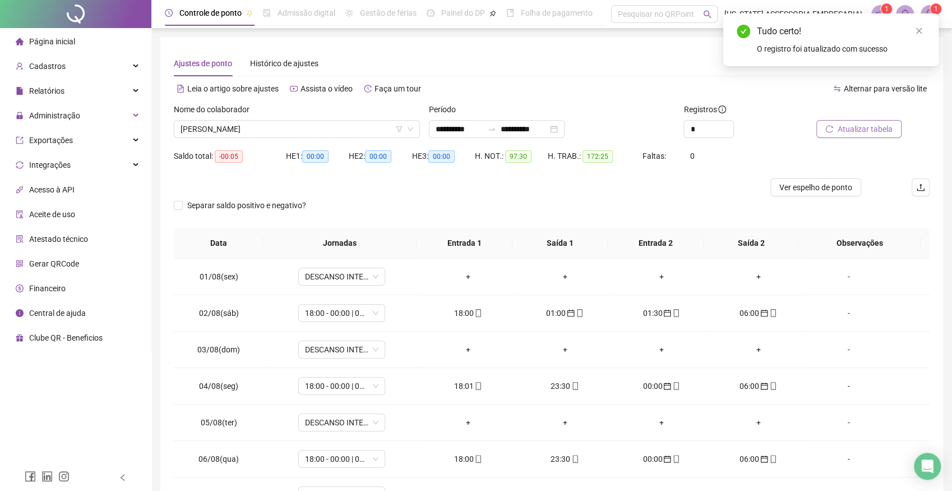
click at [865, 126] on span "Atualizar tabela" at bounding box center [865, 129] width 55 height 12
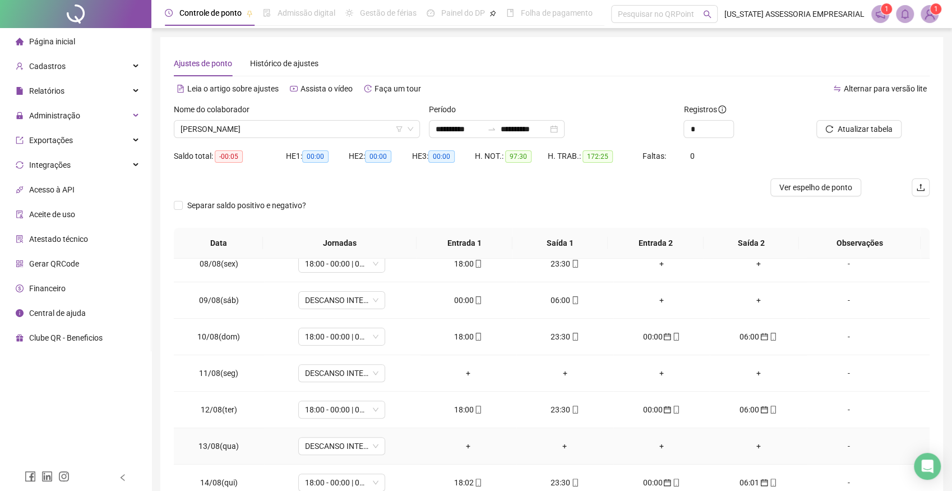
scroll to position [247, 0]
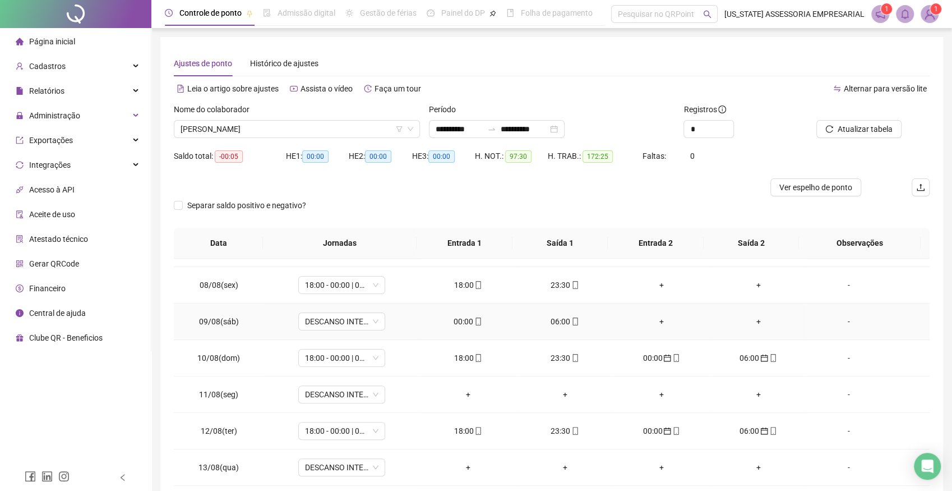
click at [462, 322] on div "00:00" at bounding box center [468, 321] width 79 height 12
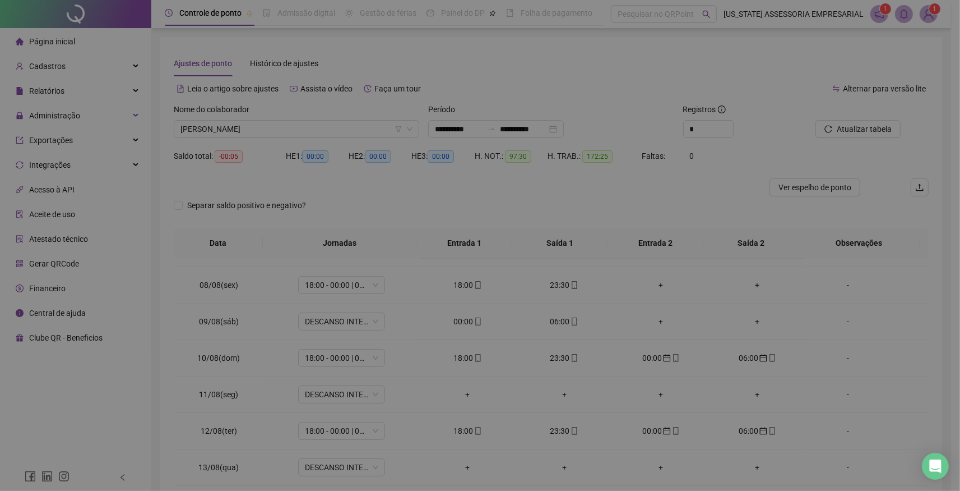
type input "**********"
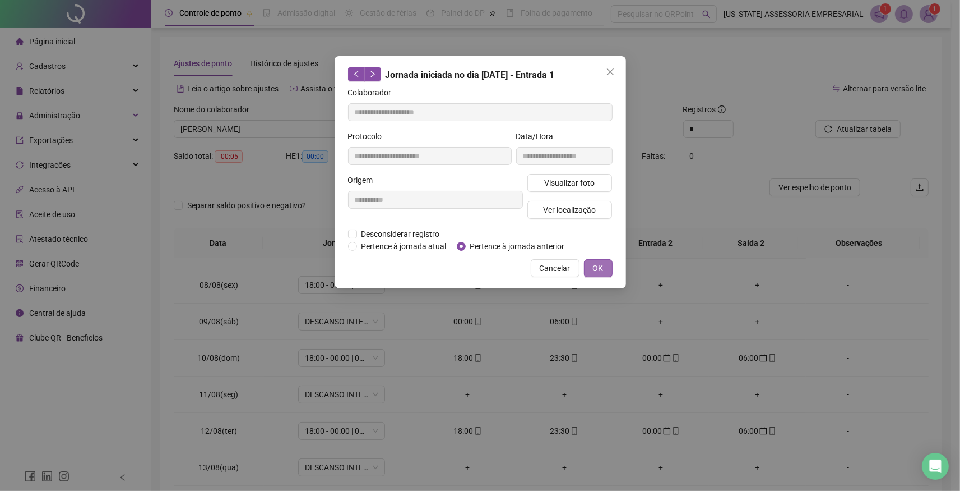
click at [607, 267] on button "OK" at bounding box center [598, 268] width 29 height 18
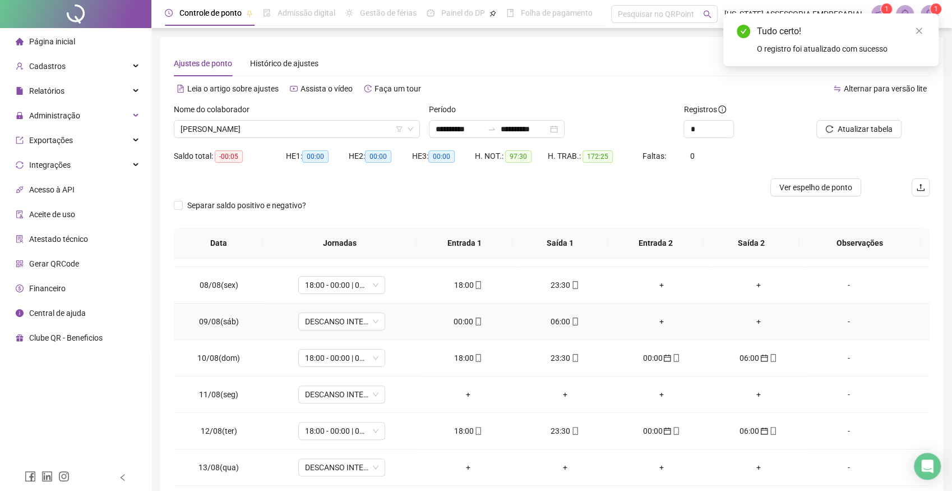
click at [563, 316] on div "06:00" at bounding box center [564, 321] width 79 height 12
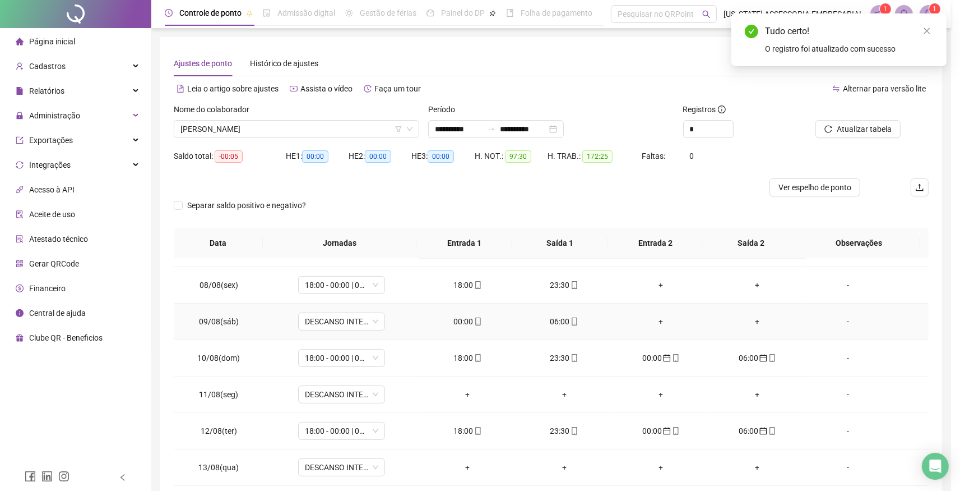
type input "**********"
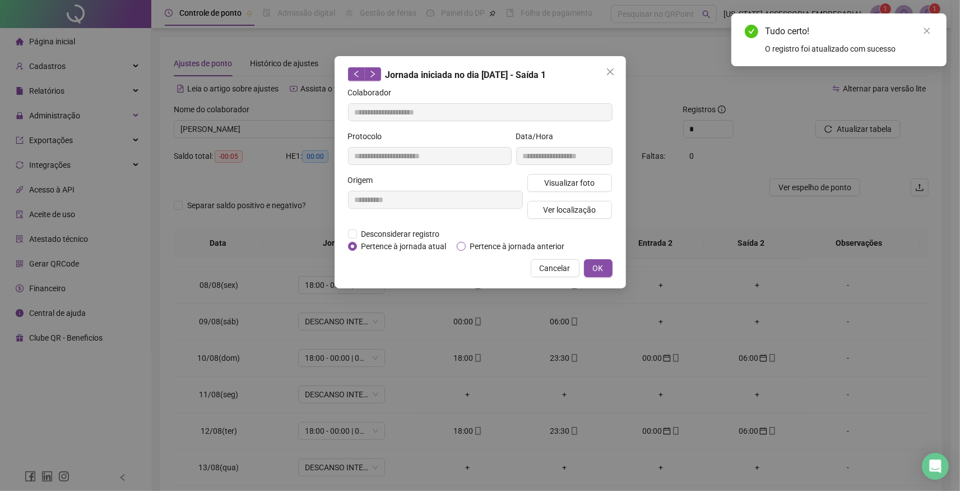
drag, startPoint x: 476, startPoint y: 243, endPoint x: 511, endPoint y: 251, distance: 35.5
click at [476, 243] on span "Pertence à jornada anterior" at bounding box center [518, 246] width 104 height 12
drag, startPoint x: 599, startPoint y: 267, endPoint x: 708, endPoint y: 215, distance: 120.1
click at [599, 266] on span "OK" at bounding box center [598, 268] width 11 height 12
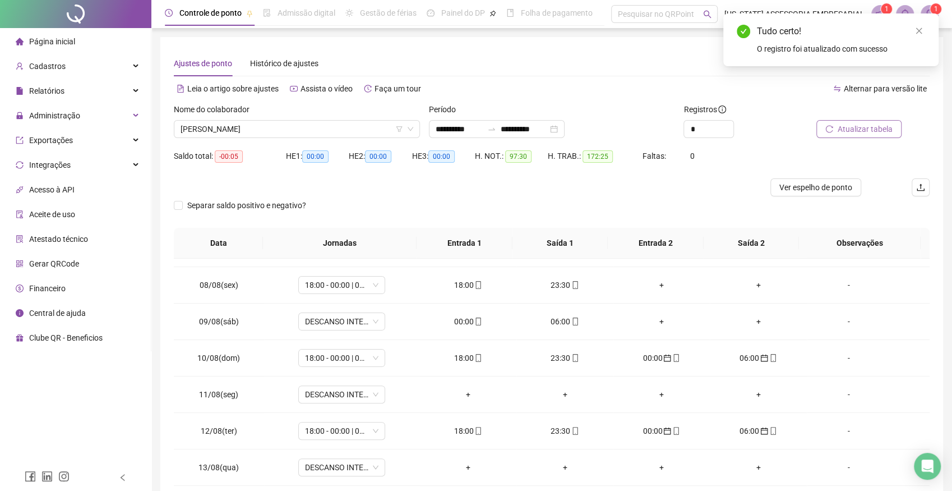
click at [884, 126] on span "Atualizar tabela" at bounding box center [865, 129] width 55 height 12
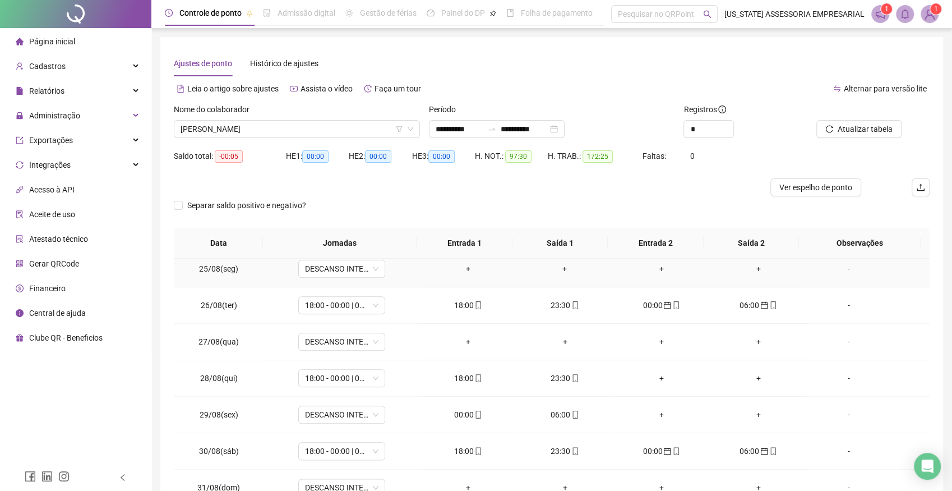
scroll to position [888, 0]
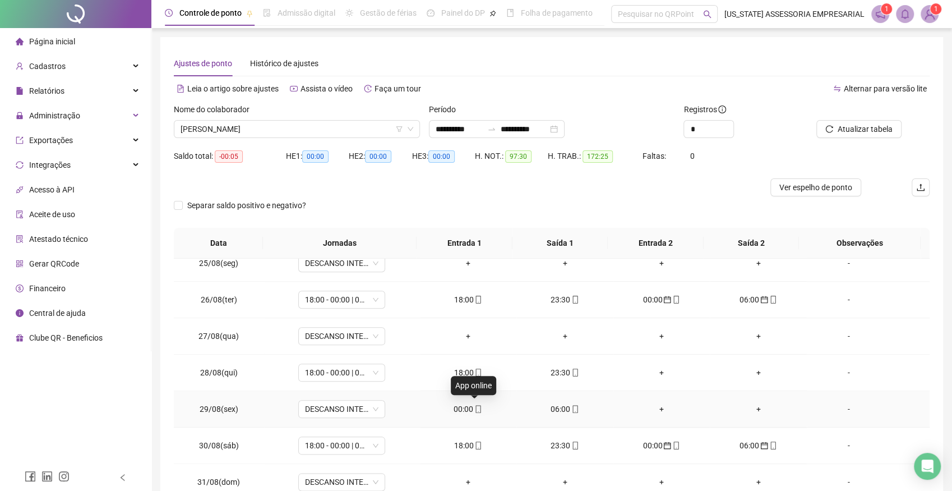
click at [460, 408] on div "00:00" at bounding box center [468, 409] width 79 height 12
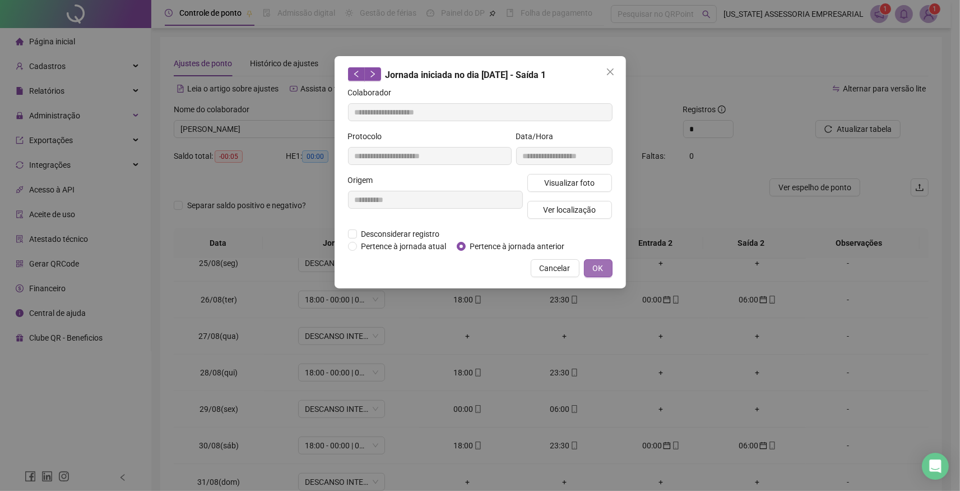
type input "**********"
click at [602, 267] on span "OK" at bounding box center [598, 268] width 11 height 12
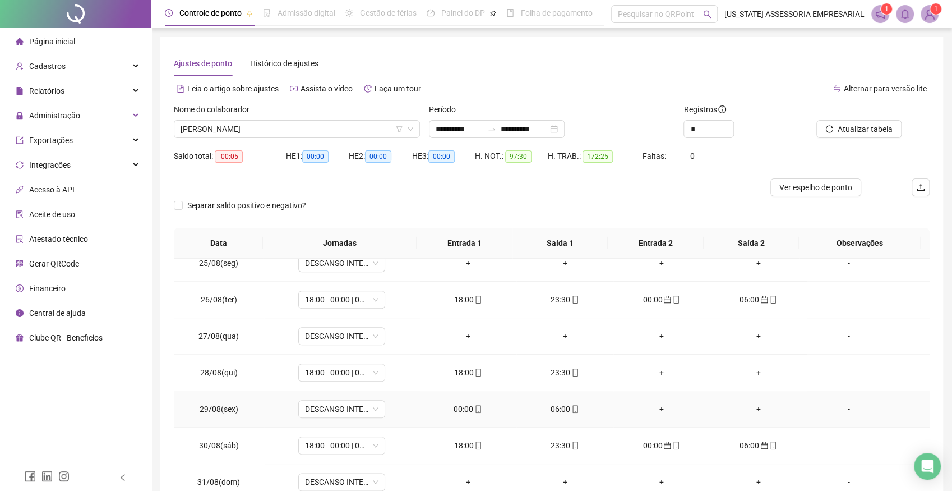
click at [461, 405] on div "00:00" at bounding box center [468, 409] width 79 height 12
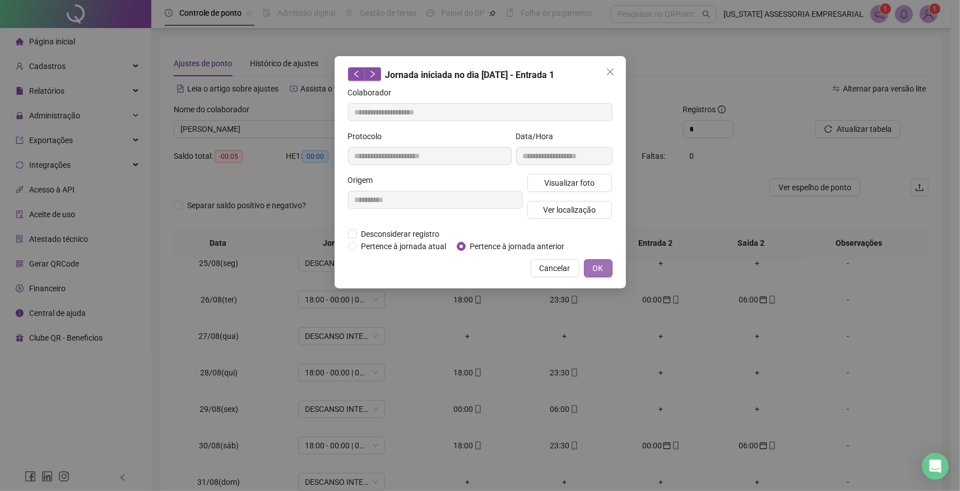
click at [595, 265] on span "OK" at bounding box center [598, 268] width 11 height 12
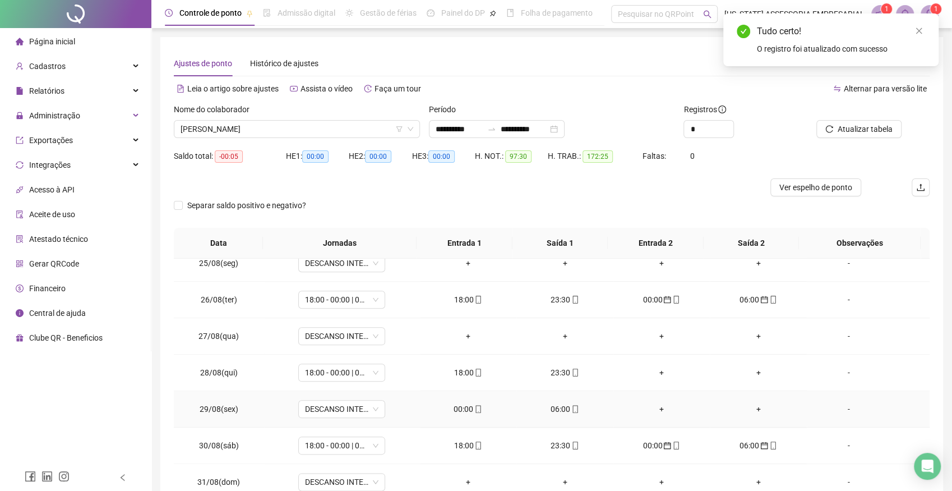
click at [556, 405] on div "06:00" at bounding box center [564, 409] width 79 height 12
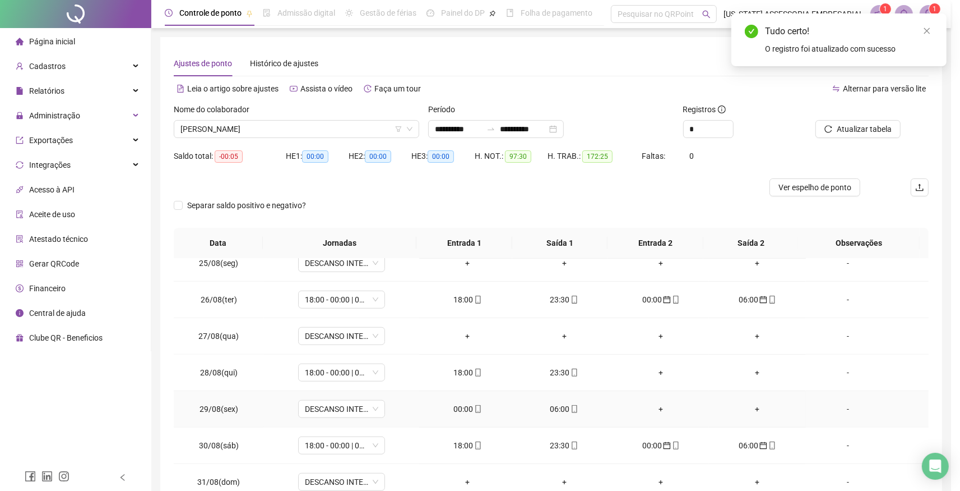
type input "**********"
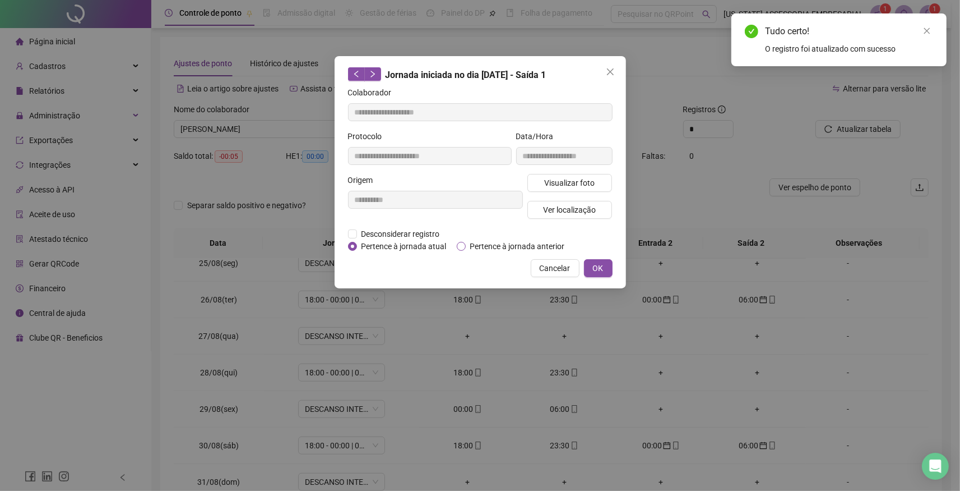
click at [471, 245] on span "Pertence à jornada anterior" at bounding box center [518, 246] width 104 height 12
click at [596, 269] on span "OK" at bounding box center [598, 268] width 11 height 12
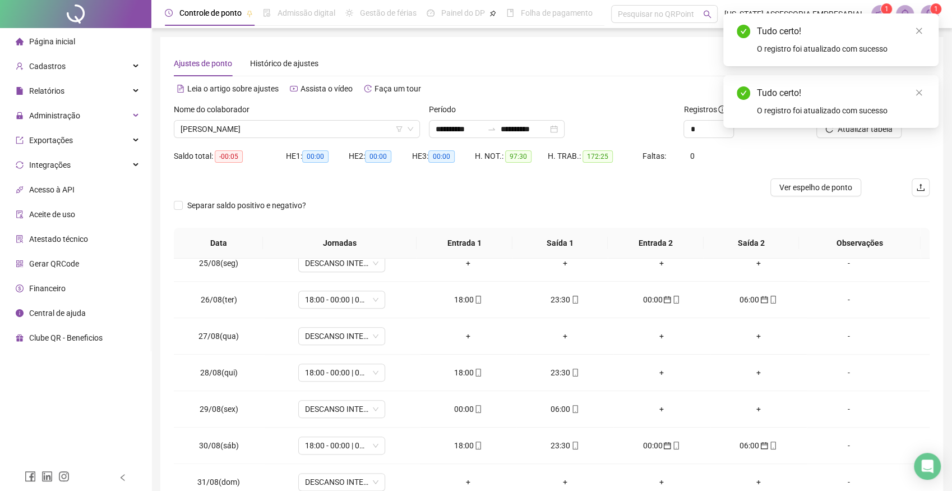
drag, startPoint x: 919, startPoint y: 93, endPoint x: 919, endPoint y: 64, distance: 28.6
click at [919, 90] on icon "close" at bounding box center [919, 93] width 8 height 8
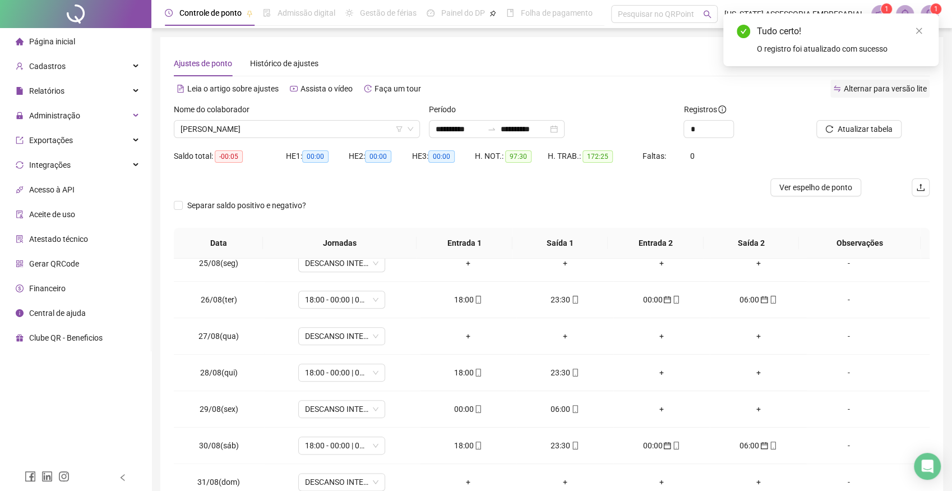
drag, startPoint x: 919, startPoint y: 29, endPoint x: 921, endPoint y: 82, distance: 52.7
click at [919, 29] on icon "close" at bounding box center [919, 31] width 8 height 8
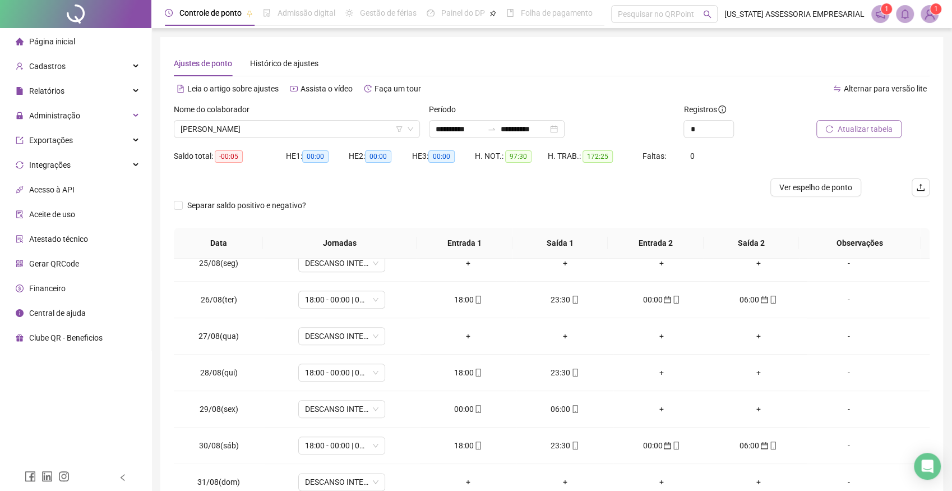
click at [870, 128] on span "Atualizar tabela" at bounding box center [865, 129] width 55 height 12
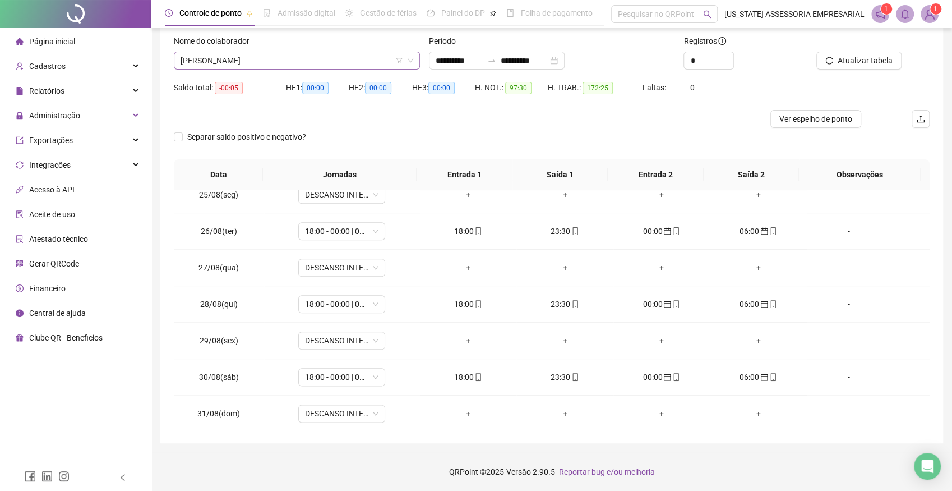
scroll to position [3336, 0]
click at [283, 62] on span "CHARLES JUNIO PEREIRA" at bounding box center [297, 60] width 233 height 17
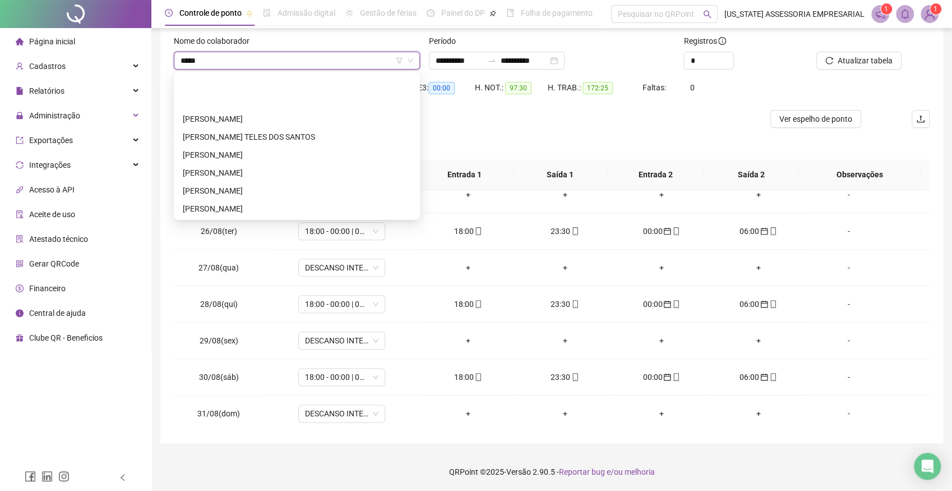
scroll to position [0, 0]
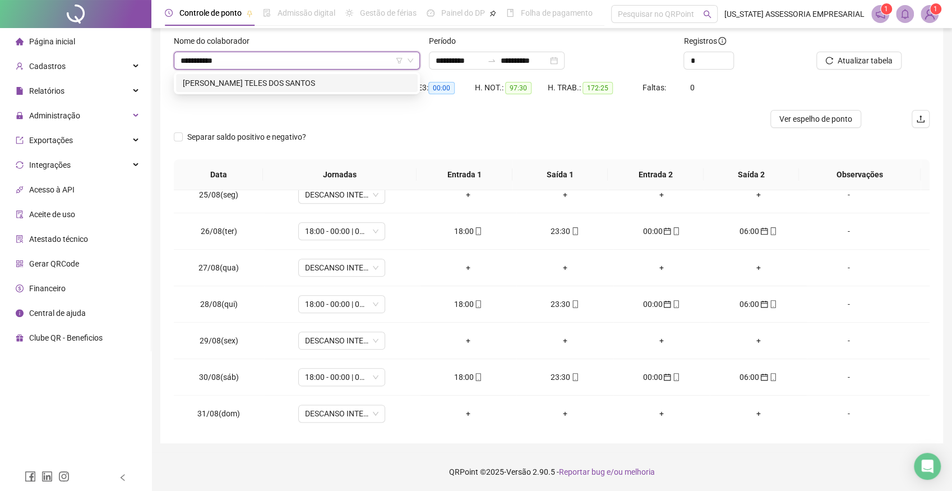
type input "**********"
drag, startPoint x: 271, startPoint y: 80, endPoint x: 547, endPoint y: 21, distance: 281.4
click at [271, 78] on div "DANIEL TELES DOS SANTOS" at bounding box center [297, 83] width 228 height 12
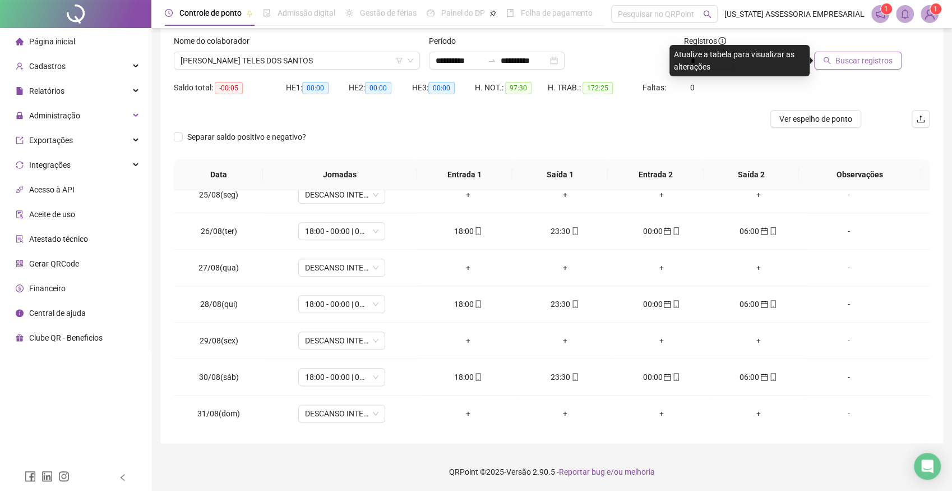
click at [876, 62] on span "Buscar registros" at bounding box center [863, 60] width 57 height 12
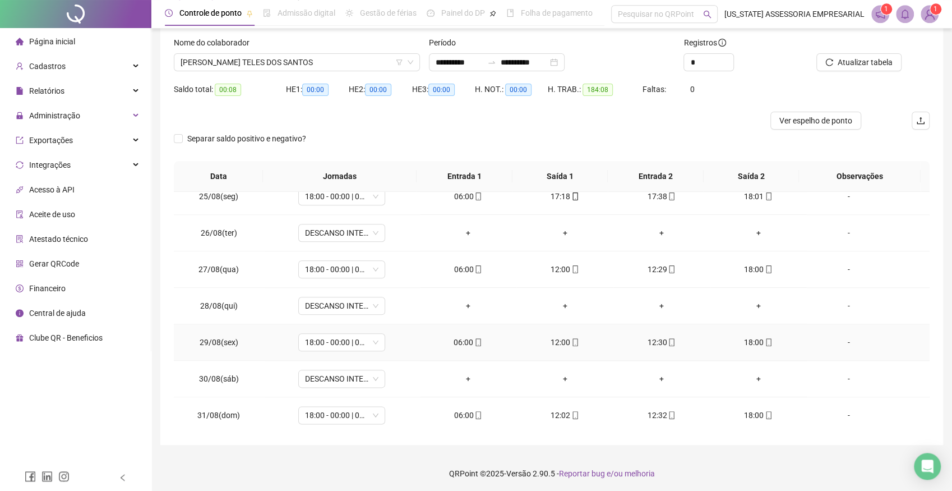
scroll to position [68, 0]
click at [286, 59] on span "DANIEL TELES DOS SANTOS" at bounding box center [297, 60] width 233 height 17
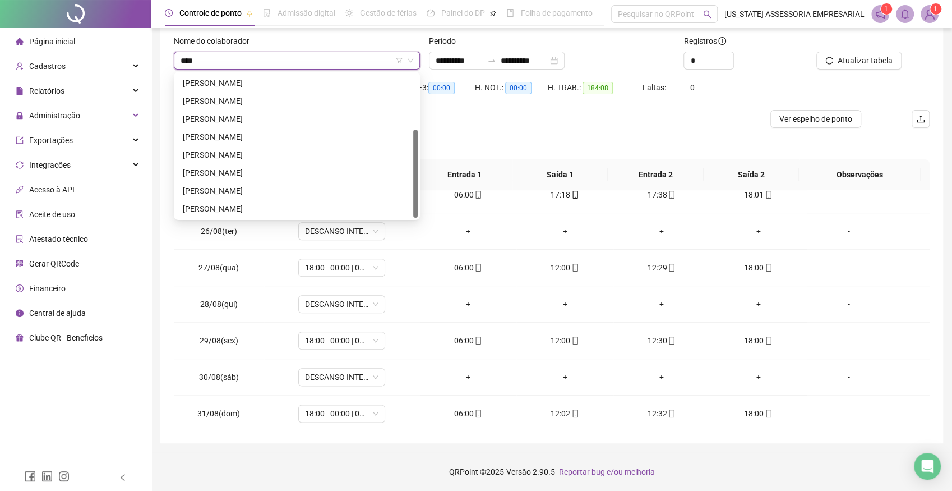
scroll to position [54, 0]
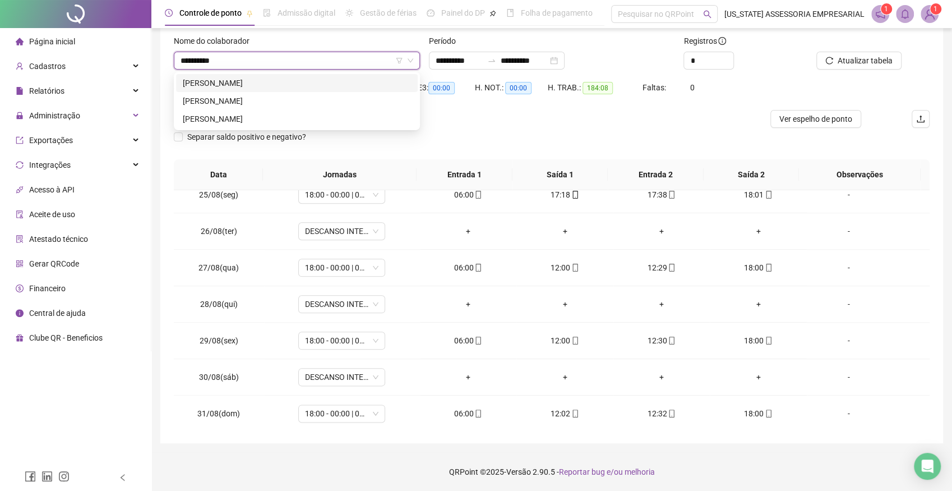
type input "**********"
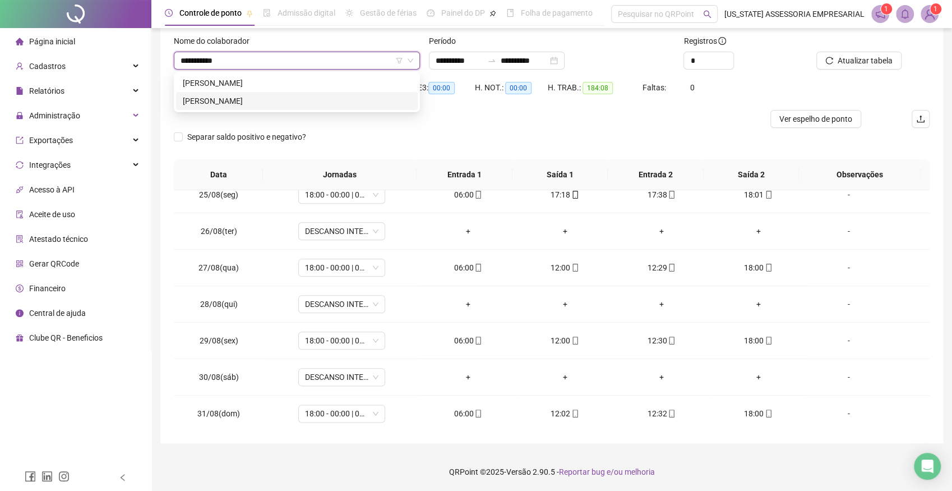
click at [261, 98] on div "DOMINGOS DA SILVA SOUZA" at bounding box center [297, 101] width 228 height 12
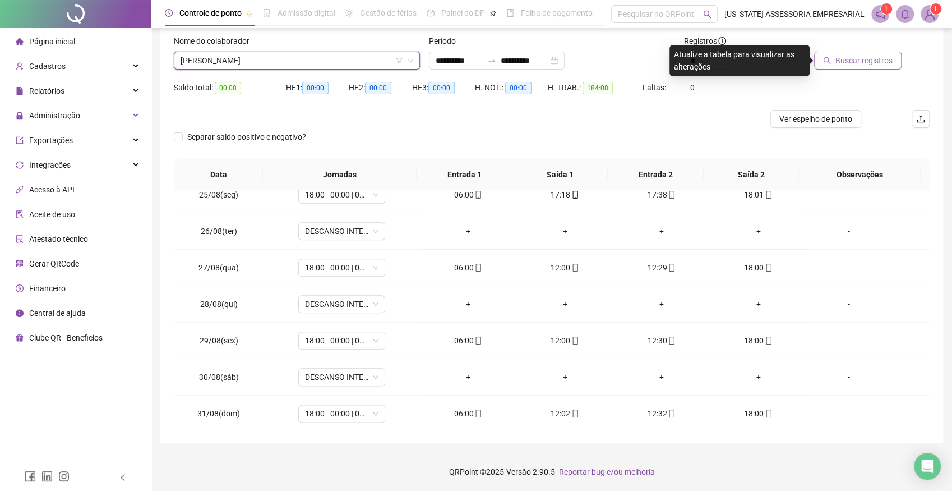
click at [862, 59] on span "Buscar registros" at bounding box center [863, 60] width 57 height 12
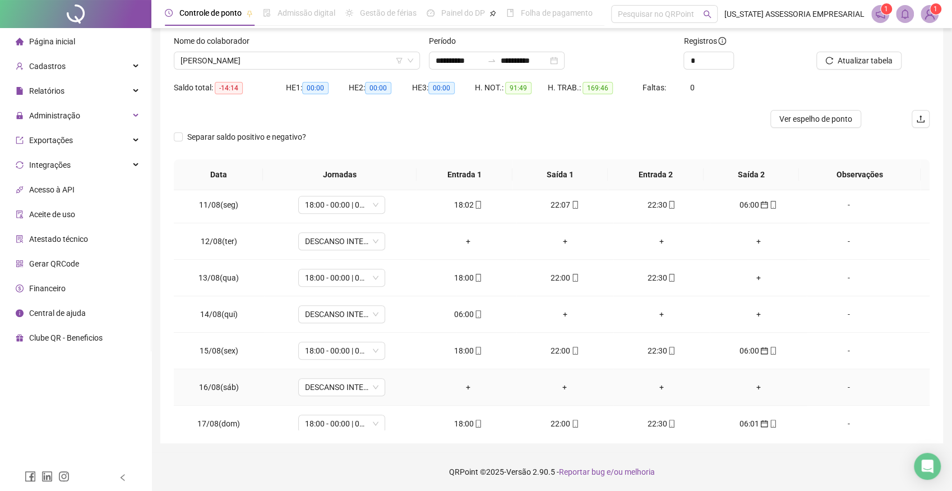
scroll to position [370, 0]
click at [455, 311] on div "06:00" at bounding box center [468, 312] width 79 height 12
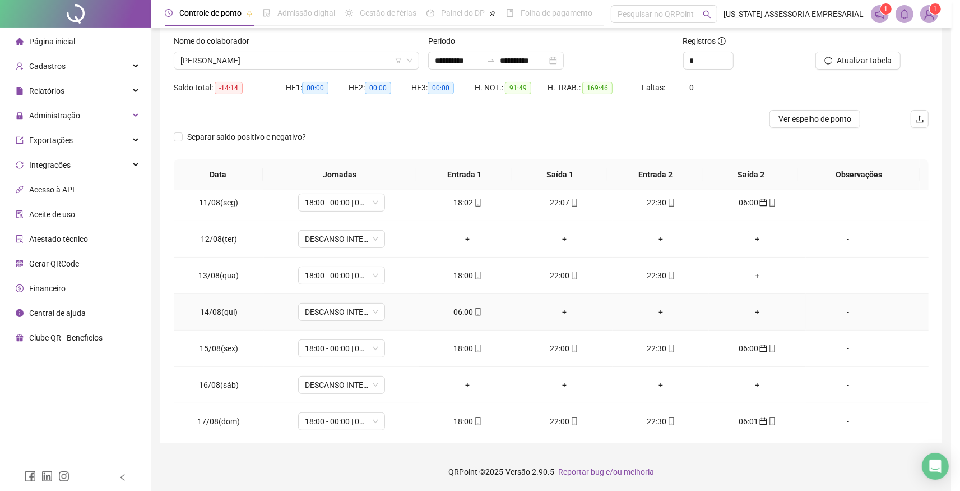
type input "**********"
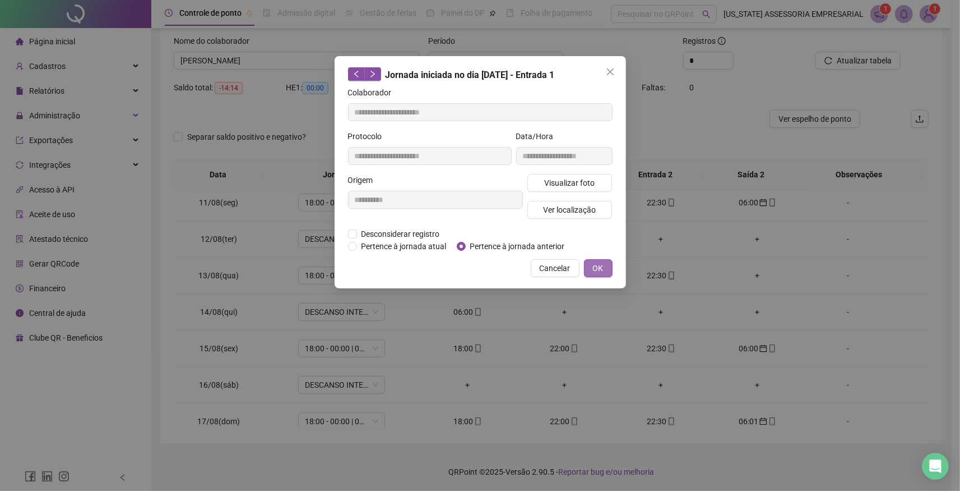
click at [594, 265] on span "OK" at bounding box center [598, 268] width 11 height 12
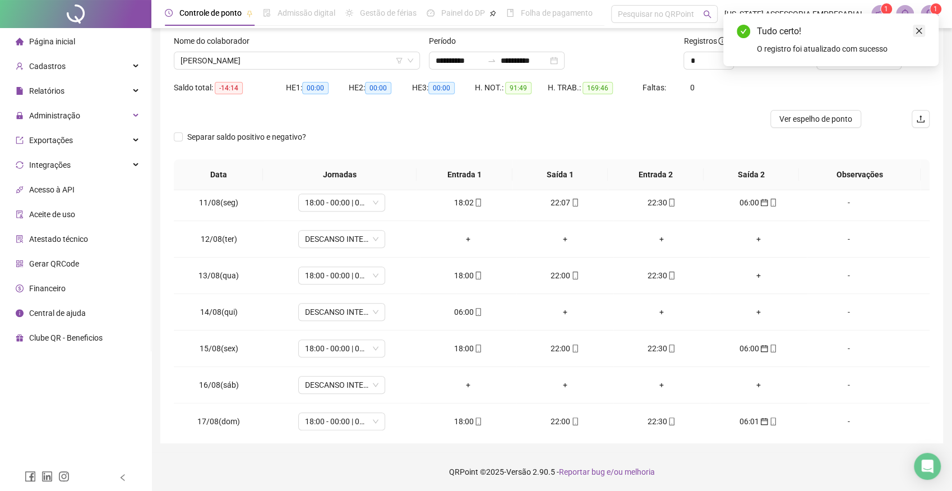
click at [917, 32] on icon "close" at bounding box center [919, 31] width 8 height 8
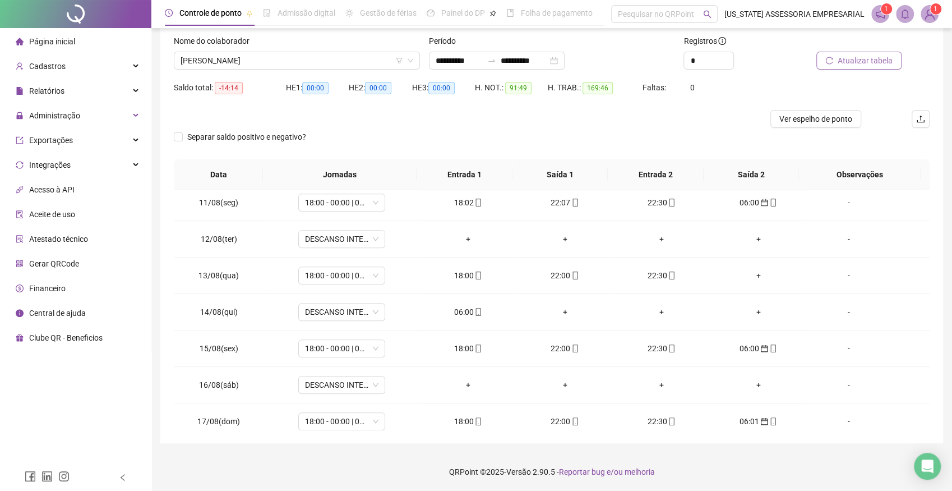
click at [861, 58] on span "Atualizar tabela" at bounding box center [865, 60] width 55 height 12
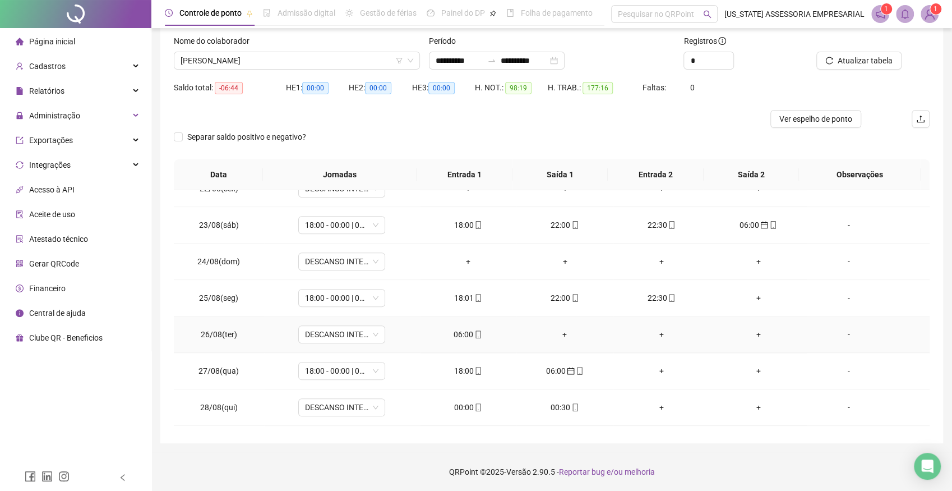
scroll to position [802, 0]
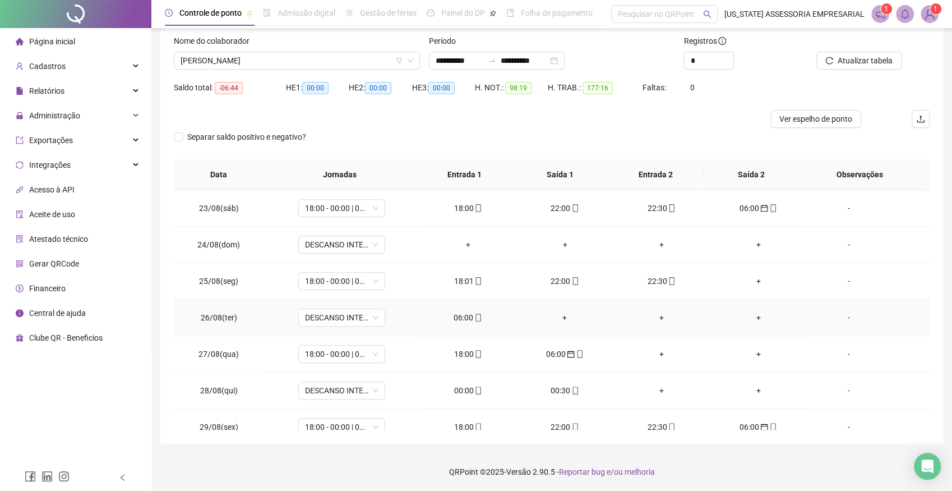
click at [456, 312] on div "06:00" at bounding box center [468, 317] width 79 height 12
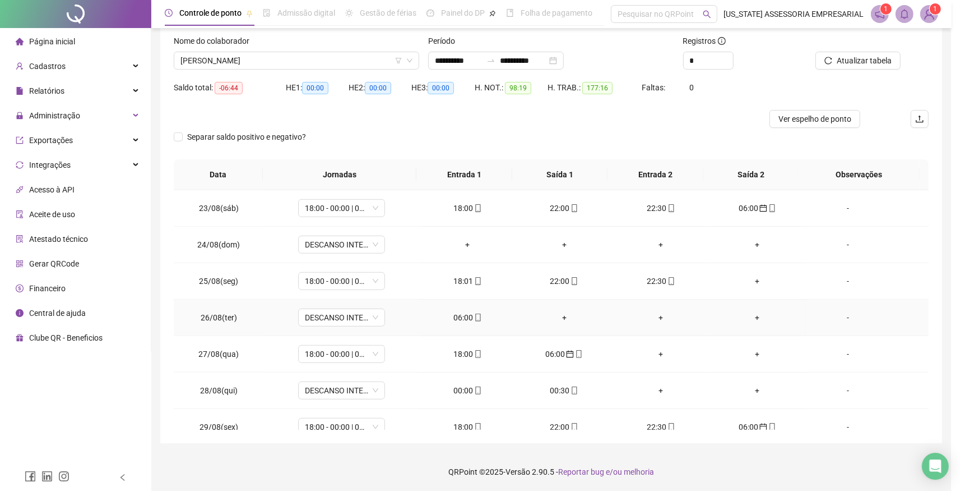
type input "**********"
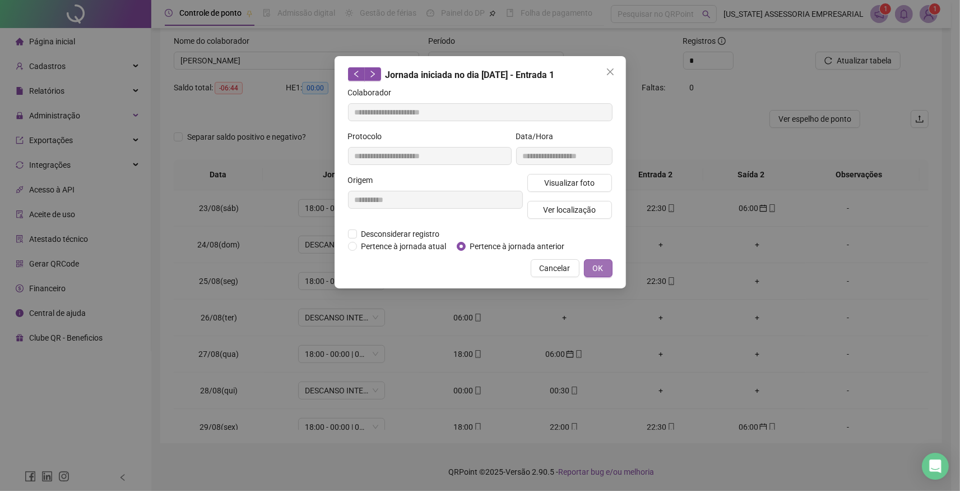
click at [605, 265] on button "OK" at bounding box center [598, 268] width 29 height 18
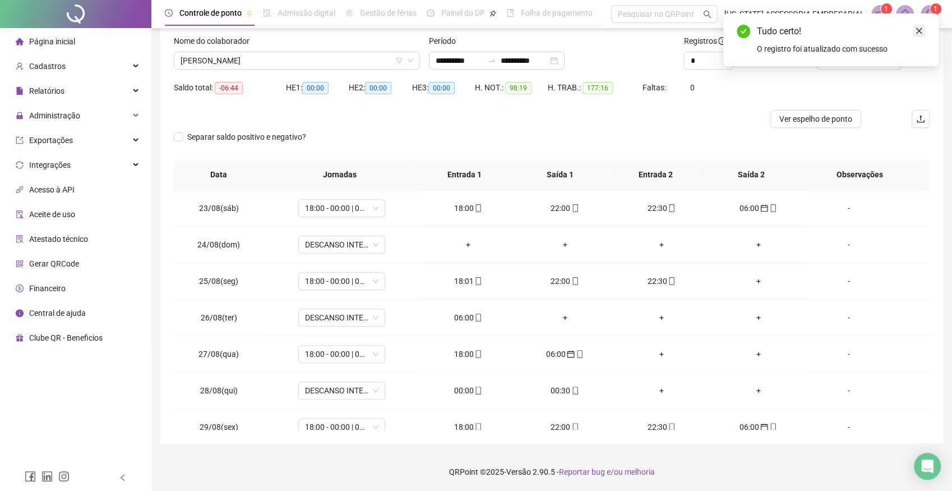
click at [921, 31] on icon "close" at bounding box center [919, 31] width 8 height 8
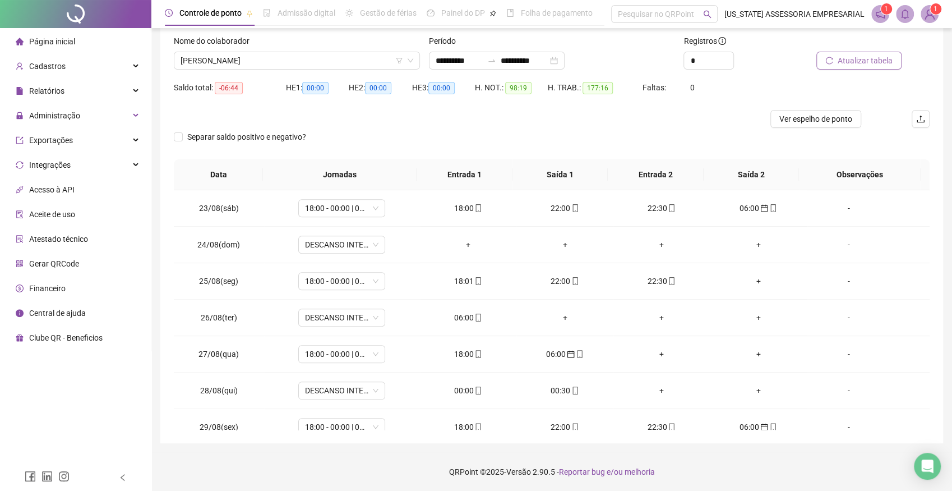
click at [870, 62] on span "Atualizar tabela" at bounding box center [865, 60] width 55 height 12
click at [460, 389] on div "00:00" at bounding box center [468, 390] width 79 height 12
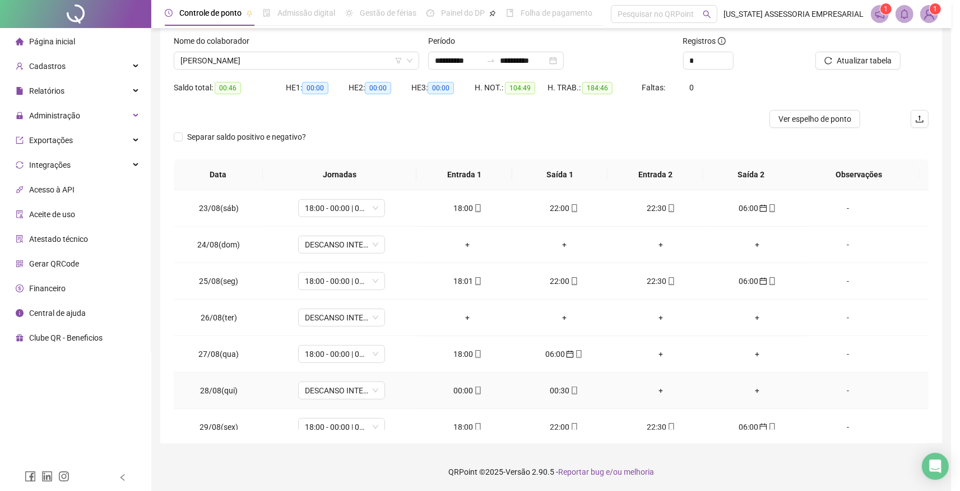
type input "**********"
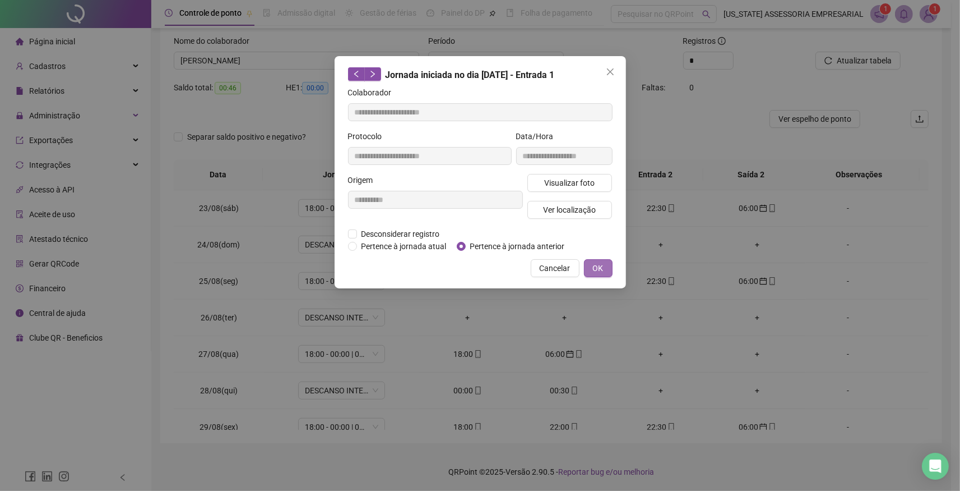
click at [597, 266] on span "OK" at bounding box center [598, 268] width 11 height 12
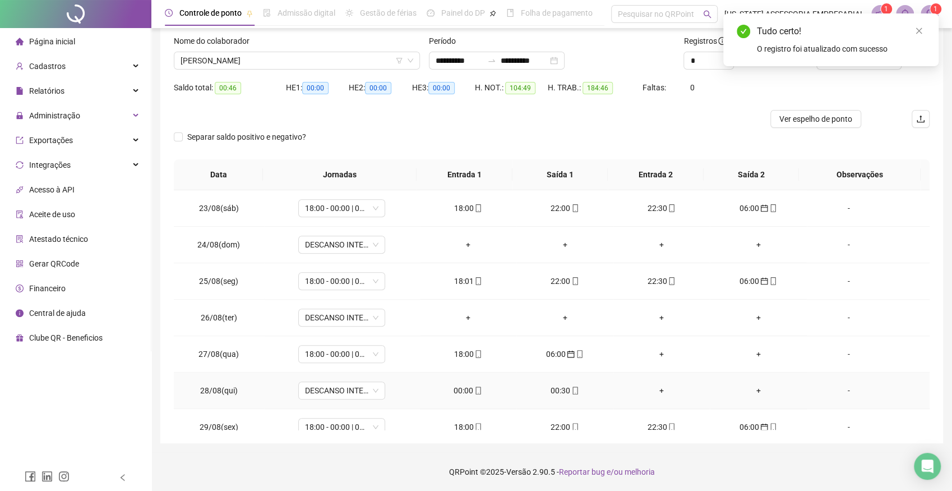
click at [554, 387] on div "00:30" at bounding box center [564, 390] width 79 height 12
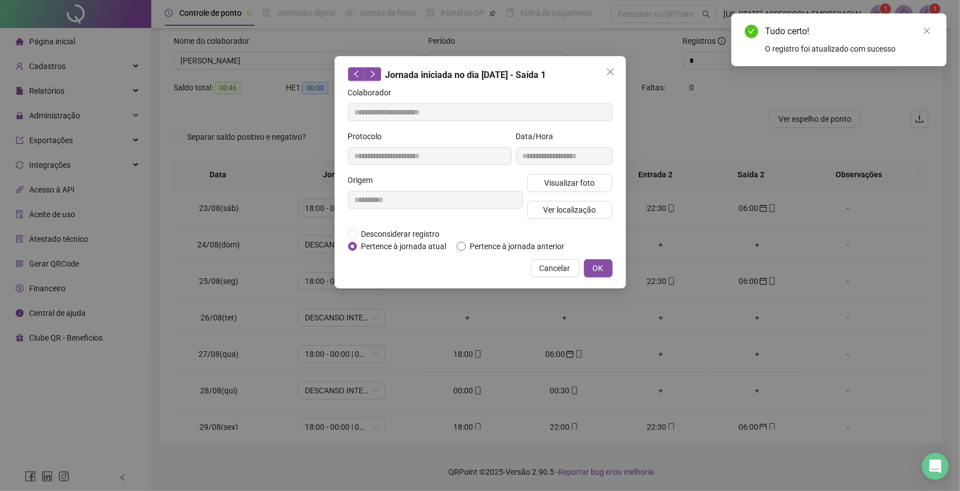
click at [491, 246] on span "Pertence à jornada anterior" at bounding box center [518, 246] width 104 height 12
drag, startPoint x: 598, startPoint y: 264, endPoint x: 705, endPoint y: 221, distance: 115.8
click at [598, 264] on span "OK" at bounding box center [598, 268] width 11 height 12
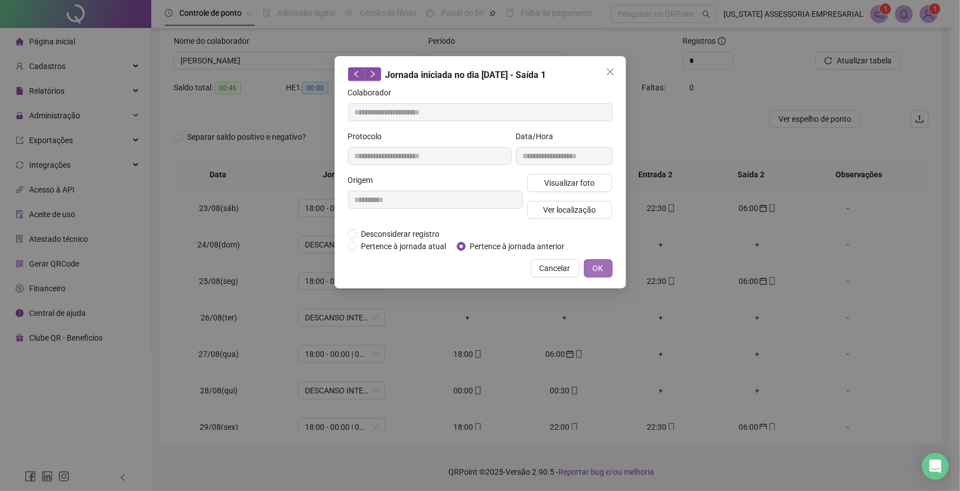
drag, startPoint x: 597, startPoint y: 267, endPoint x: 694, endPoint y: 229, distance: 104.2
click at [597, 267] on span "OK" at bounding box center [598, 268] width 11 height 12
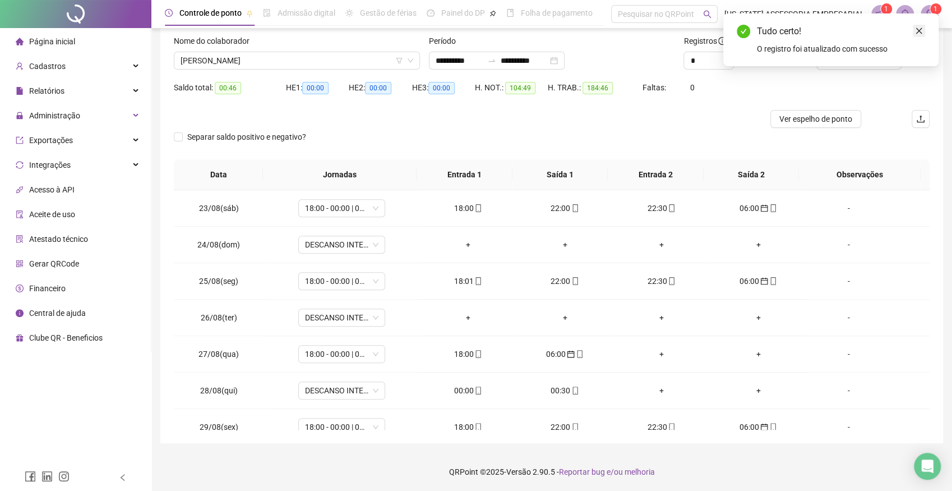
click at [916, 30] on icon "close" at bounding box center [919, 31] width 8 height 8
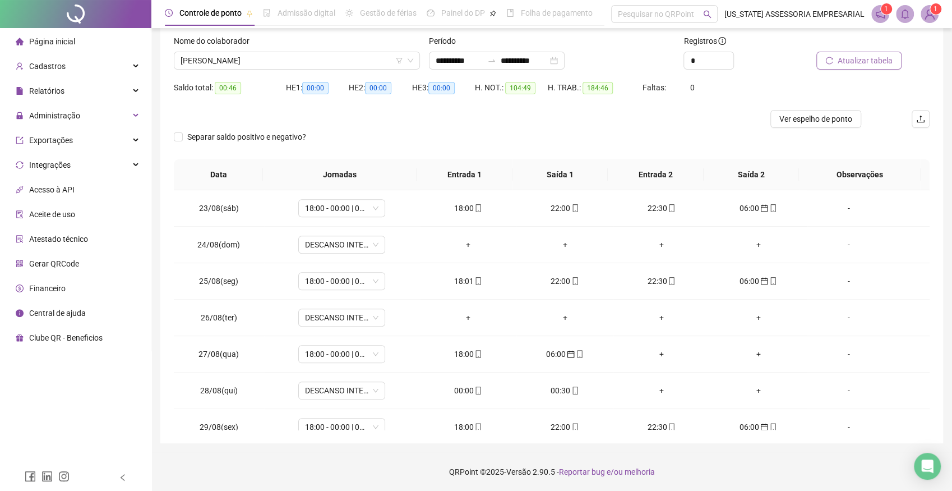
click at [867, 64] on span "Atualizar tabela" at bounding box center [865, 60] width 55 height 12
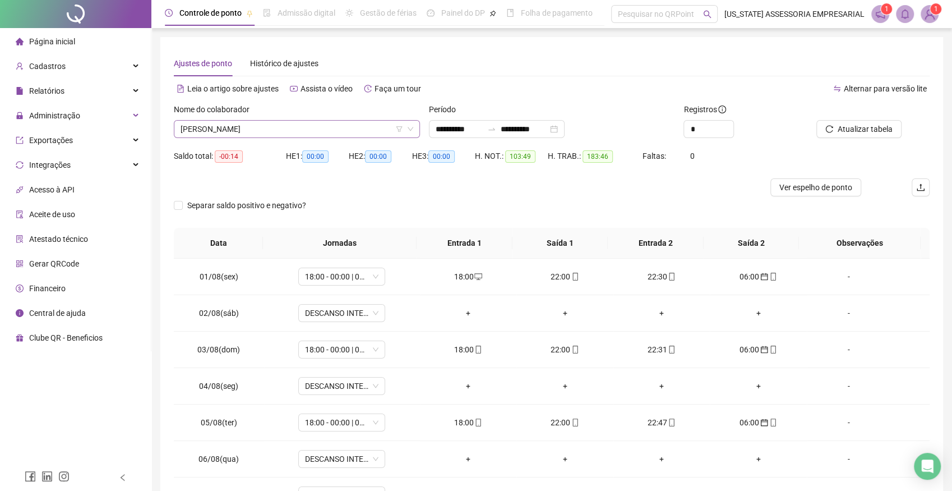
click at [287, 125] on span "DOMINGOS DA SILVA SOUZA" at bounding box center [297, 129] width 233 height 17
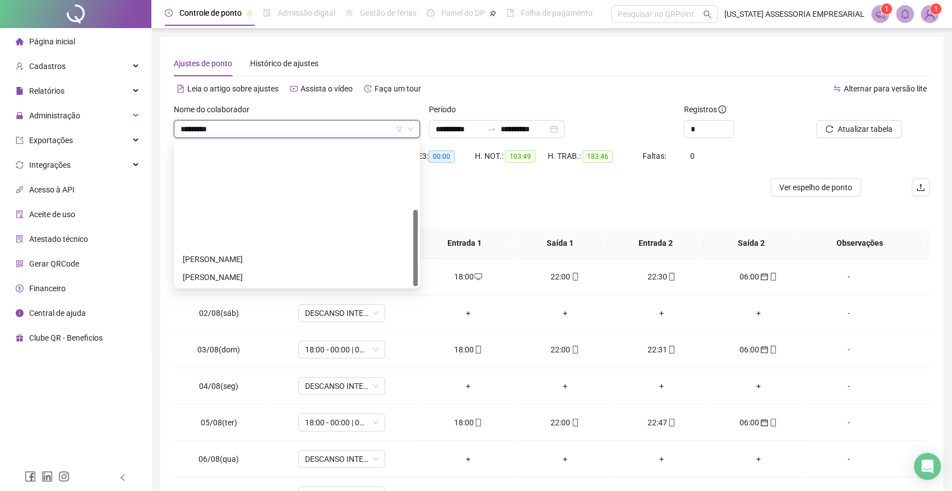
type input "**********"
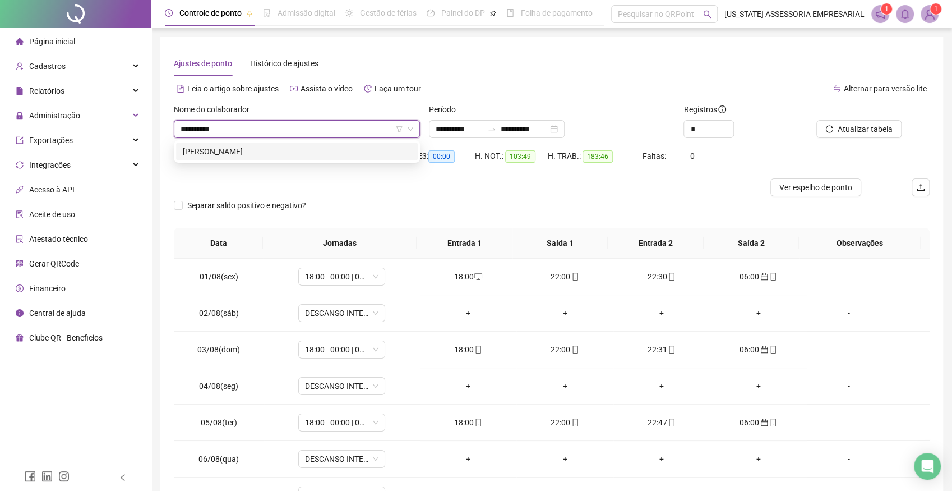
click at [275, 156] on div "EDUARDO FRANCISCO DE OLIVEIRA" at bounding box center [297, 151] width 228 height 12
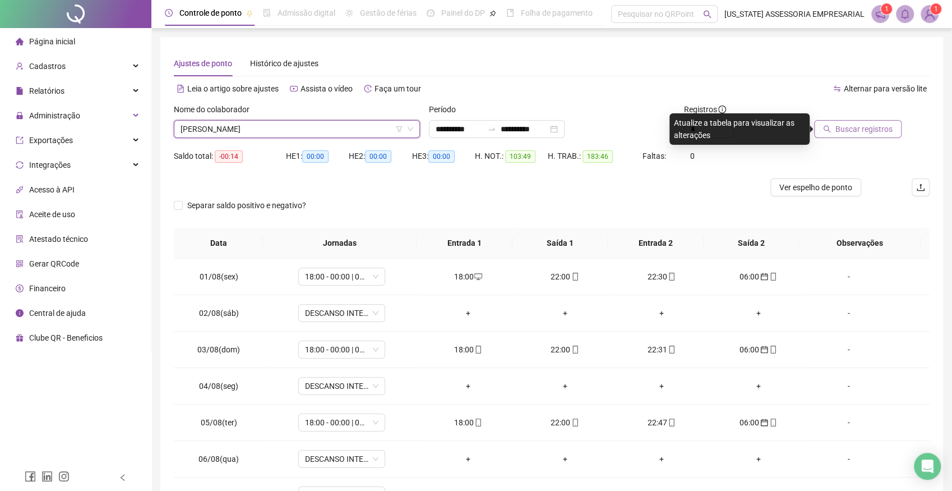
click at [859, 130] on span "Buscar registros" at bounding box center [863, 129] width 57 height 12
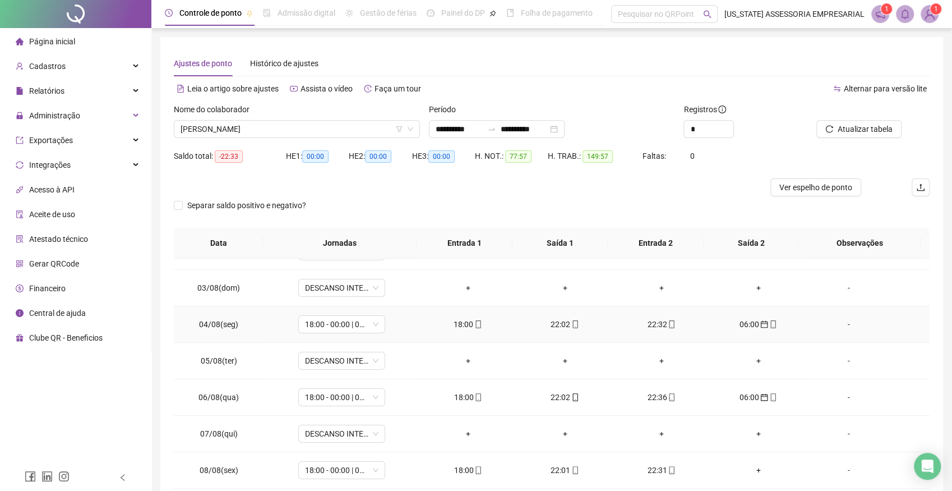
scroll to position [123, 0]
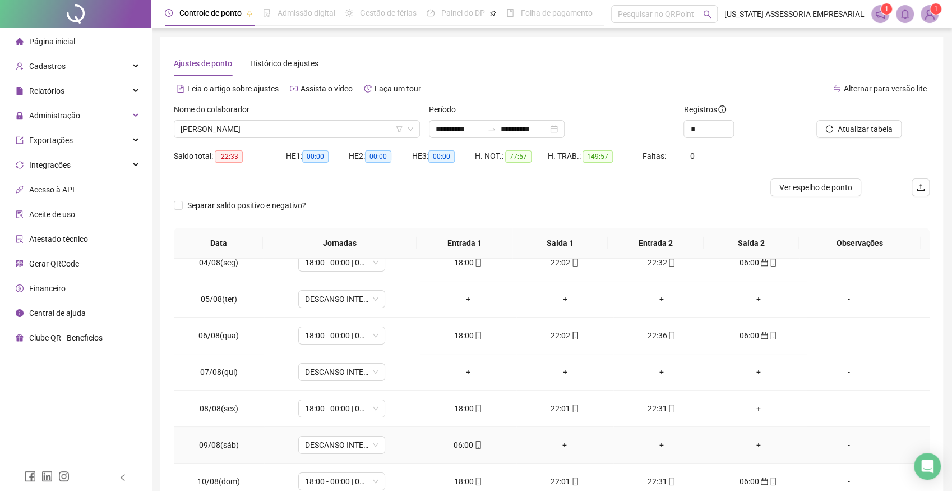
click at [455, 443] on div "06:00" at bounding box center [468, 444] width 79 height 12
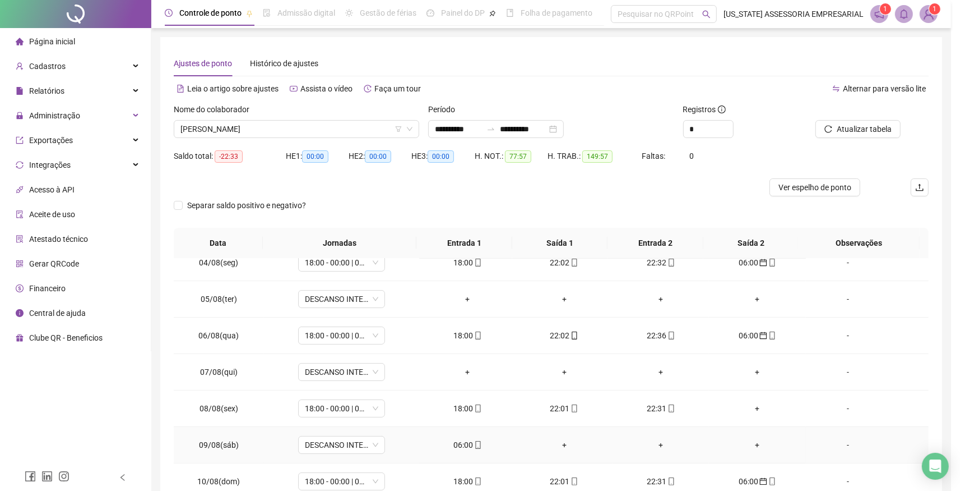
type input "**********"
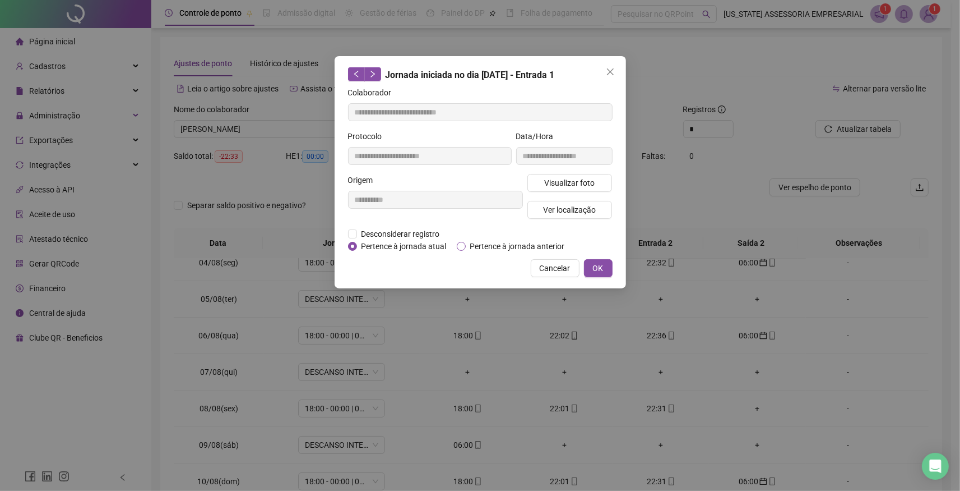
click at [466, 244] on label "Pertence à jornada anterior" at bounding box center [513, 246] width 113 height 12
drag, startPoint x: 605, startPoint y: 267, endPoint x: 801, endPoint y: 183, distance: 212.7
click at [611, 266] on button "OK" at bounding box center [598, 268] width 29 height 18
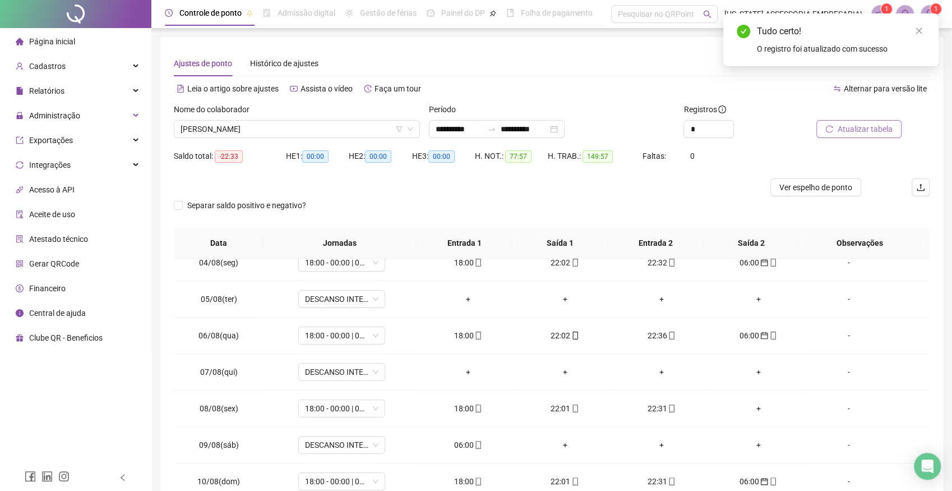
click at [839, 130] on button "Atualizar tabela" at bounding box center [858, 129] width 85 height 18
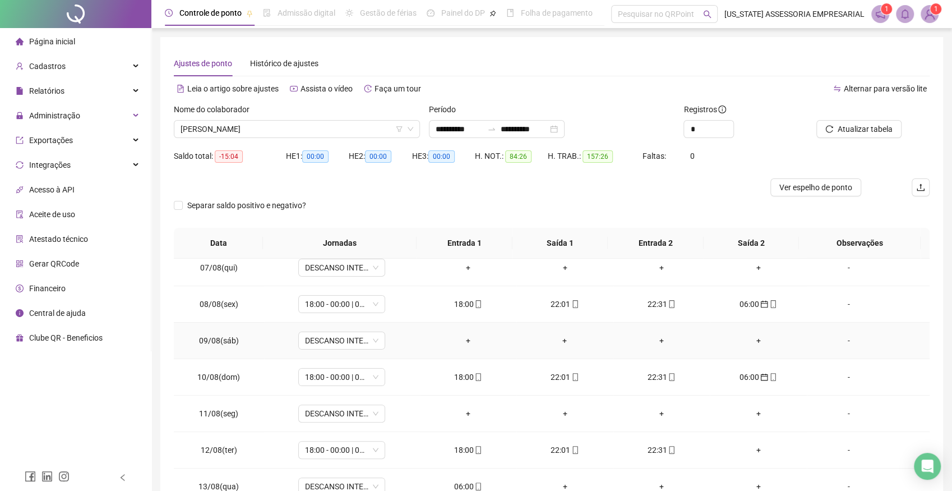
scroll to position [308, 0]
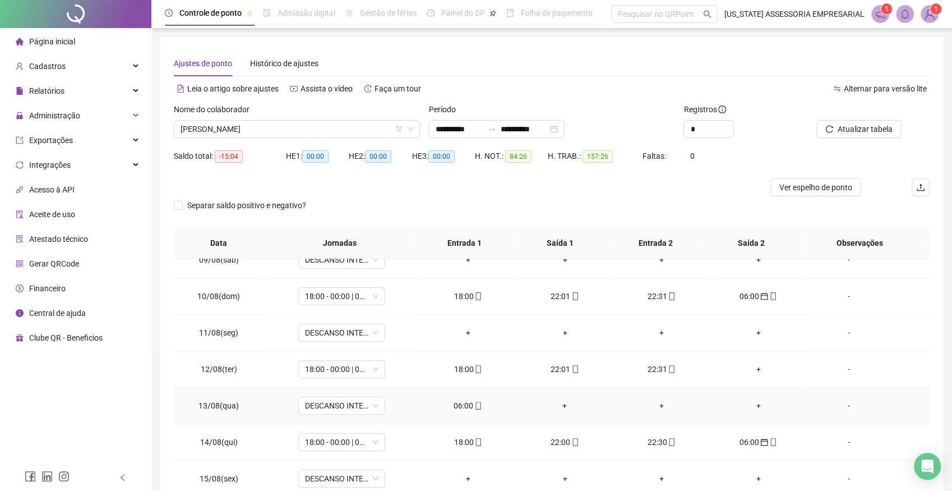
click at [461, 408] on div "06:00" at bounding box center [468, 405] width 79 height 12
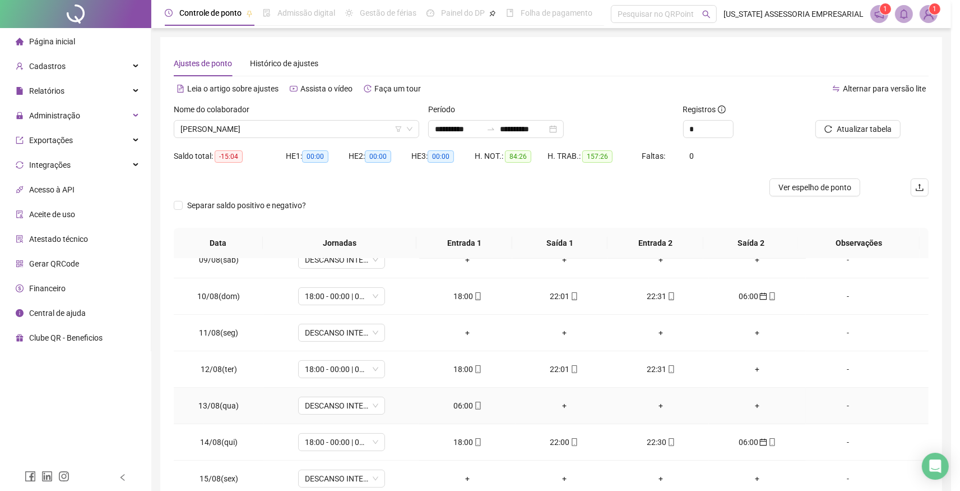
type input "**********"
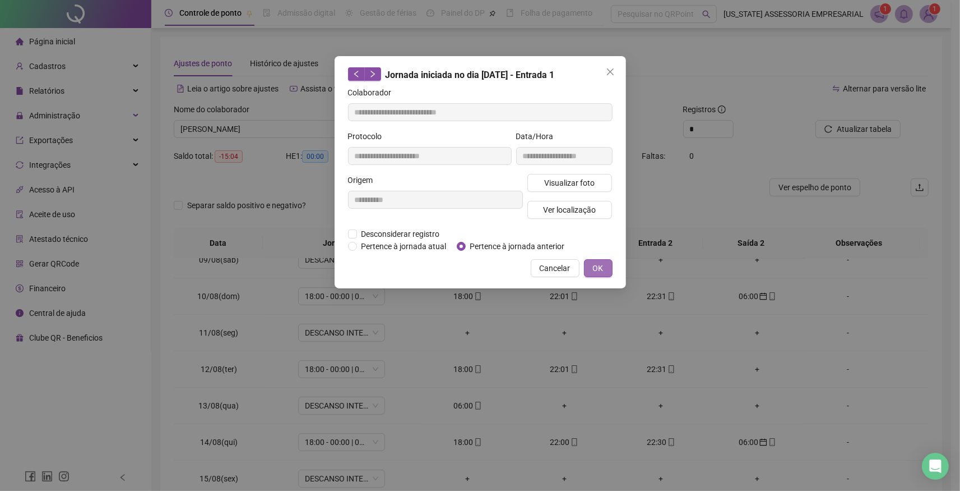
click at [597, 267] on span "OK" at bounding box center [598, 268] width 11 height 12
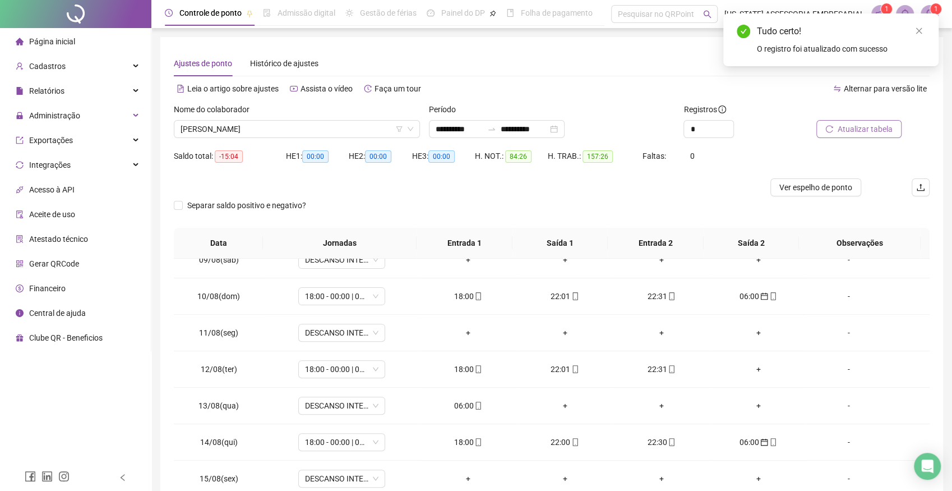
click at [880, 128] on span "Atualizar tabela" at bounding box center [865, 129] width 55 height 12
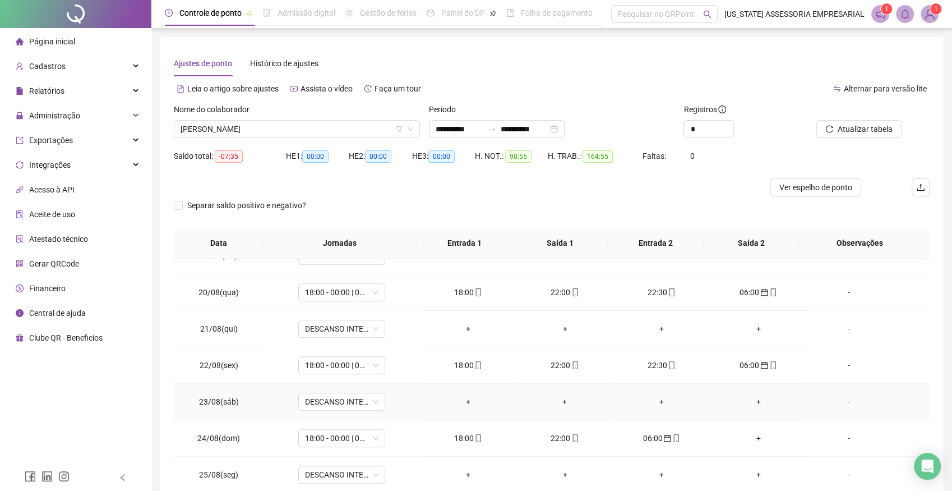
scroll to position [740, 0]
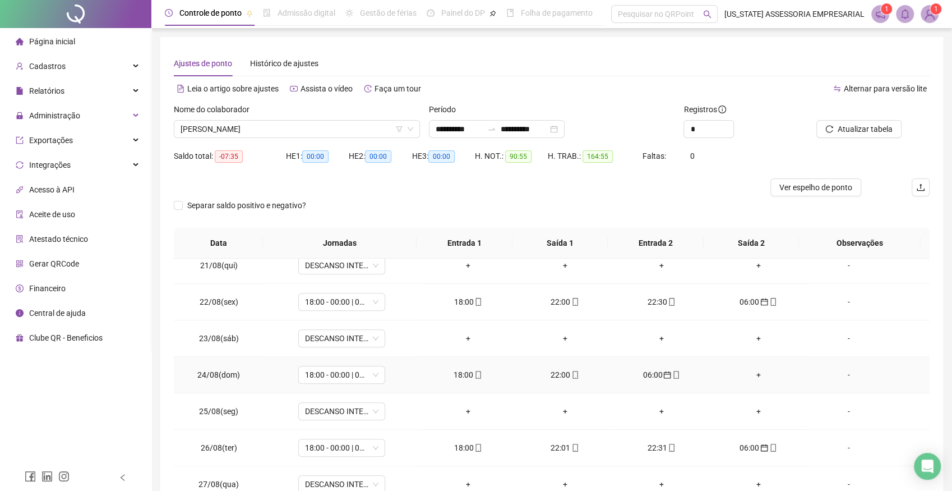
click at [756, 373] on div "+" at bounding box center [758, 374] width 79 height 12
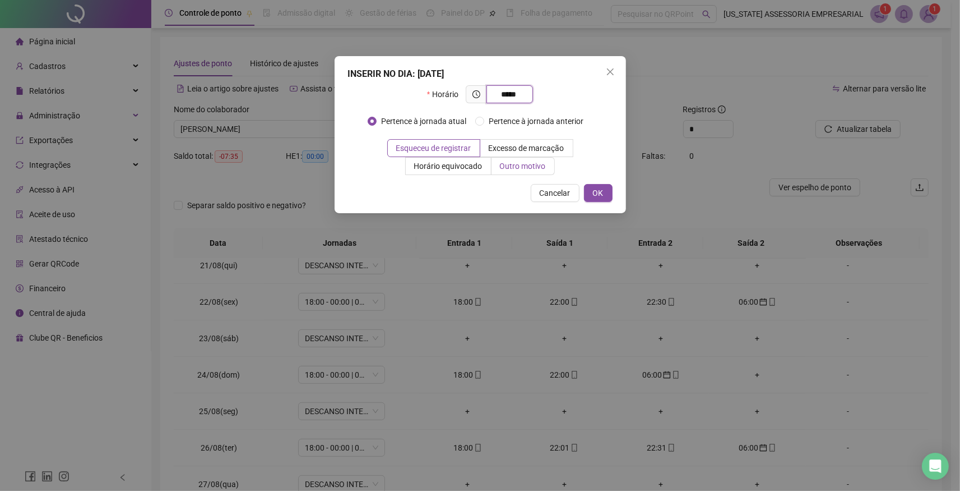
type input "*****"
drag, startPoint x: 529, startPoint y: 169, endPoint x: 523, endPoint y: 186, distance: 17.9
click at [528, 169] on span "Outro motivo" at bounding box center [523, 165] width 46 height 9
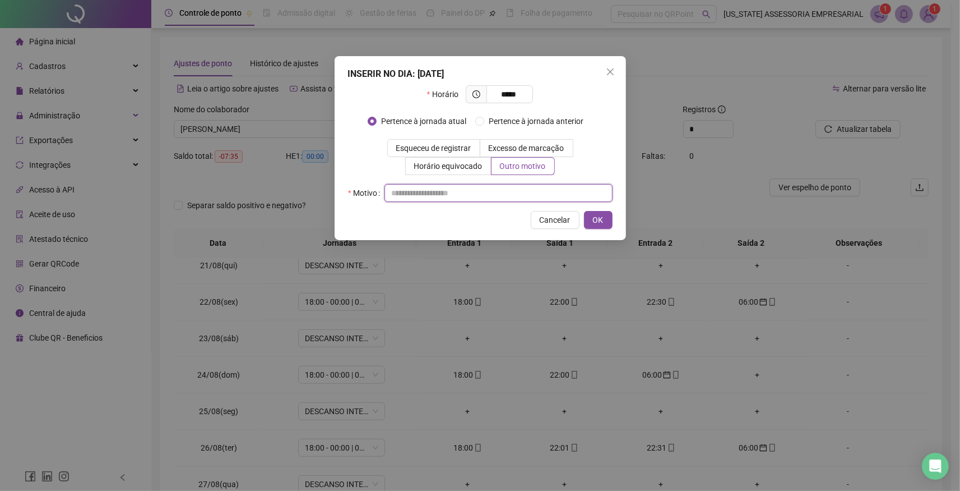
click at [446, 197] on input "text" at bounding box center [499, 193] width 228 height 18
type input "*"
click at [600, 216] on span "OK" at bounding box center [598, 220] width 11 height 12
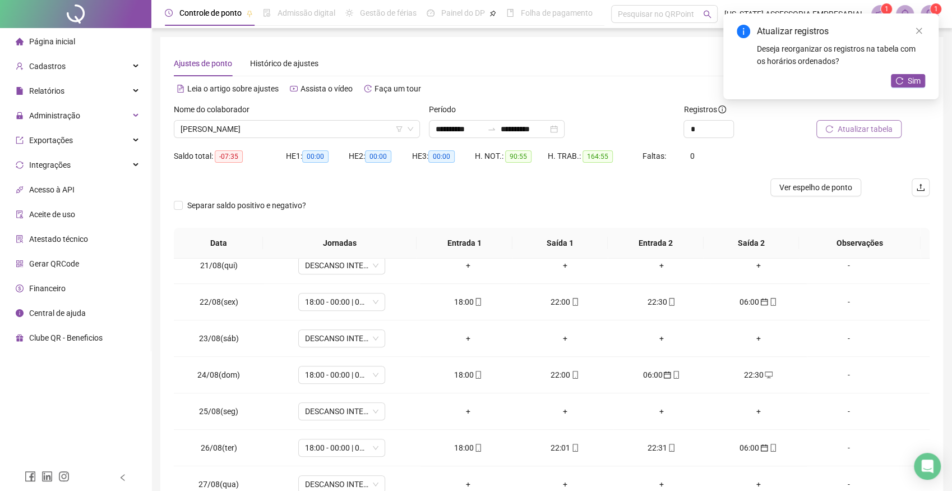
click at [863, 127] on span "Atualizar tabela" at bounding box center [865, 129] width 55 height 12
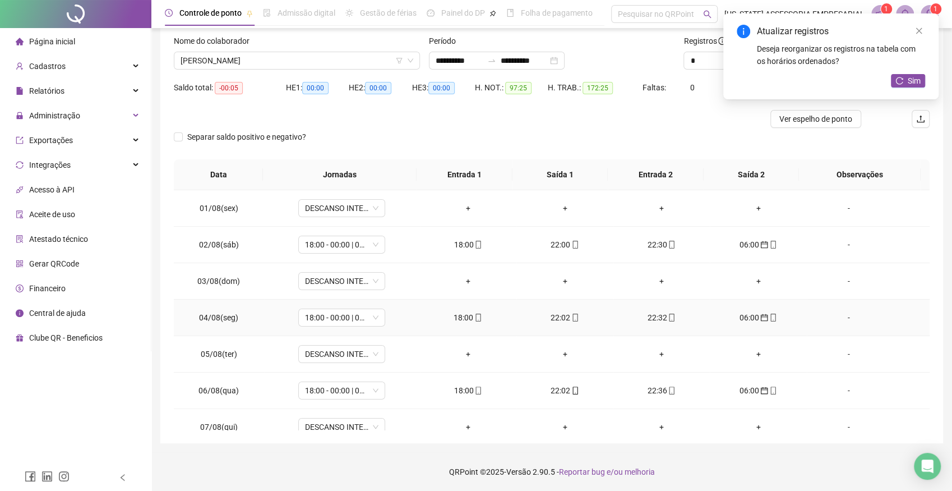
scroll to position [0, 0]
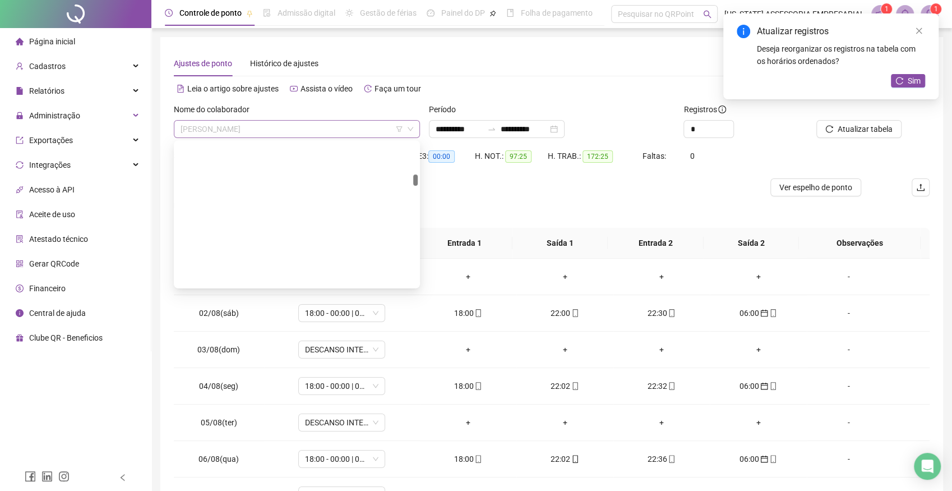
click at [324, 131] on span "EDUARDO FRANCISCO DE OLIVEIRA" at bounding box center [297, 129] width 233 height 17
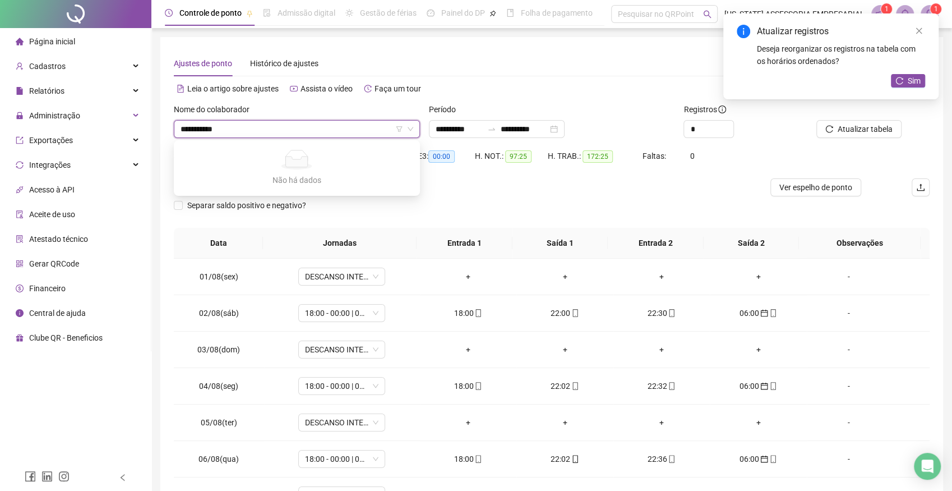
click at [188, 129] on input "**********" at bounding box center [292, 129] width 223 height 17
type input "**********"
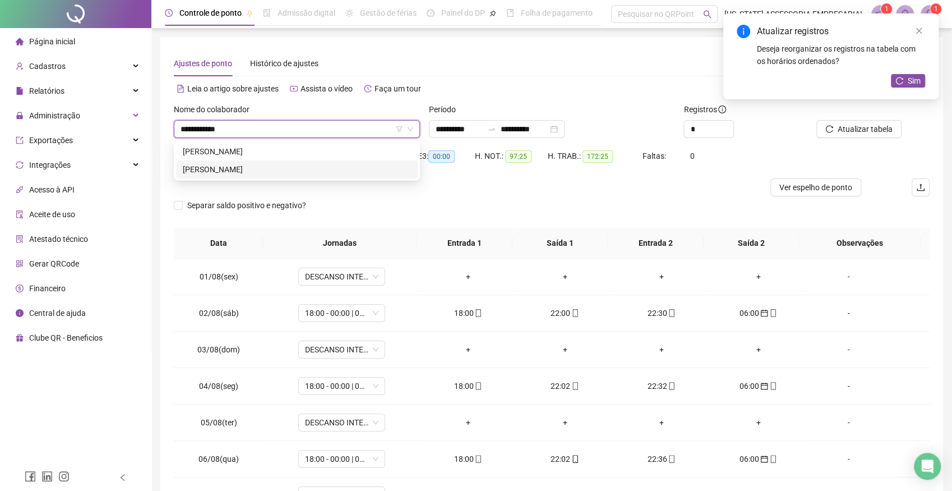
click at [214, 165] on div "EDIMILSON PEREIRA DOS SANTOS" at bounding box center [297, 169] width 228 height 12
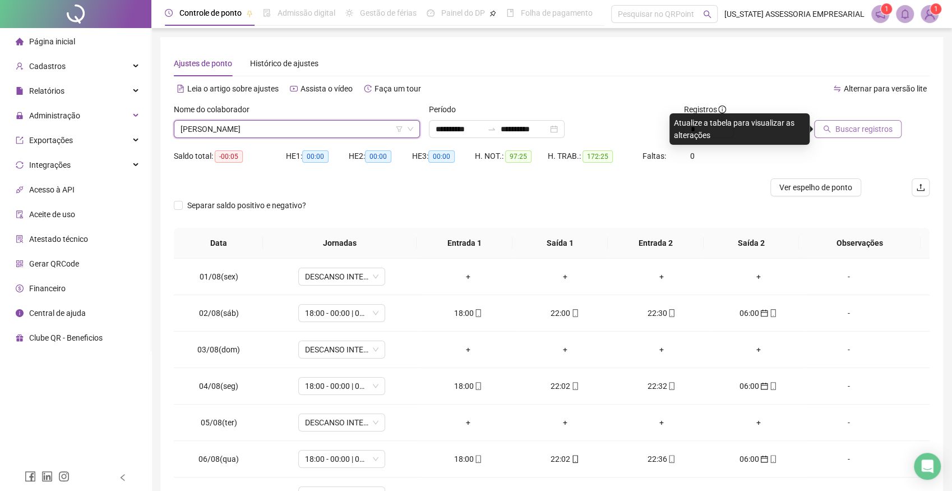
click at [870, 130] on span "Buscar registros" at bounding box center [863, 129] width 57 height 12
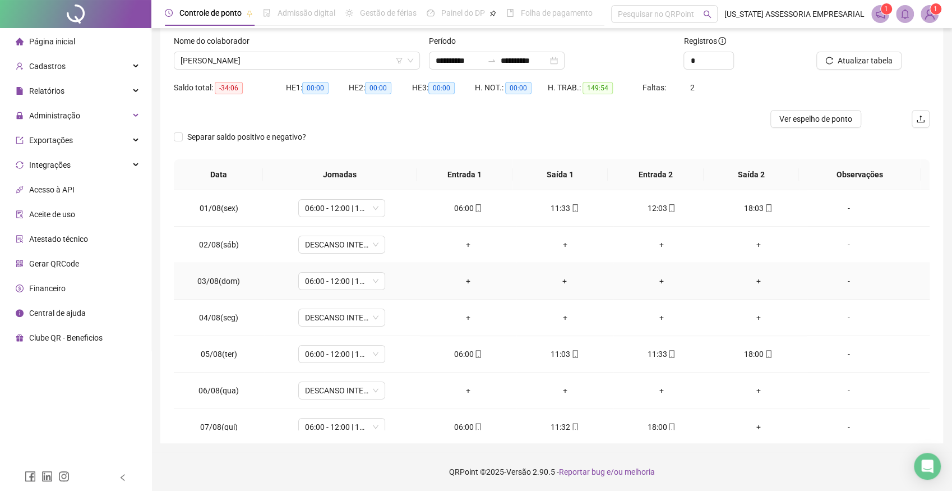
click at [842, 281] on div "-" at bounding box center [849, 281] width 66 height 12
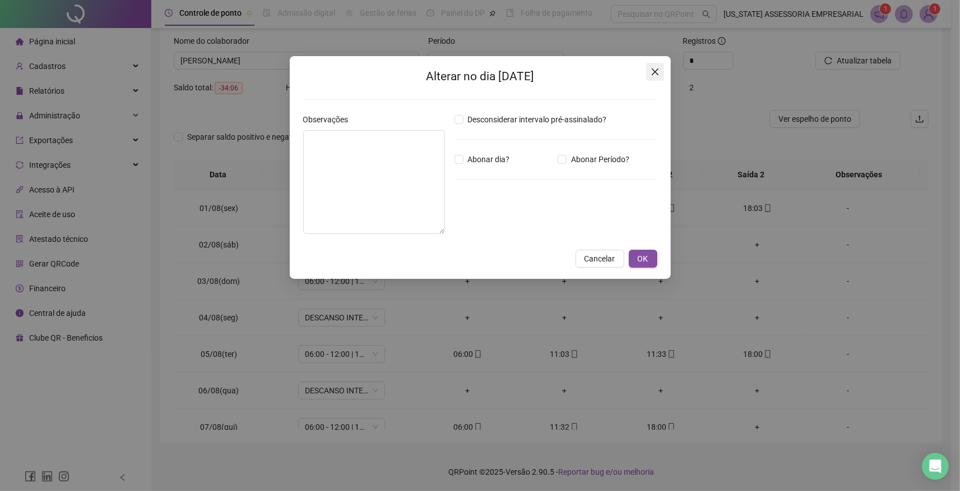
drag, startPoint x: 648, startPoint y: 72, endPoint x: 663, endPoint y: 78, distance: 15.8
click at [649, 71] on span "Close" at bounding box center [655, 71] width 18 height 9
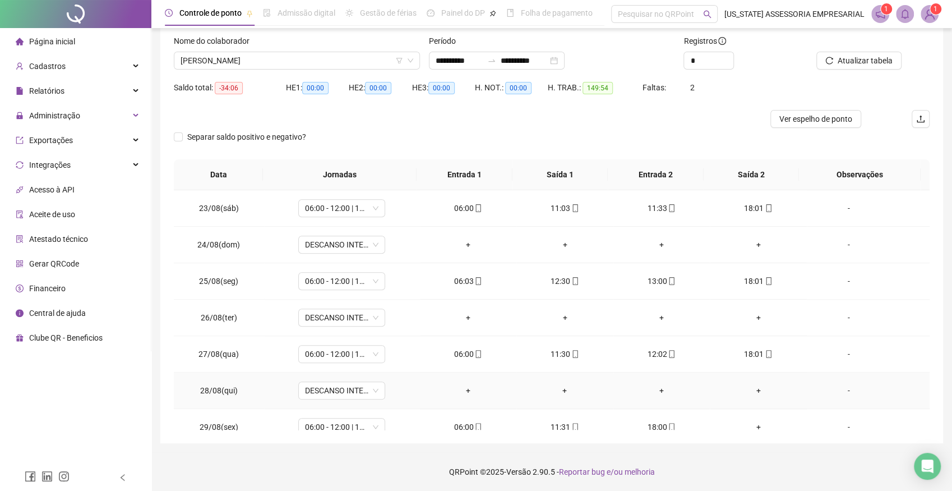
scroll to position [888, 0]
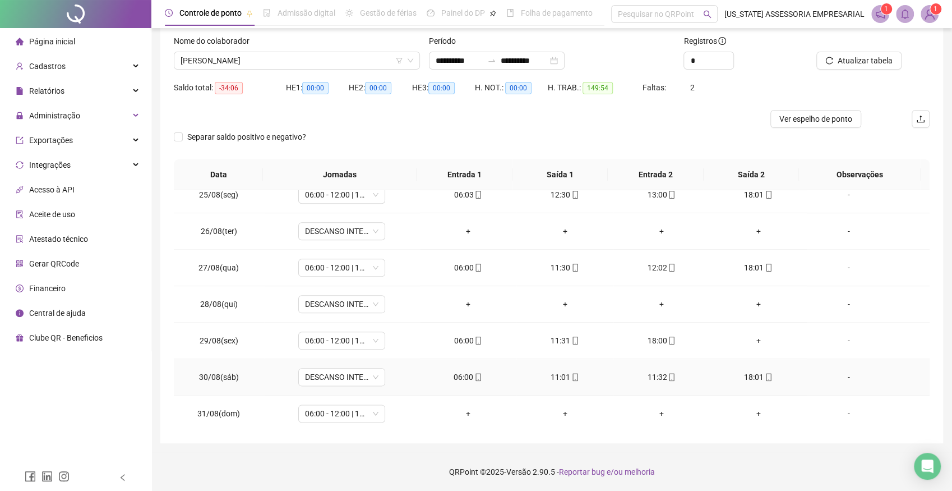
click at [844, 376] on div "-" at bounding box center [849, 377] width 66 height 12
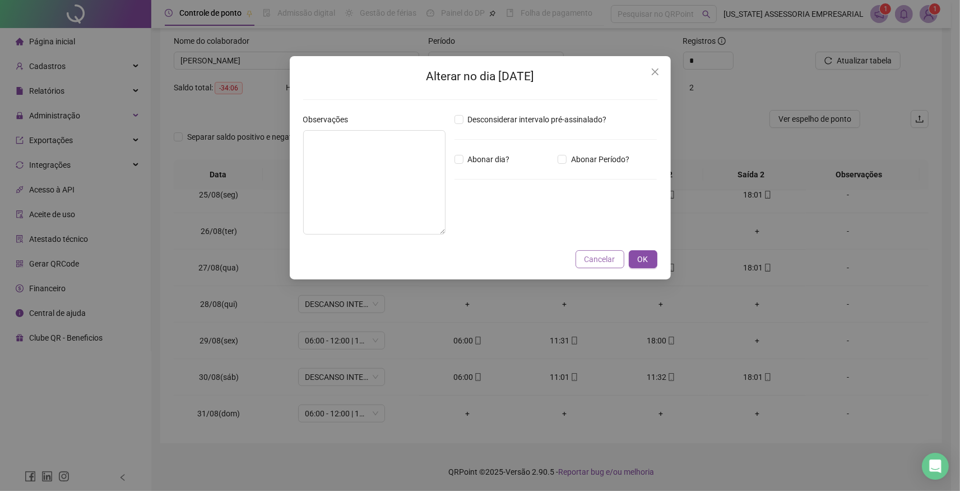
click at [611, 262] on span "Cancelar" at bounding box center [600, 259] width 31 height 12
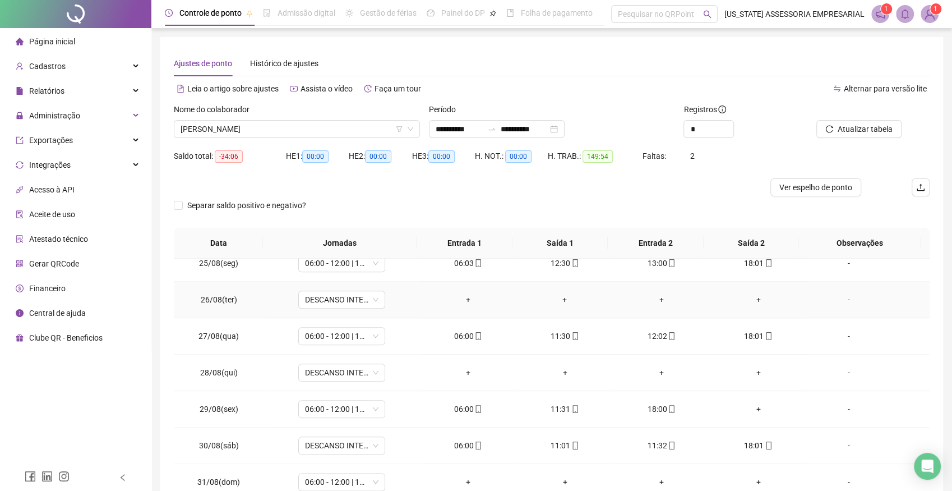
scroll to position [68, 0]
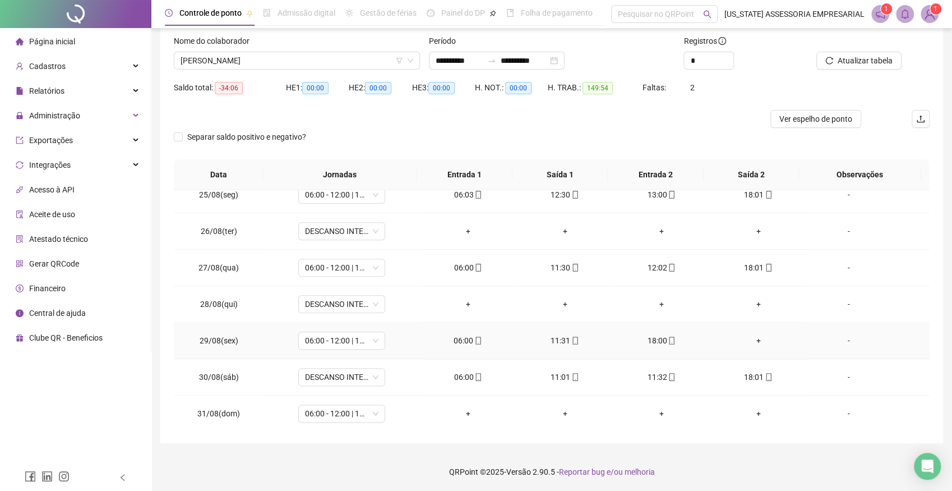
click at [751, 338] on div "+" at bounding box center [758, 340] width 79 height 12
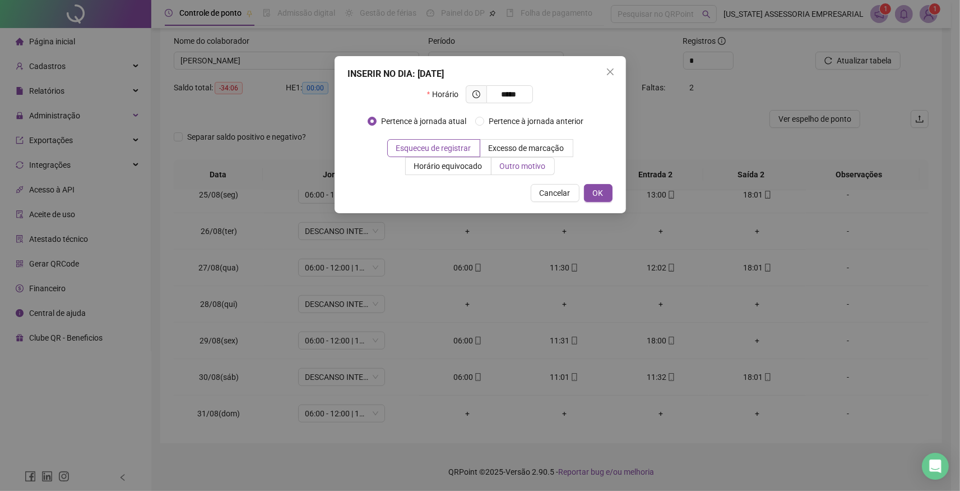
type input "*****"
click at [533, 169] on span "Outro motivo" at bounding box center [523, 165] width 46 height 9
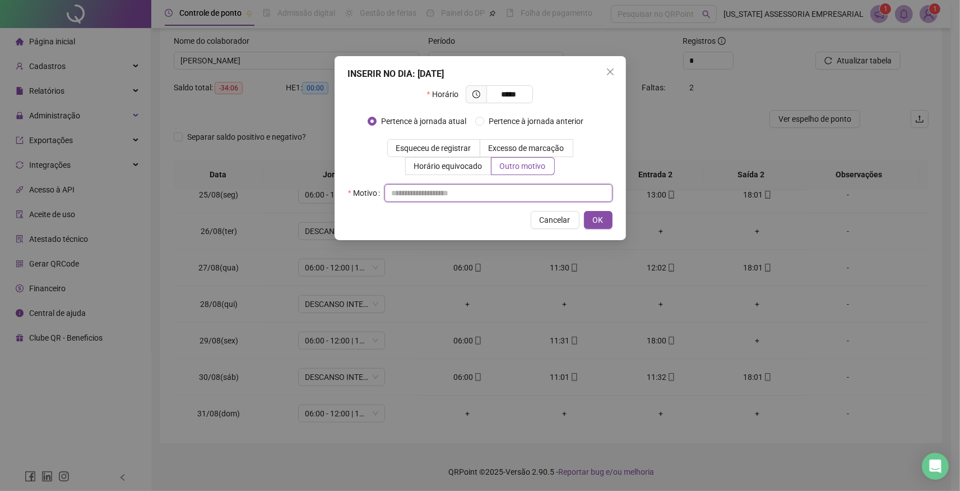
click at [441, 194] on input "text" at bounding box center [499, 193] width 228 height 18
type input "*"
click at [598, 221] on span "OK" at bounding box center [598, 220] width 11 height 12
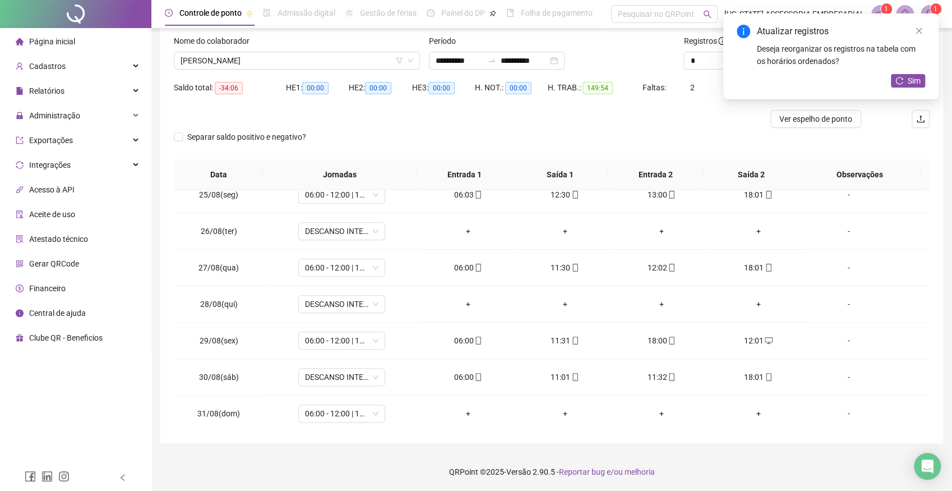
drag, startPoint x: 916, startPoint y: 30, endPoint x: 889, endPoint y: 50, distance: 33.8
click at [916, 31] on icon "close" at bounding box center [919, 31] width 8 height 8
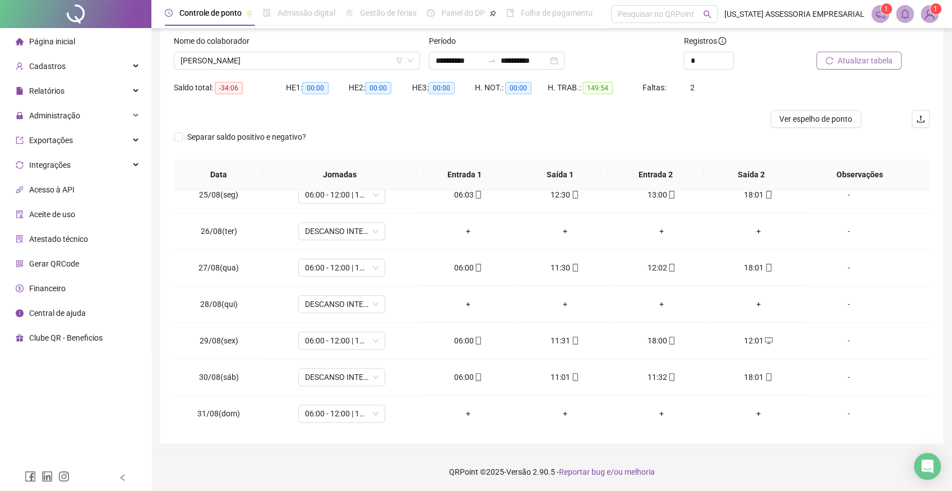
click at [858, 64] on span "Atualizar tabela" at bounding box center [865, 60] width 55 height 12
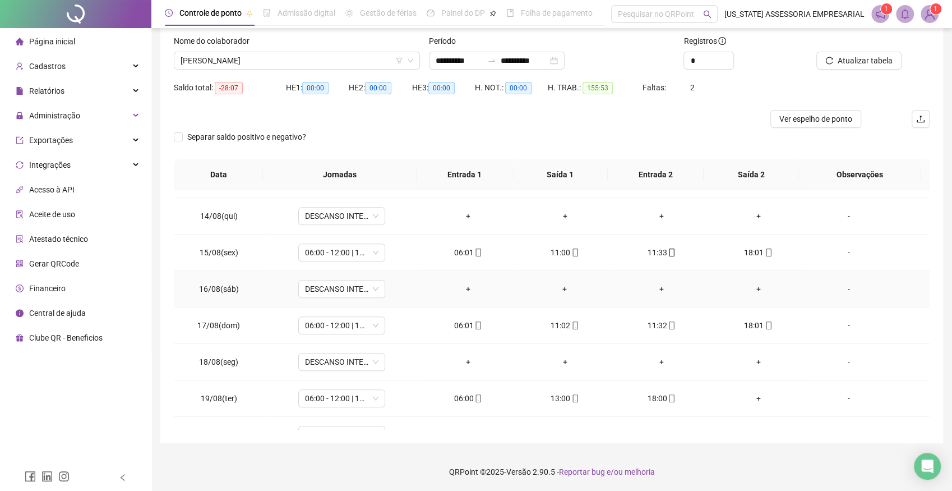
scroll to position [518, 0]
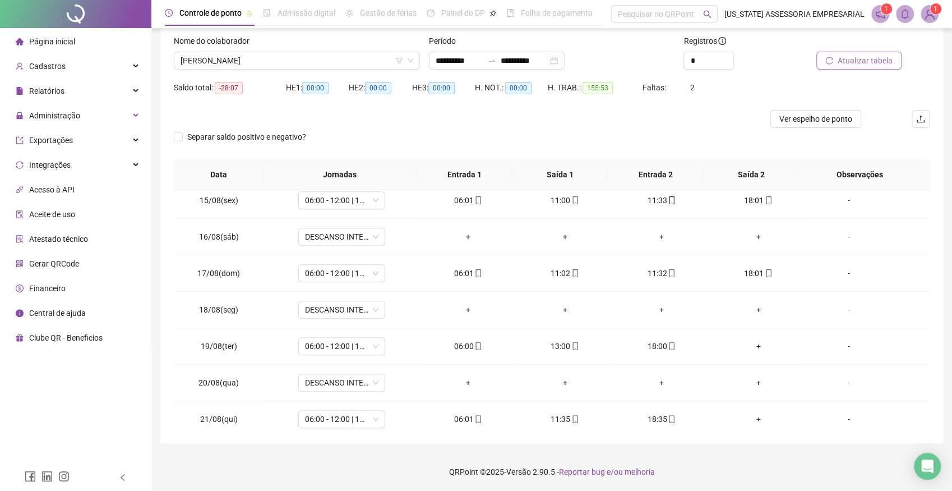
click at [849, 59] on span "Atualizar tabela" at bounding box center [865, 60] width 55 height 12
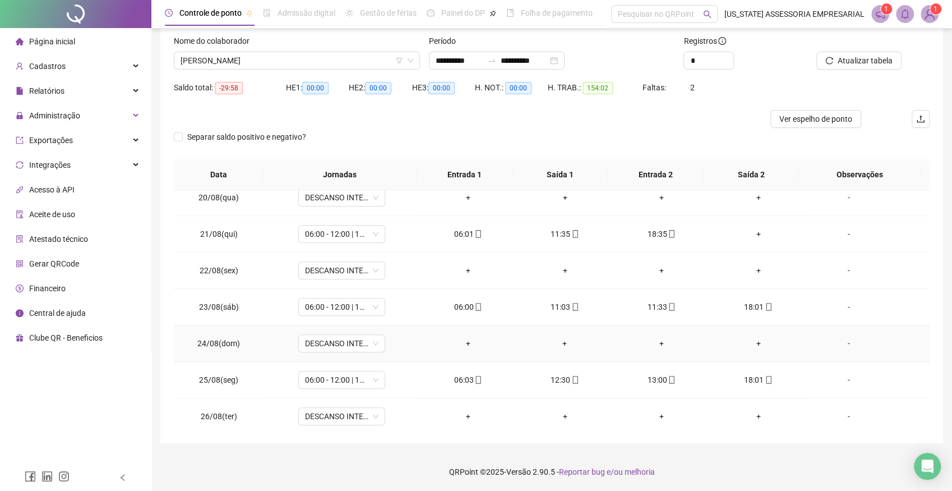
scroll to position [580, 0]
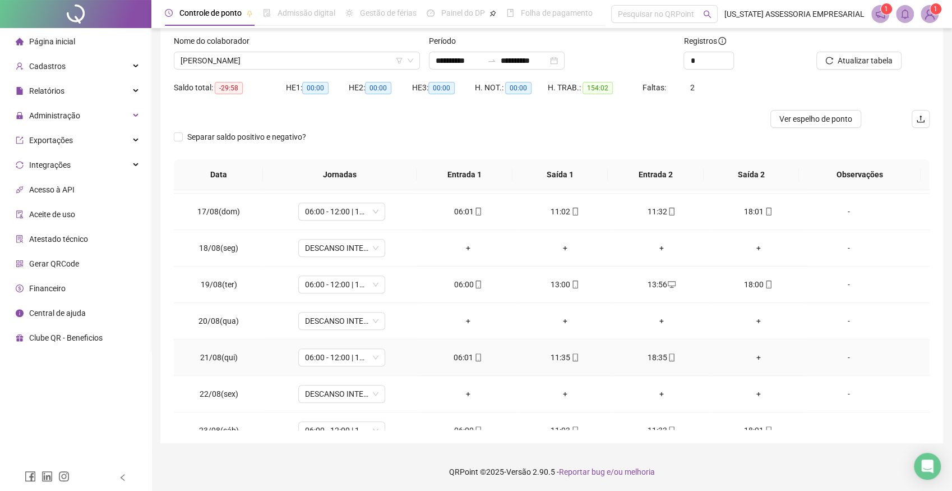
click at [751, 355] on div "+" at bounding box center [758, 357] width 79 height 12
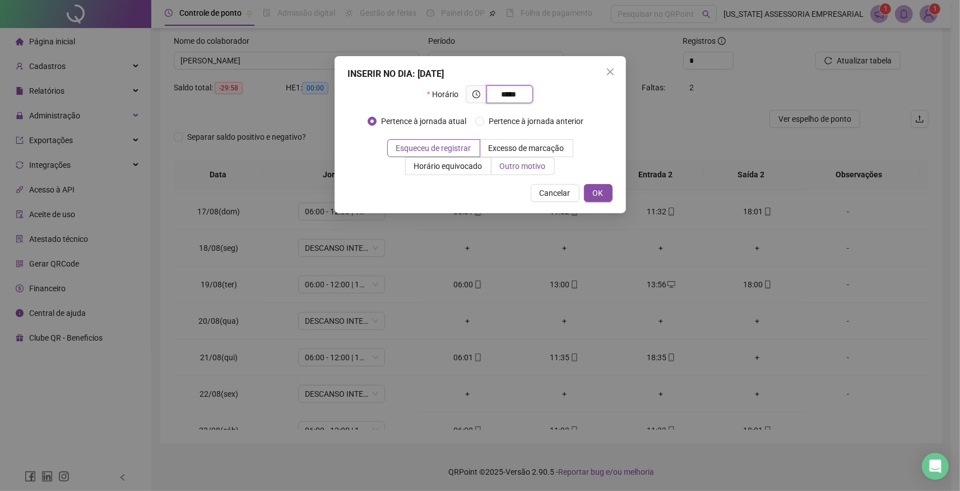
type input "*****"
click at [528, 170] on label "Outro motivo" at bounding box center [523, 166] width 63 height 18
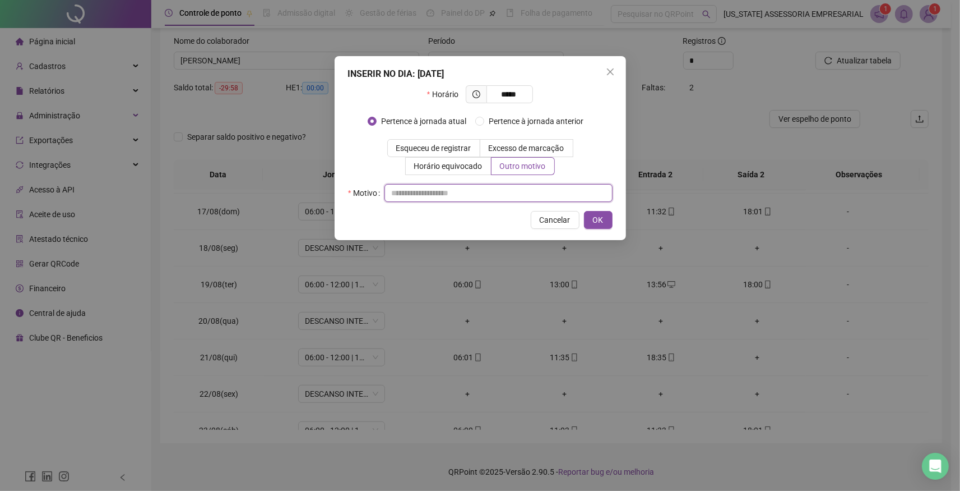
click at [450, 200] on input "text" at bounding box center [499, 193] width 228 height 18
type input "*"
drag, startPoint x: 604, startPoint y: 219, endPoint x: 811, endPoint y: 216, distance: 206.9
click at [606, 219] on button "OK" at bounding box center [598, 220] width 29 height 18
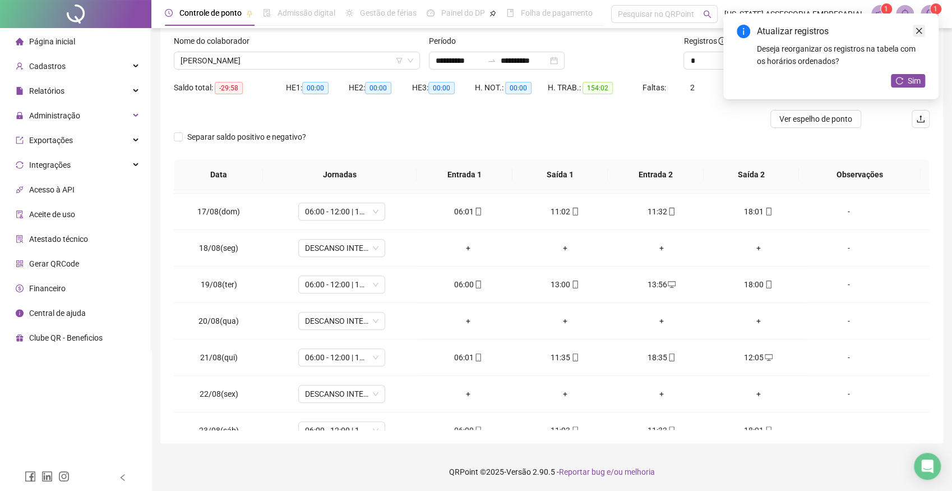
click at [921, 30] on icon "close" at bounding box center [919, 31] width 8 height 8
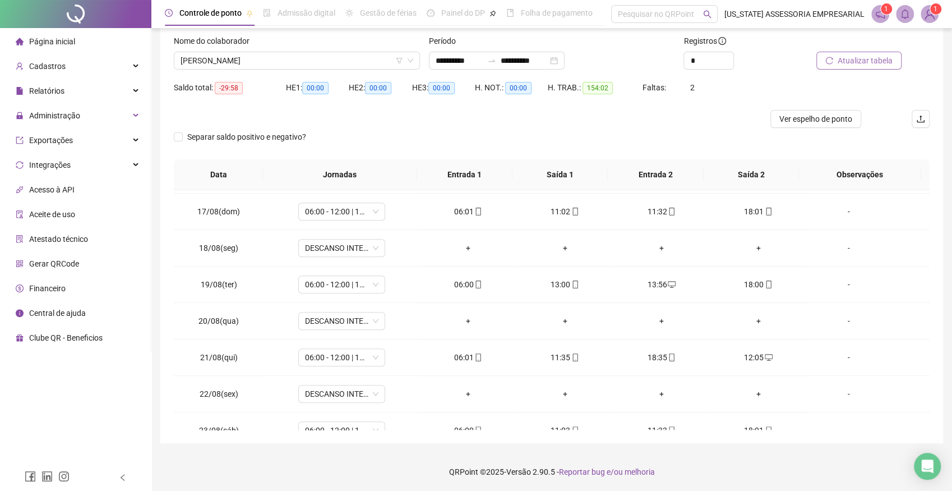
click at [860, 63] on span "Atualizar tabela" at bounding box center [865, 60] width 55 height 12
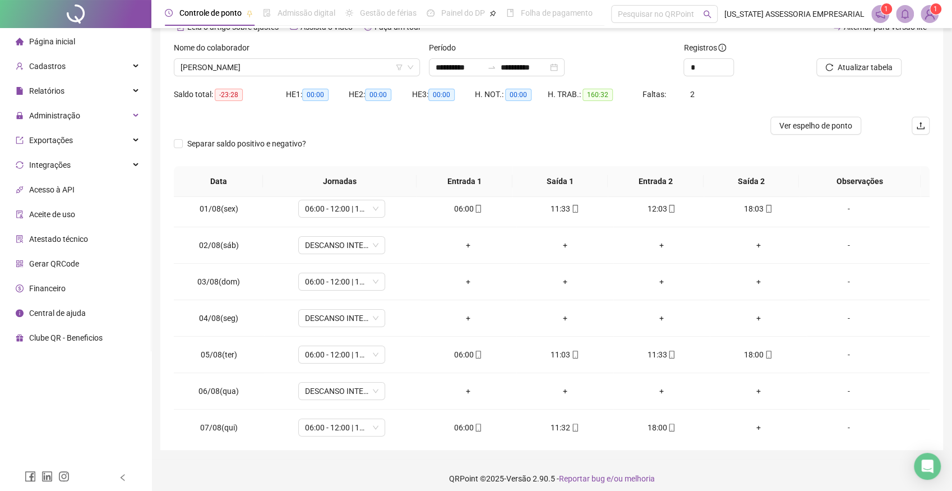
scroll to position [0, 0]
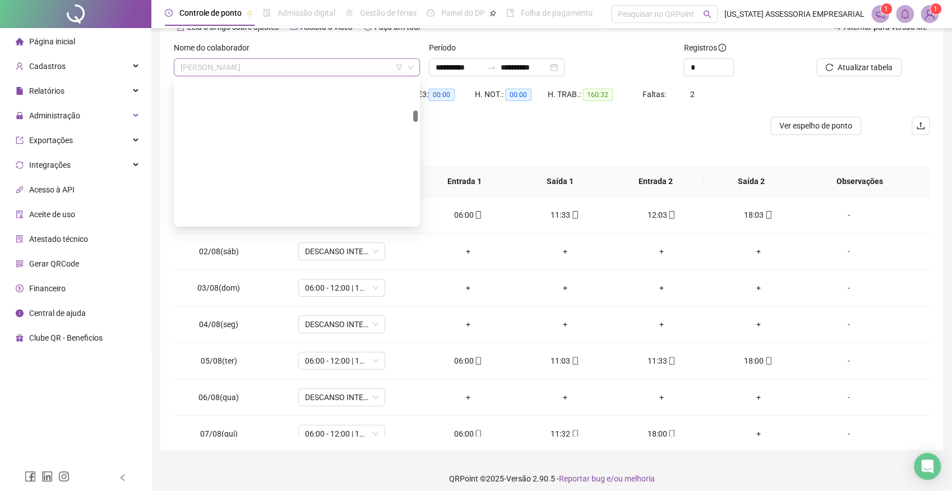
click at [309, 66] on span "EDIMILSON PEREIRA DOS SANTOS" at bounding box center [297, 67] width 233 height 17
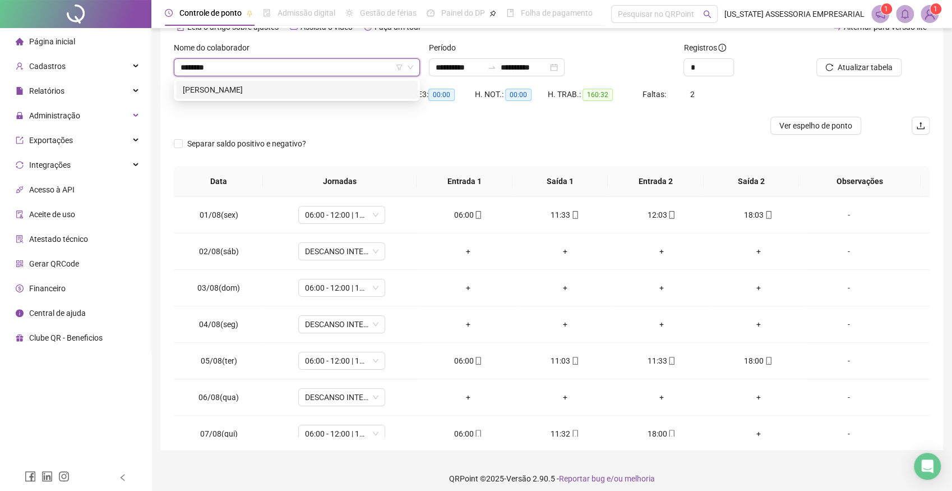
type input "*********"
click at [257, 87] on div "ADENILSON CARDOSO SILVA" at bounding box center [297, 90] width 228 height 12
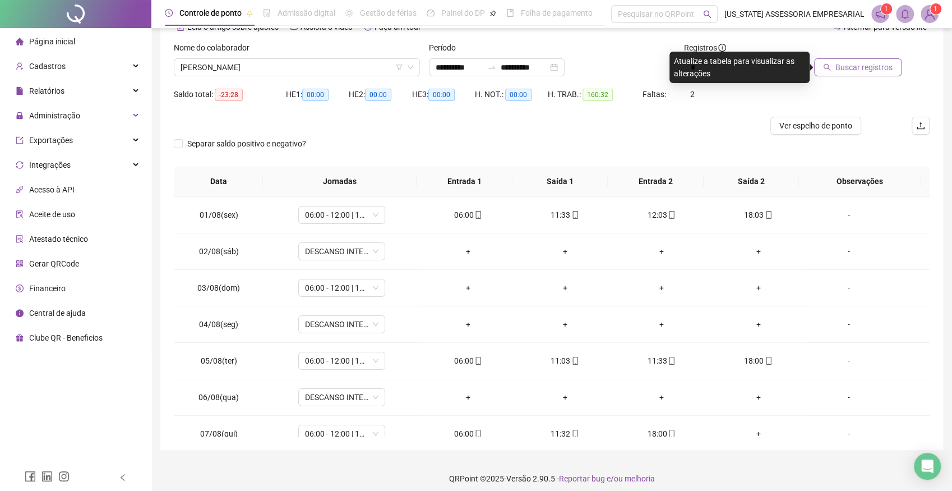
click at [859, 67] on span "Buscar registros" at bounding box center [863, 67] width 57 height 12
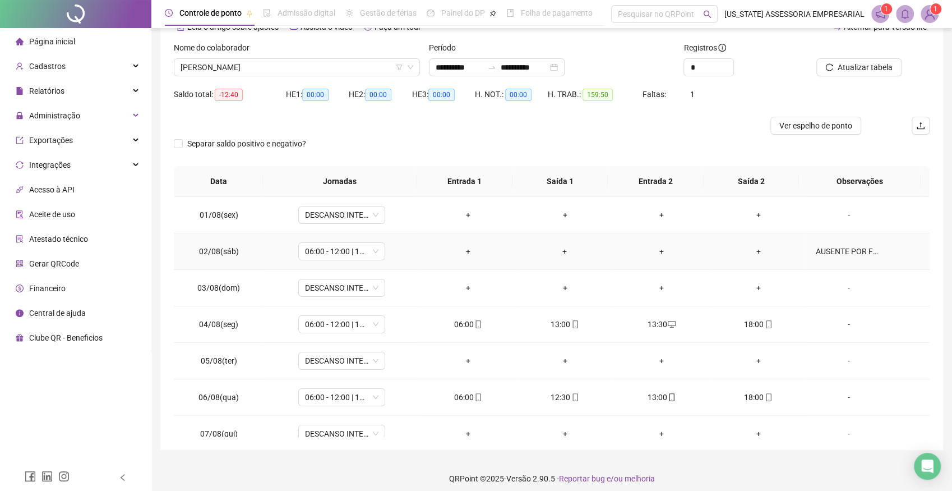
click at [858, 238] on td "AUSENTE POR FOLGA." at bounding box center [868, 251] width 123 height 36
click at [847, 247] on div "AUSENTE POR FOLGA." at bounding box center [849, 251] width 66 height 12
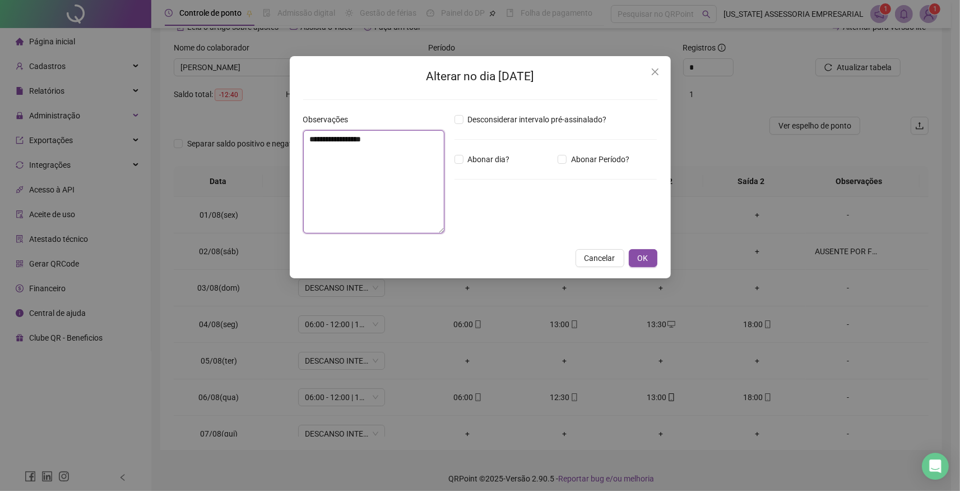
click at [397, 142] on textarea "**********" at bounding box center [373, 181] width 141 height 103
type textarea "*"
click at [392, 182] on textarea "**********" at bounding box center [374, 182] width 142 height 104
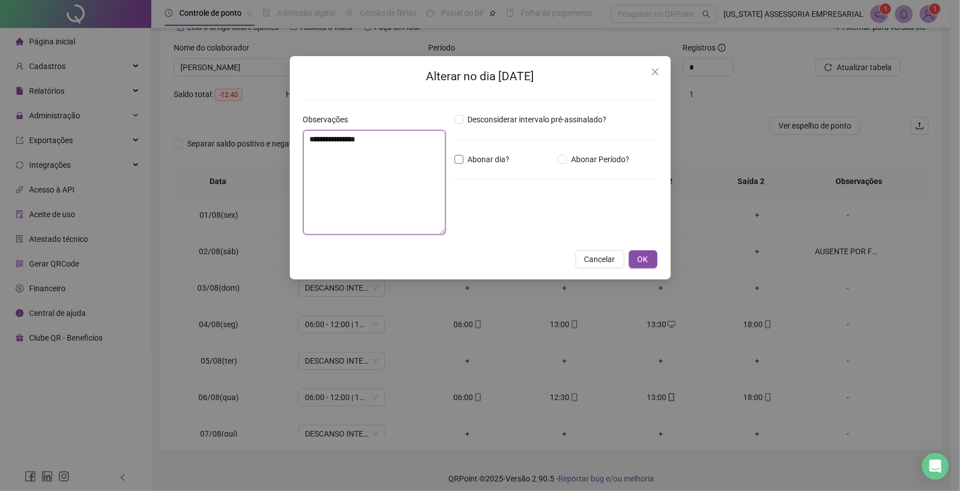
type textarea "**********"
click at [641, 253] on span "OK" at bounding box center [643, 259] width 11 height 12
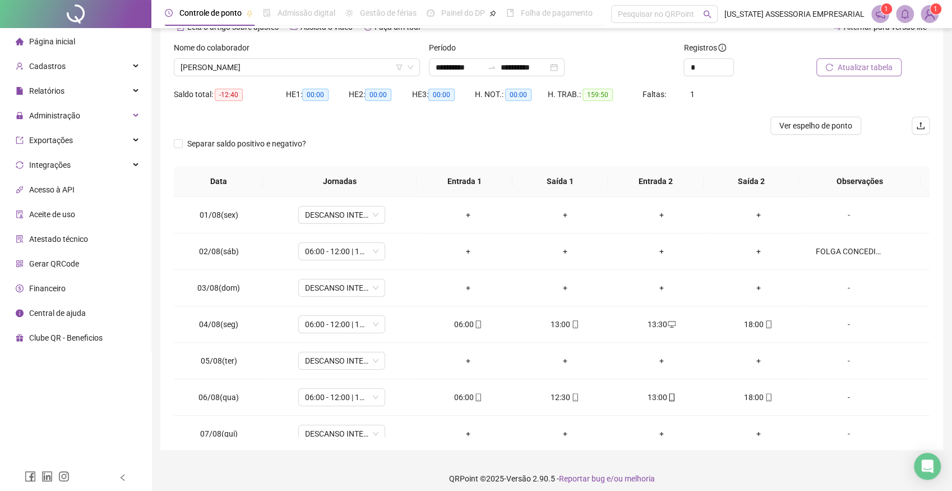
click at [884, 66] on span "Atualizar tabela" at bounding box center [865, 67] width 55 height 12
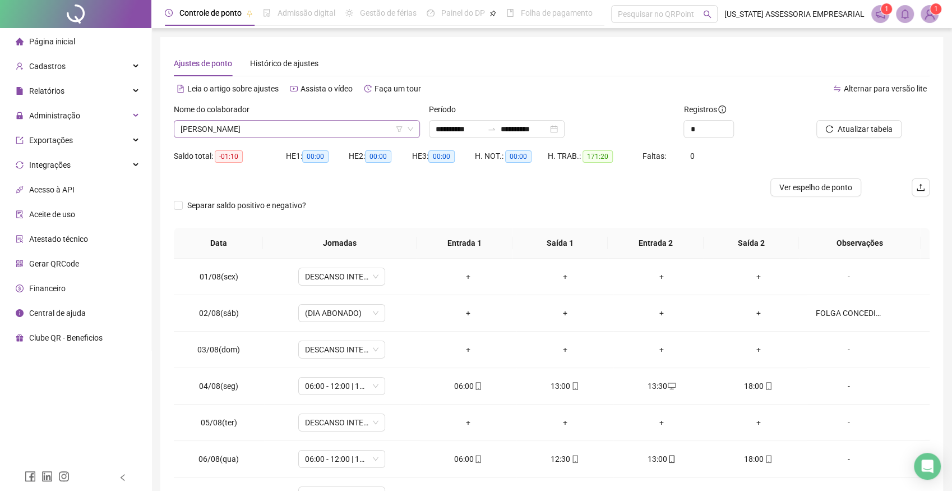
click at [297, 127] on span "ADENILSON CARDOSO SILVA" at bounding box center [297, 129] width 233 height 17
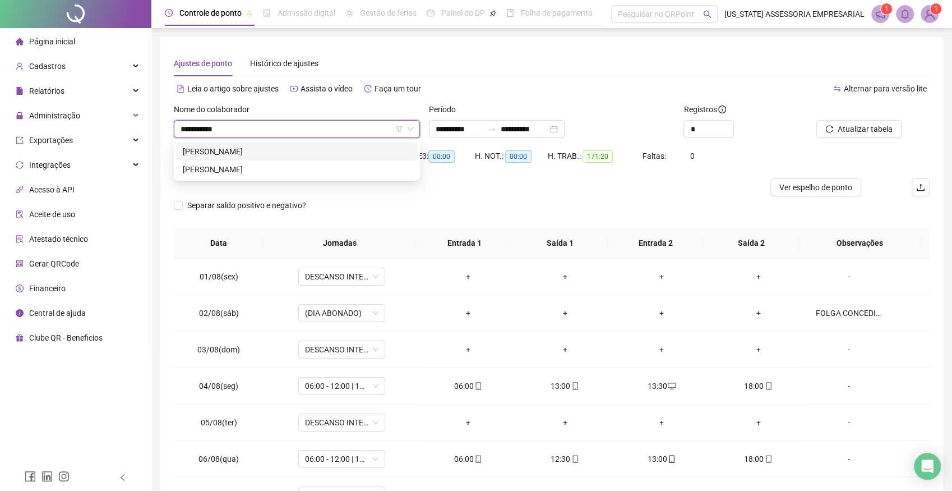
type input "**********"
drag, startPoint x: 238, startPoint y: 151, endPoint x: 346, endPoint y: 147, distance: 108.9
click at [240, 151] on div "FERNANDES ALVES MELO" at bounding box center [297, 151] width 228 height 12
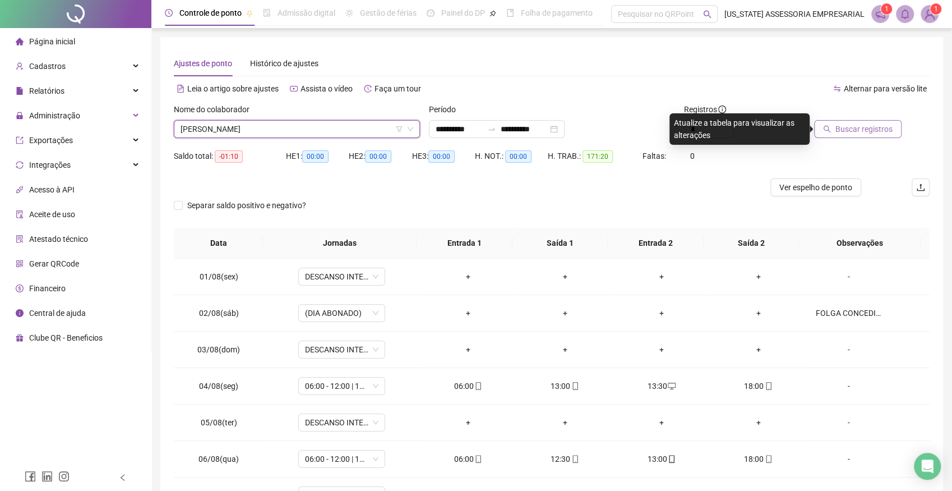
click at [863, 127] on span "Buscar registros" at bounding box center [863, 129] width 57 height 12
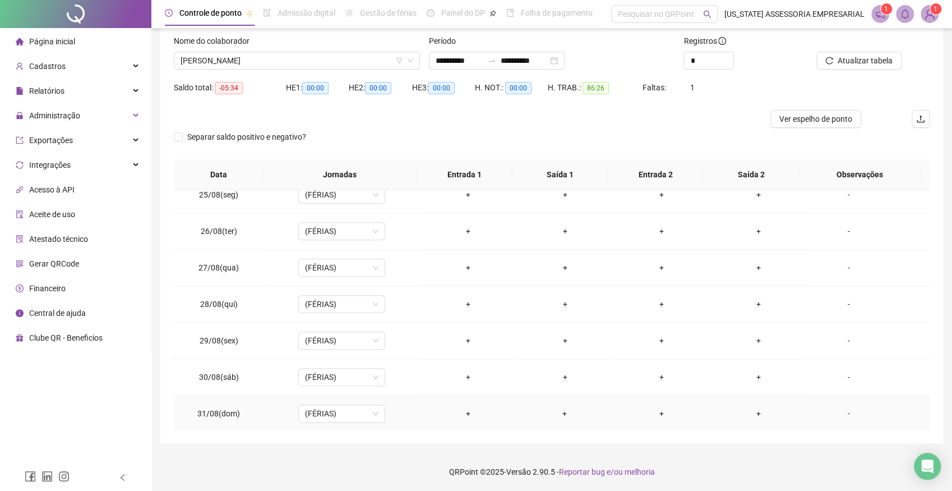
scroll to position [641, 0]
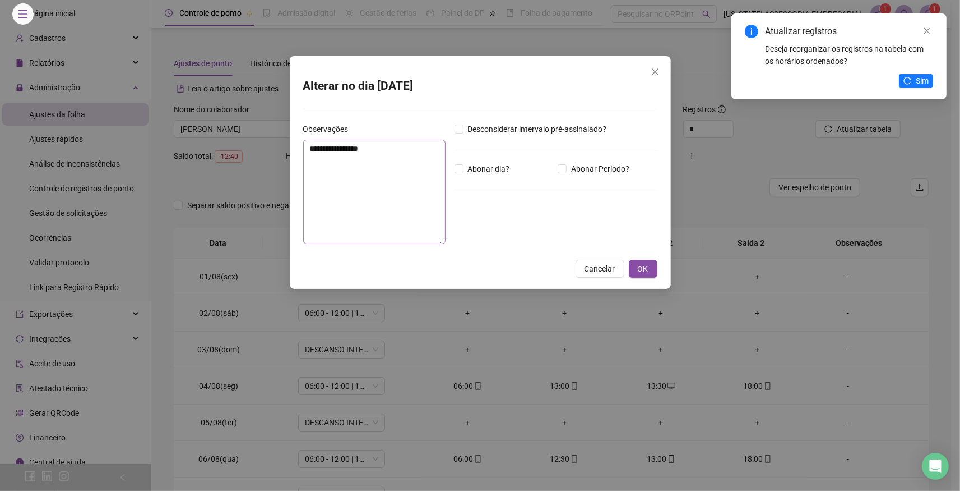
click at [361, 163] on textarea "**********" at bounding box center [374, 192] width 142 height 104
click at [397, 149] on textarea "**********" at bounding box center [374, 192] width 142 height 104
type textarea "**********"
click at [649, 260] on button "OK" at bounding box center [643, 269] width 29 height 18
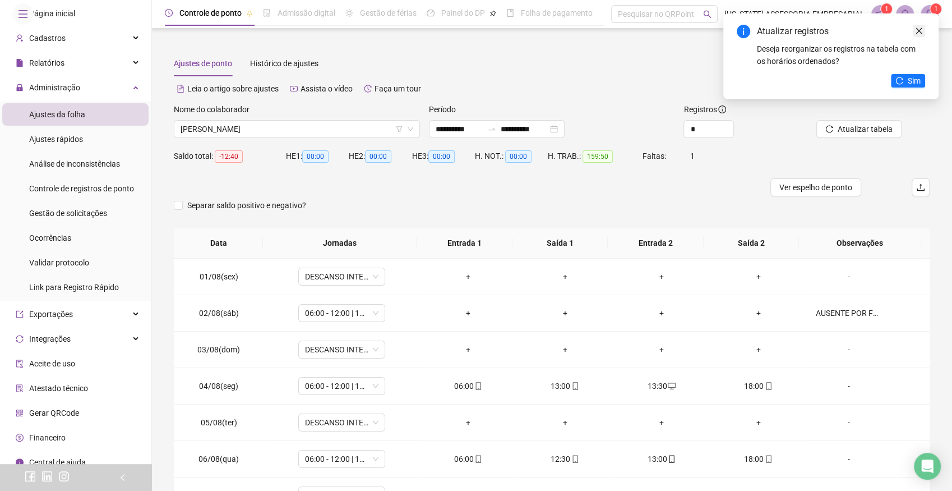
click at [921, 28] on icon "close" at bounding box center [919, 31] width 8 height 8
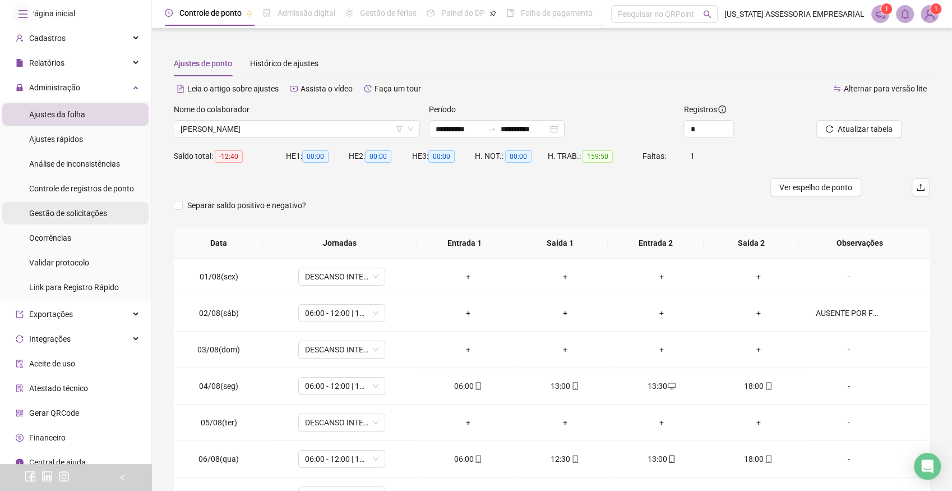
click at [68, 218] on span "Gestão de solicitações" at bounding box center [68, 213] width 78 height 9
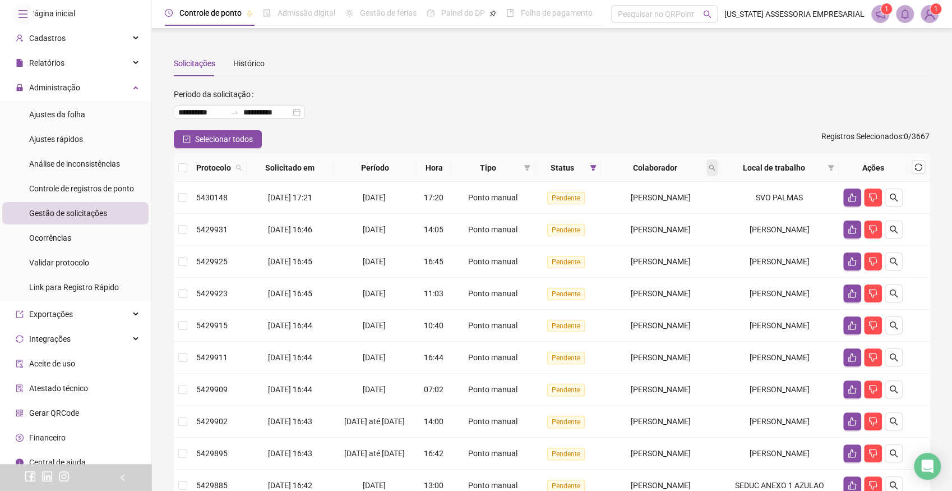
click at [715, 166] on icon "search" at bounding box center [712, 167] width 7 height 7
click at [682, 193] on input "text" at bounding box center [675, 191] width 105 height 18
click at [651, 210] on span "Buscar" at bounding box center [654, 211] width 25 height 12
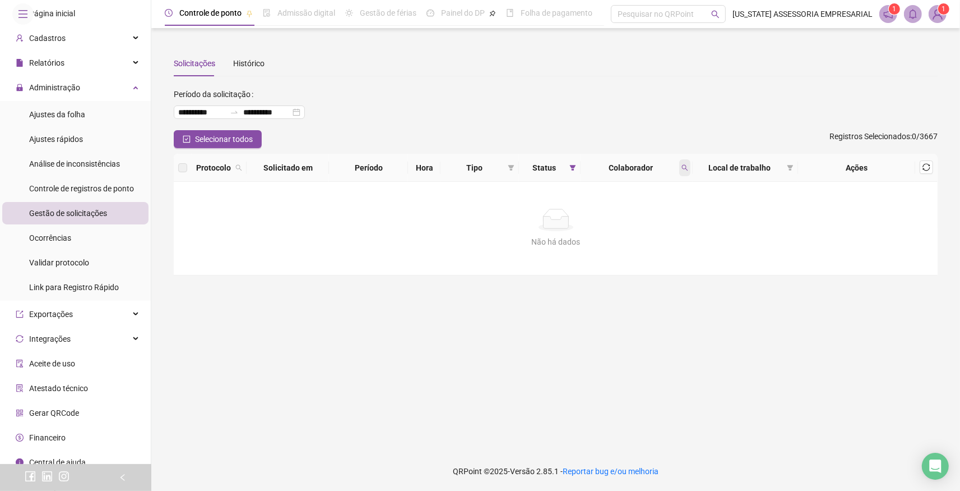
click at [685, 165] on icon "search" at bounding box center [685, 167] width 7 height 7
click at [665, 194] on input "**********" at bounding box center [632, 191] width 105 height 18
type input "**********"
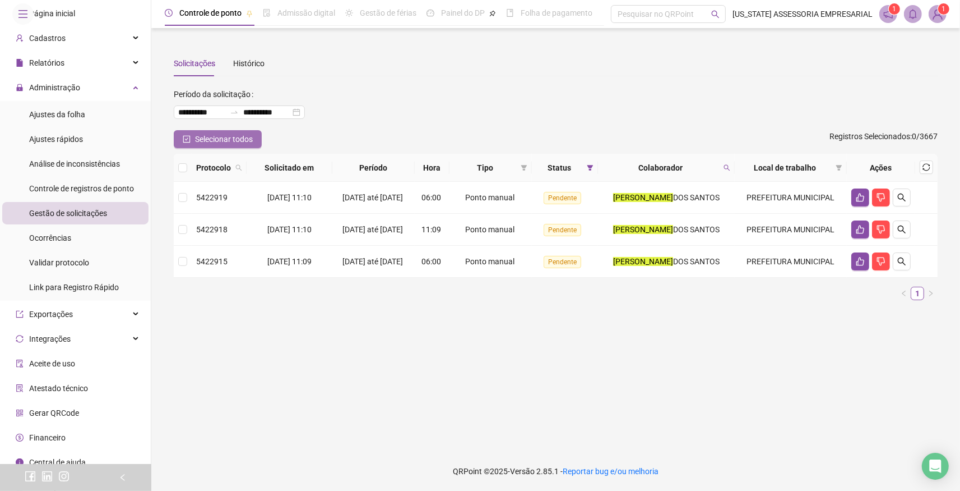
click at [186, 137] on icon "check-square" at bounding box center [187, 139] width 8 height 8
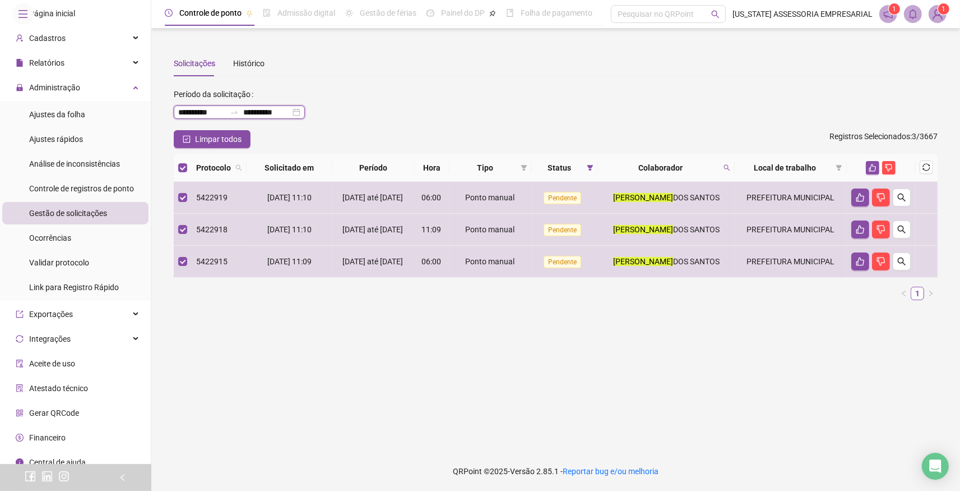
click at [212, 114] on input "**********" at bounding box center [201, 112] width 47 height 12
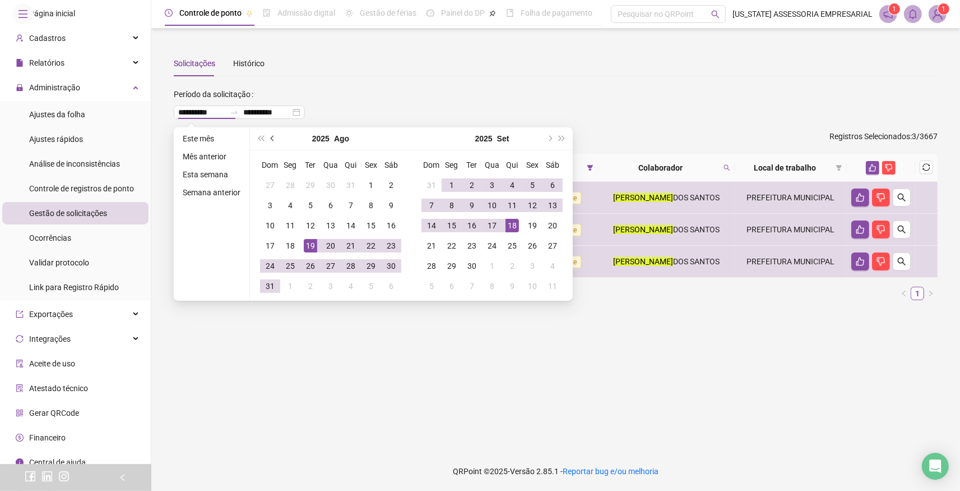
click at [274, 139] on span "prev-year" at bounding box center [274, 139] width 6 height 6
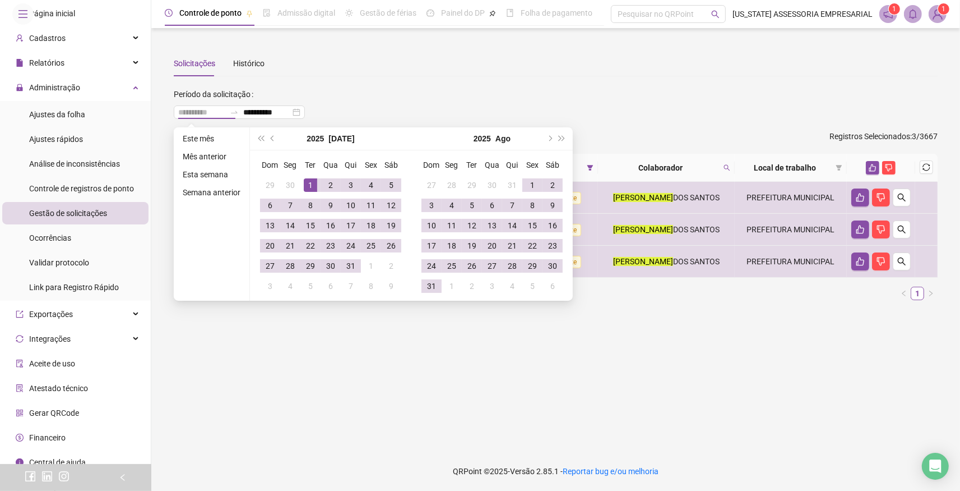
type input "**********"
click at [308, 183] on div "1" at bounding box center [310, 184] width 13 height 13
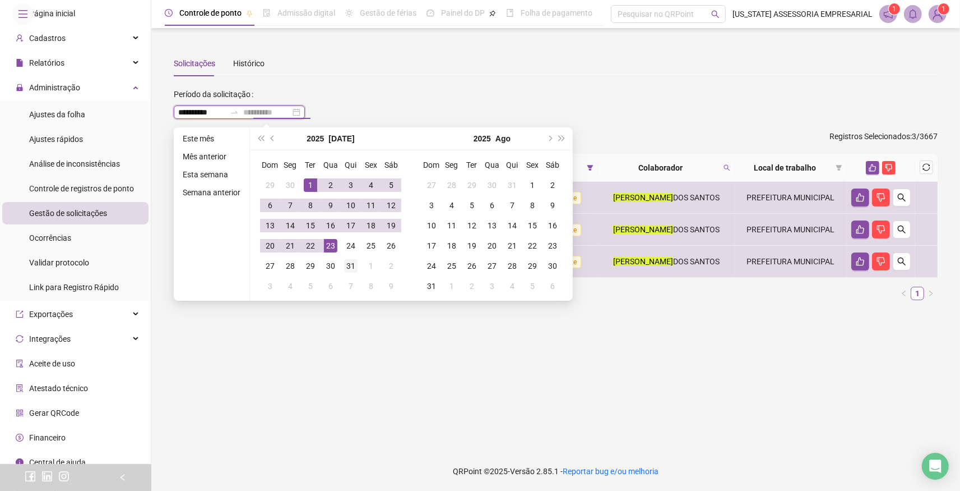
type input "**********"
click at [351, 266] on div "31" at bounding box center [350, 265] width 13 height 13
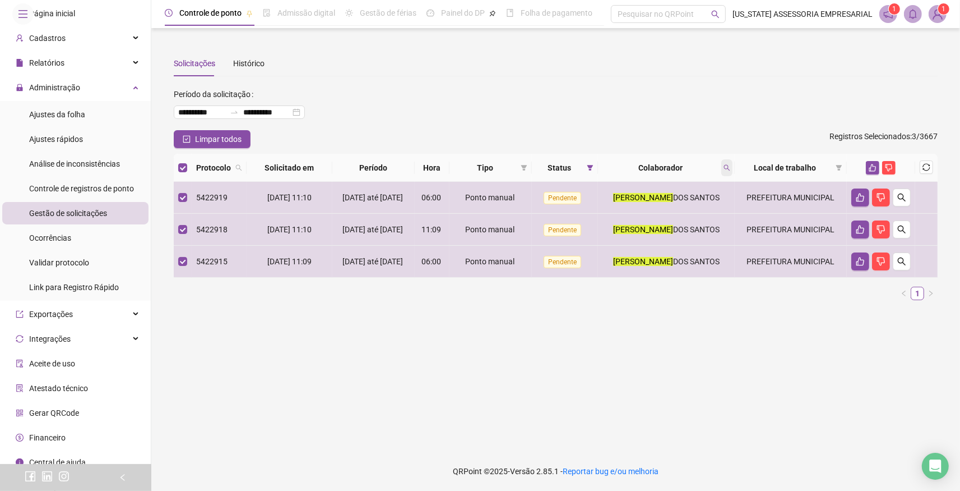
click at [730, 167] on icon "search" at bounding box center [727, 167] width 7 height 7
click at [660, 213] on span "Buscar" at bounding box center [656, 211] width 25 height 12
click at [857, 74] on div "Solicitações Histórico" at bounding box center [556, 63] width 764 height 26
click at [876, 167] on icon "like" at bounding box center [873, 167] width 7 height 7
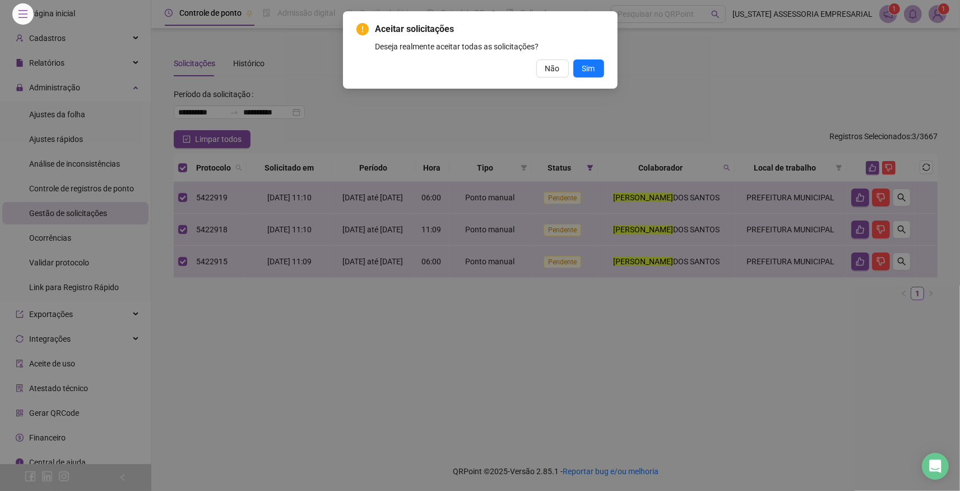
drag, startPoint x: 594, startPoint y: 69, endPoint x: 855, endPoint y: 169, distance: 279.3
click at [596, 68] on button "Sim" at bounding box center [589, 68] width 31 height 18
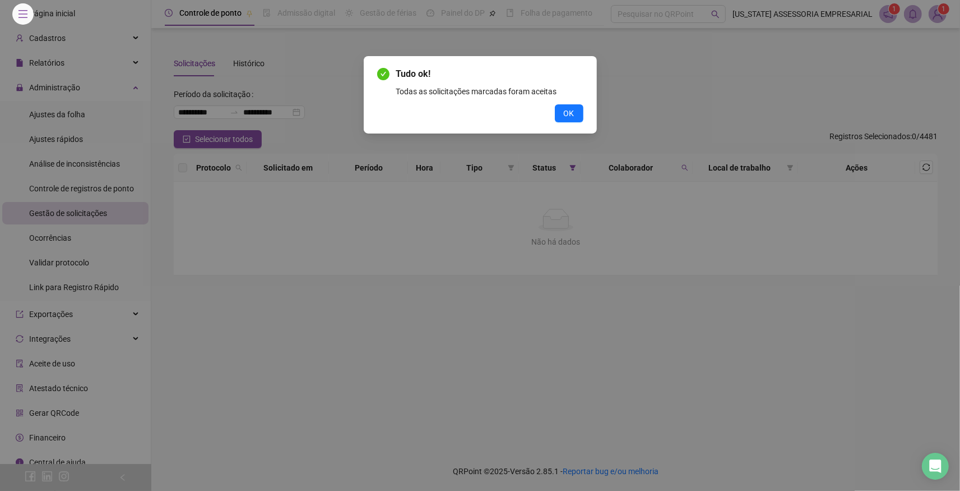
click at [691, 88] on div "Tudo ok! Todas as solicitações marcadas foram aceitas OK" at bounding box center [480, 245] width 960 height 491
drag, startPoint x: 570, startPoint y: 112, endPoint x: 561, endPoint y: 112, distance: 9.5
click at [561, 112] on button "OK" at bounding box center [569, 113] width 29 height 18
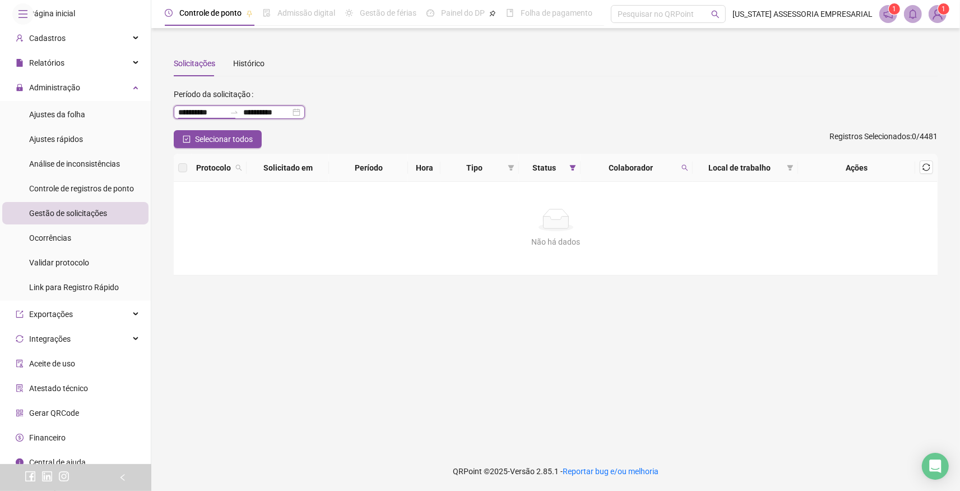
click at [225, 115] on input "**********" at bounding box center [201, 112] width 47 height 12
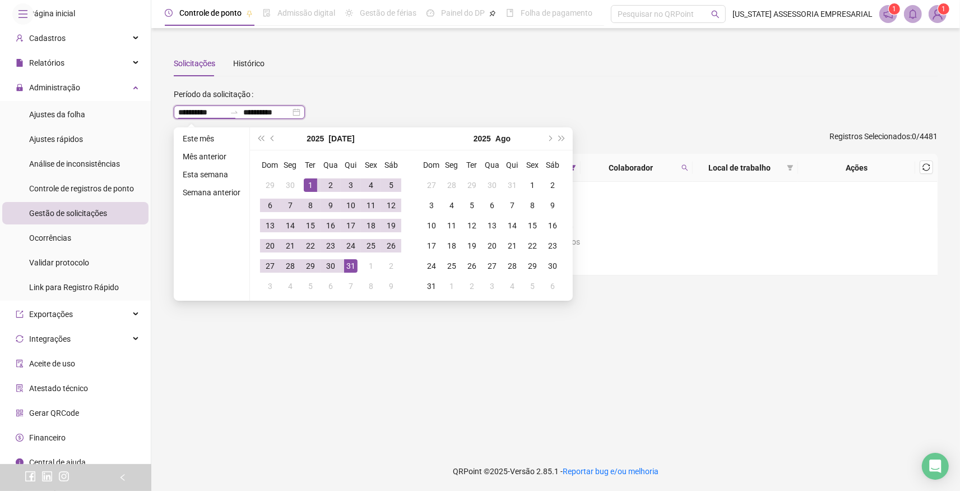
type input "**********"
click at [271, 137] on span "prev-year" at bounding box center [274, 139] width 6 height 6
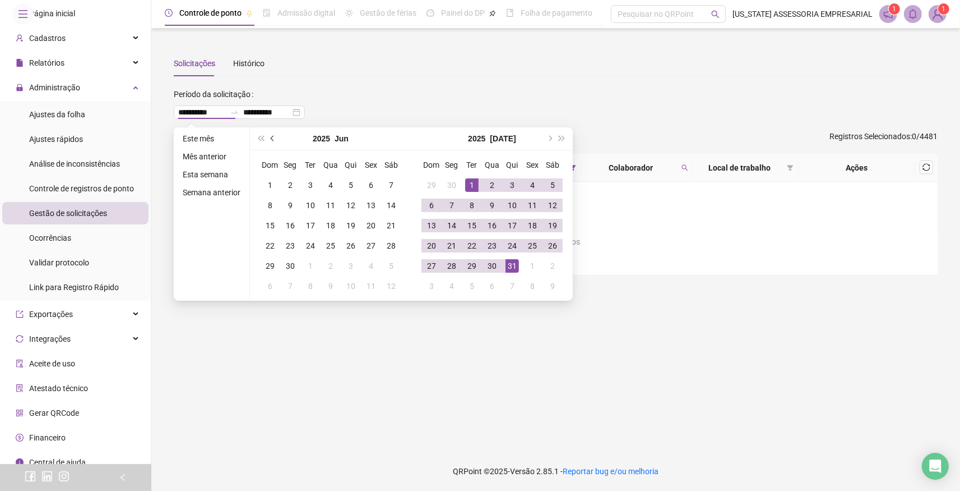
click at [271, 137] on span "prev-year" at bounding box center [274, 139] width 6 height 6
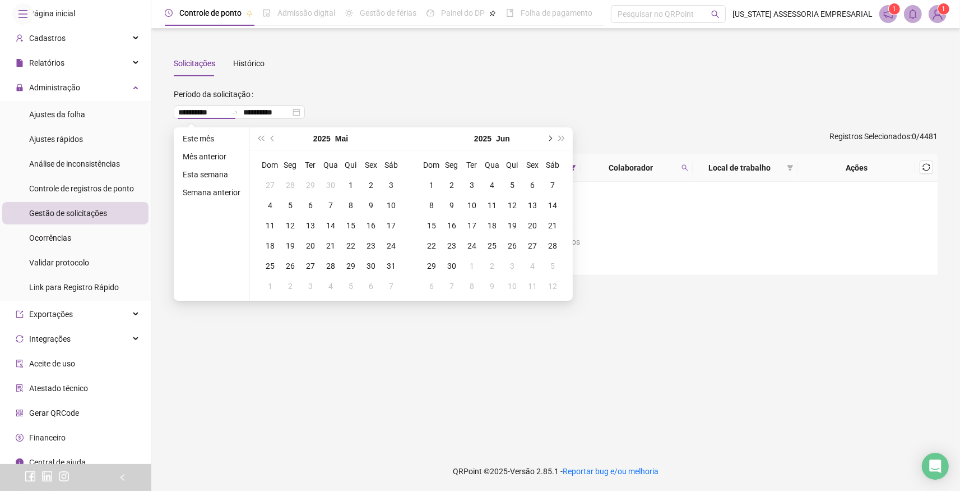
click at [544, 138] on button "next-year" at bounding box center [549, 138] width 12 height 22
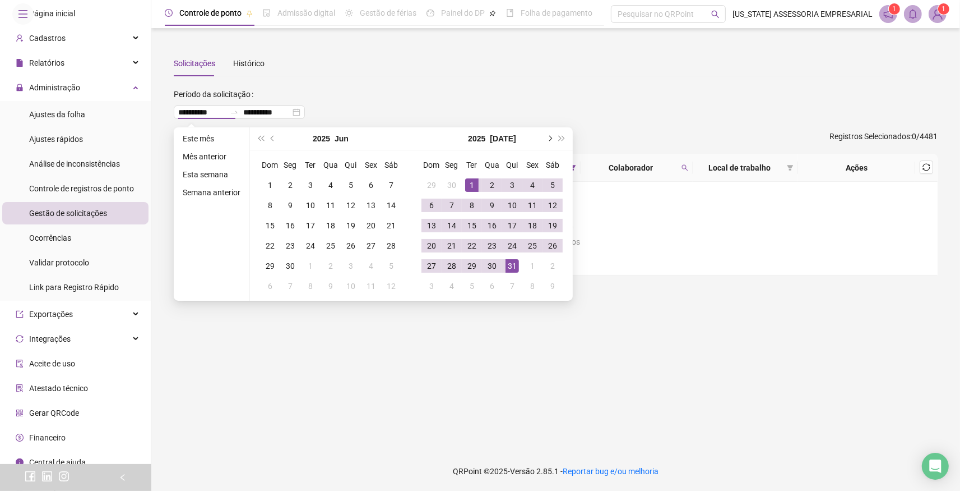
click at [544, 138] on button "next-year" at bounding box center [549, 138] width 12 height 22
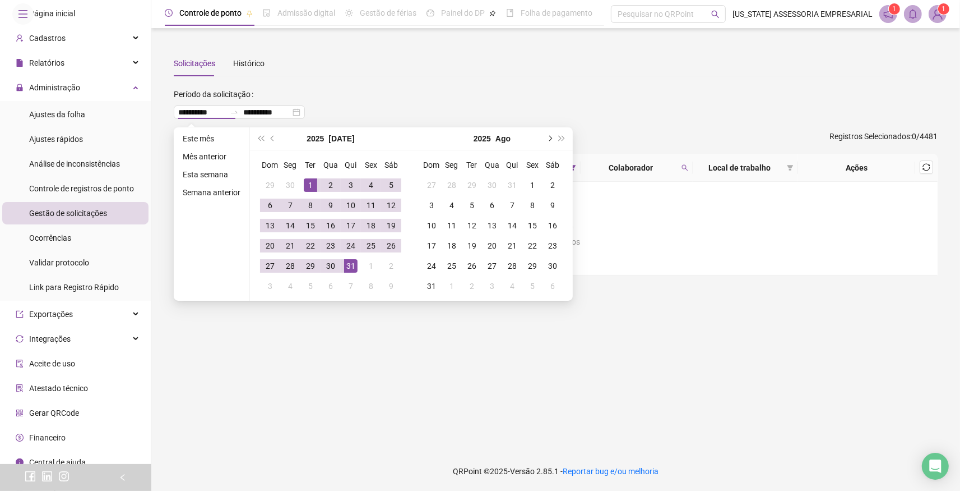
click at [544, 138] on button "next-year" at bounding box center [549, 138] width 12 height 22
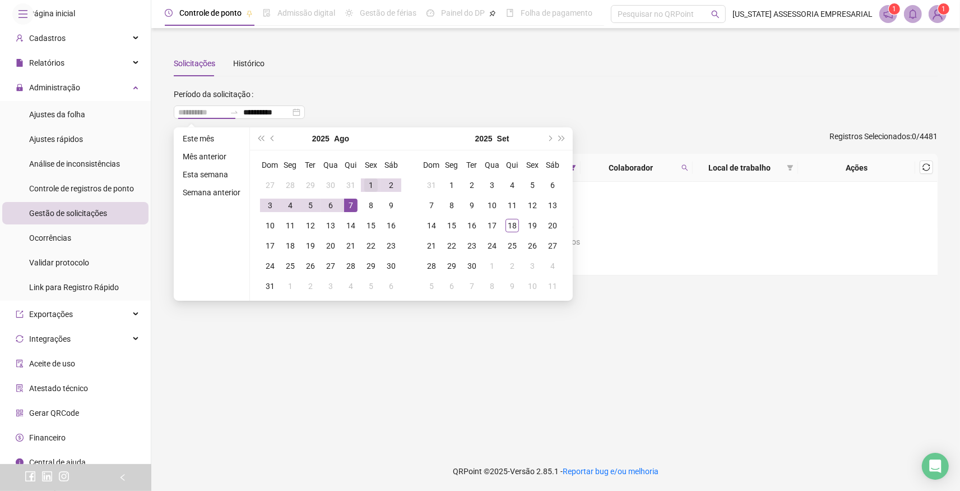
type input "**********"
click at [367, 183] on div "1" at bounding box center [370, 184] width 13 height 13
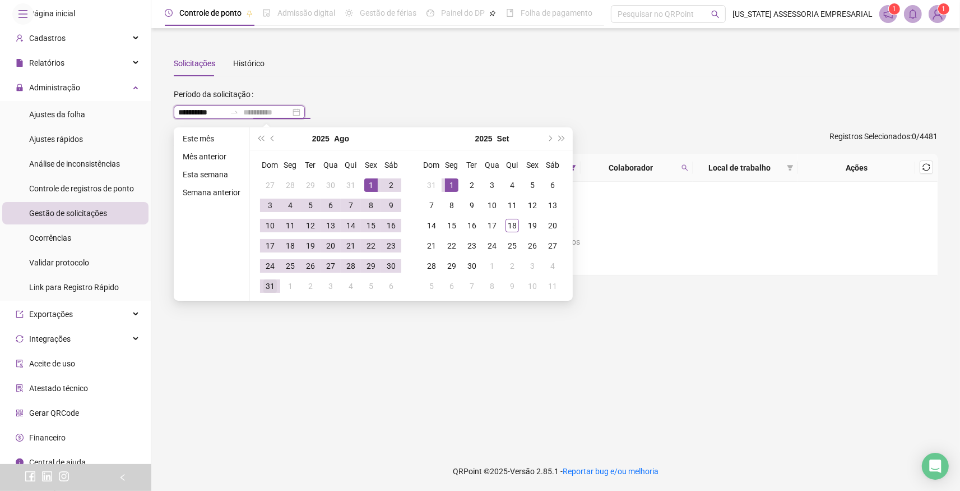
type input "**********"
click at [271, 286] on div "31" at bounding box center [270, 285] width 13 height 13
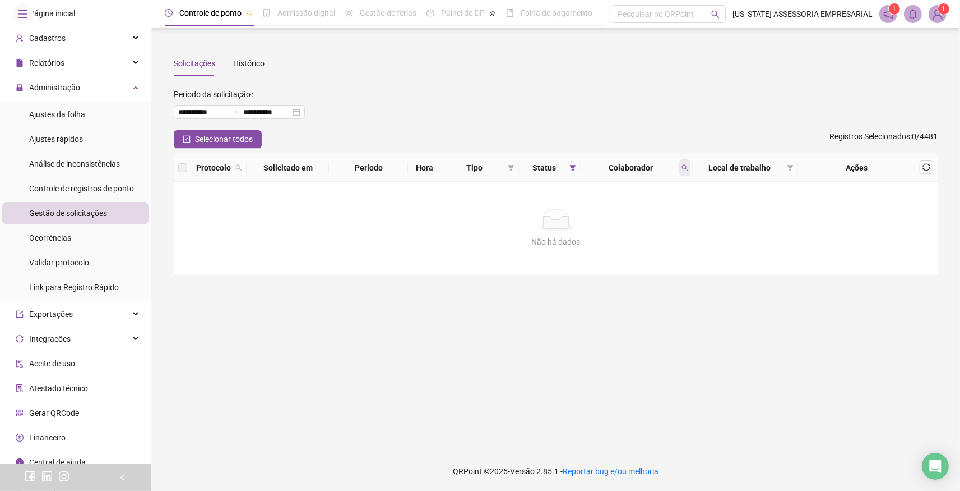
click at [684, 170] on icon "search" at bounding box center [685, 167] width 7 height 7
click at [644, 187] on input "**********" at bounding box center [632, 191] width 105 height 18
click at [614, 211] on span "Buscar" at bounding box center [611, 211] width 25 height 12
click at [686, 163] on span at bounding box center [684, 167] width 11 height 17
click at [612, 208] on span "Buscar" at bounding box center [611, 211] width 25 height 12
